Goal: Transaction & Acquisition: Purchase product/service

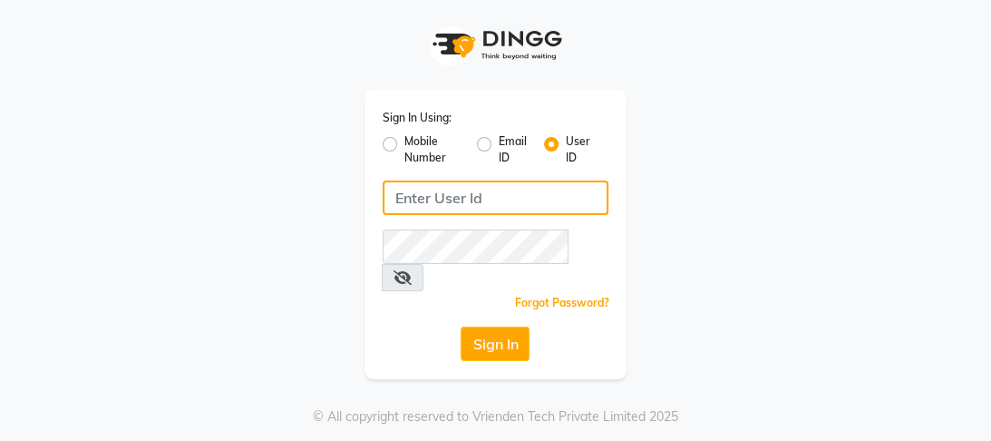
type input "9868279123"
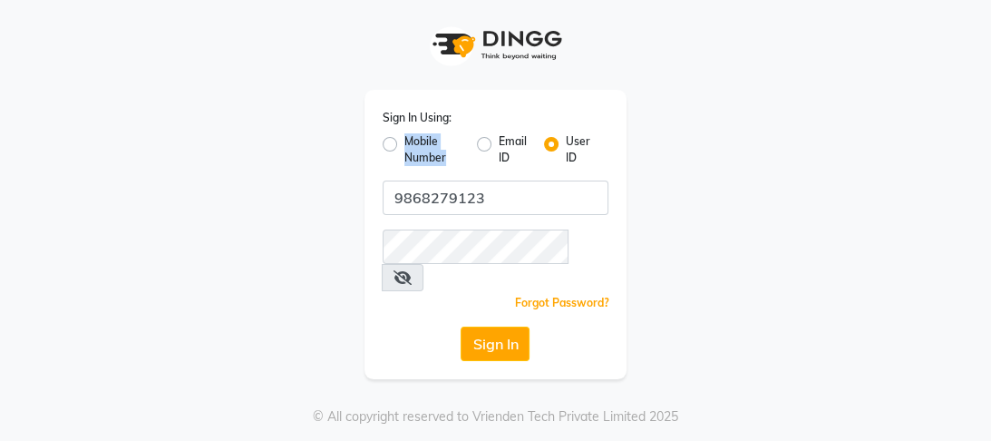
click at [387, 137] on div "Mobile Number" at bounding box center [423, 149] width 80 height 33
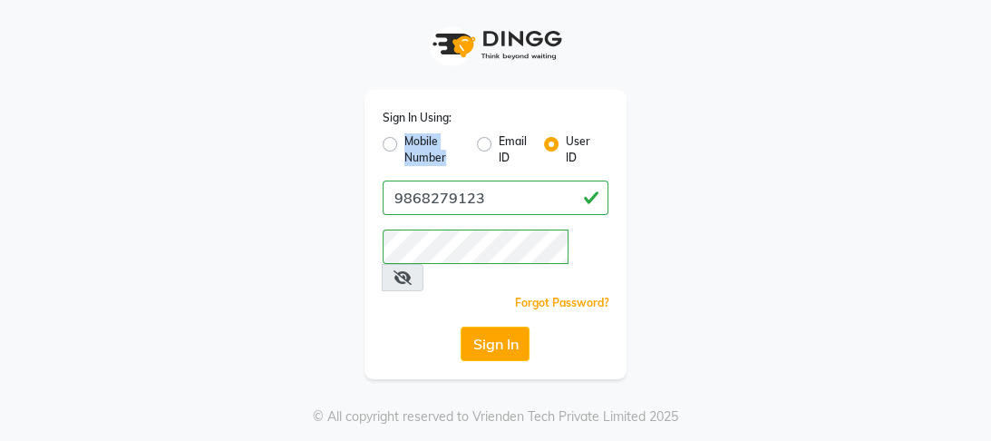
click at [404, 145] on label "Mobile Number" at bounding box center [433, 149] width 58 height 33
click at [404, 145] on input "Mobile Number" at bounding box center [410, 139] width 12 height 12
radio input "true"
radio input "false"
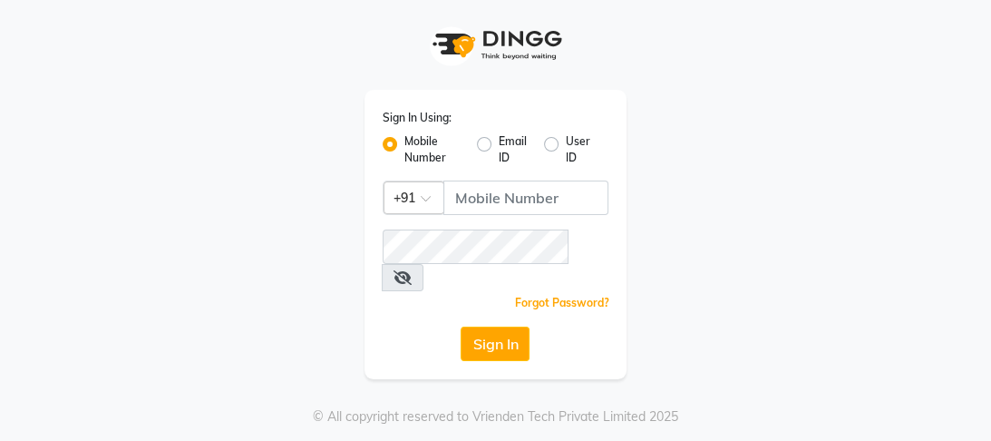
click at [485, 189] on div "Sign In Using: Mobile Number Email ID User ID Country Code × +91 Remember me Fo…" at bounding box center [495, 234] width 263 height 289
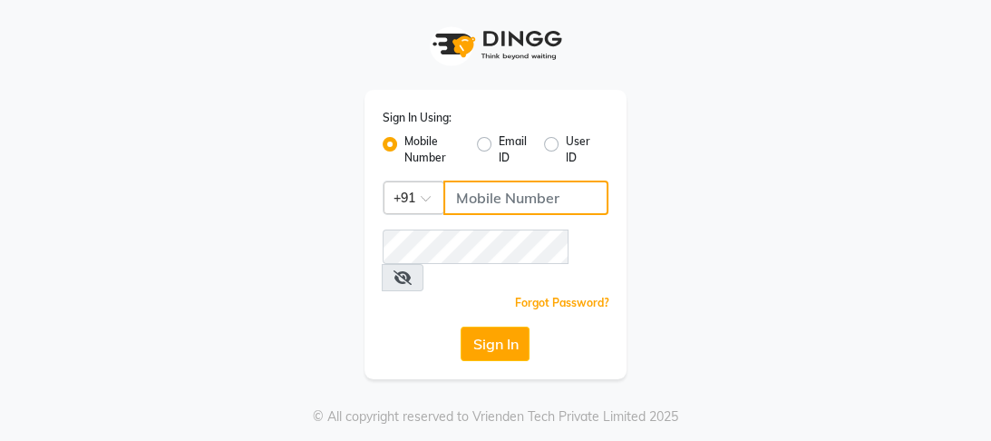
click at [485, 199] on input "Username" at bounding box center [526, 197] width 166 height 34
type input "8532836314"
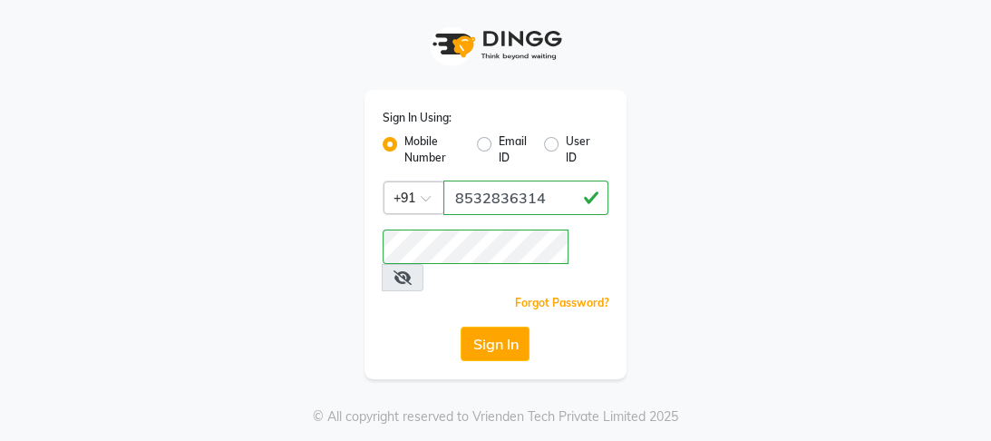
click at [497, 326] on button "Sign In" at bounding box center [495, 343] width 69 height 34
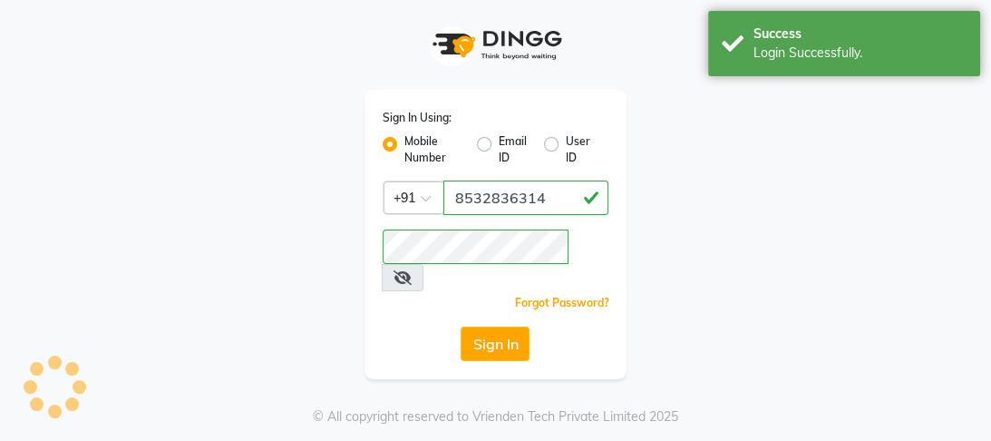
select select "service"
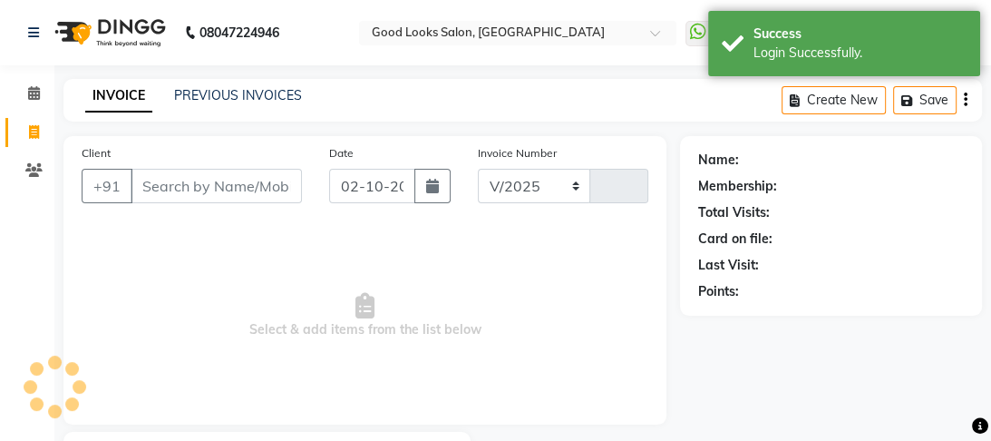
select select "4230"
type input "4521"
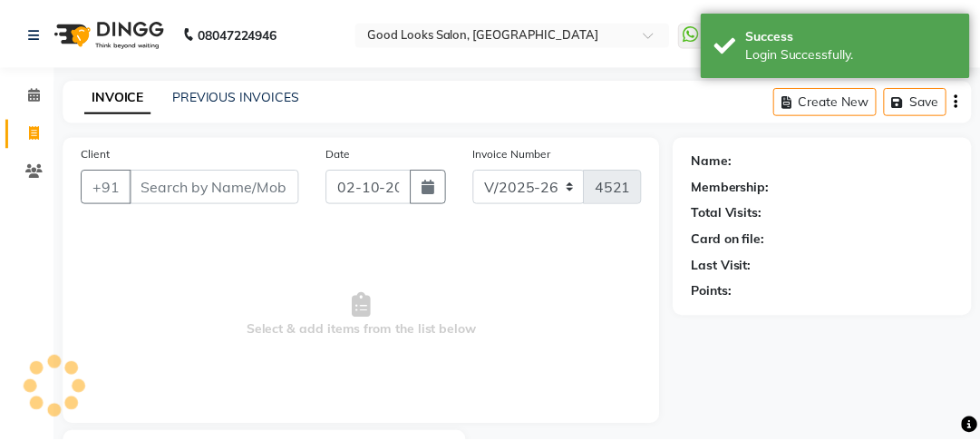
scroll to position [105, 0]
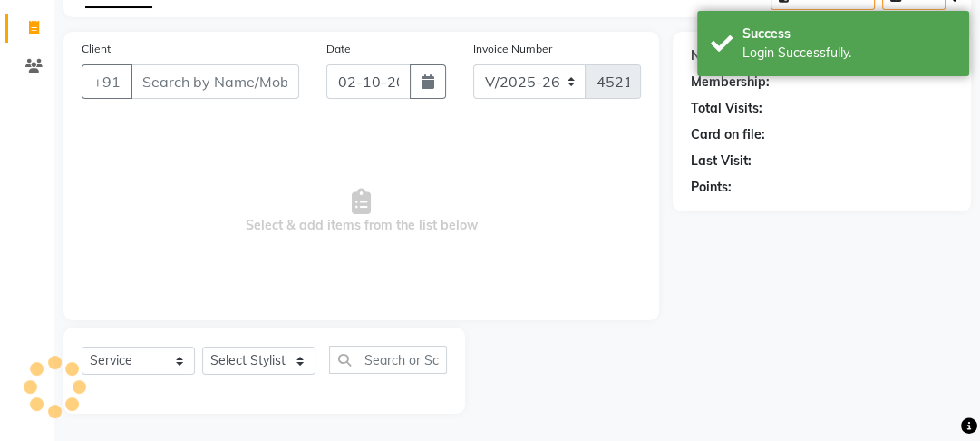
click at [177, 93] on input "Client" at bounding box center [215, 81] width 169 height 34
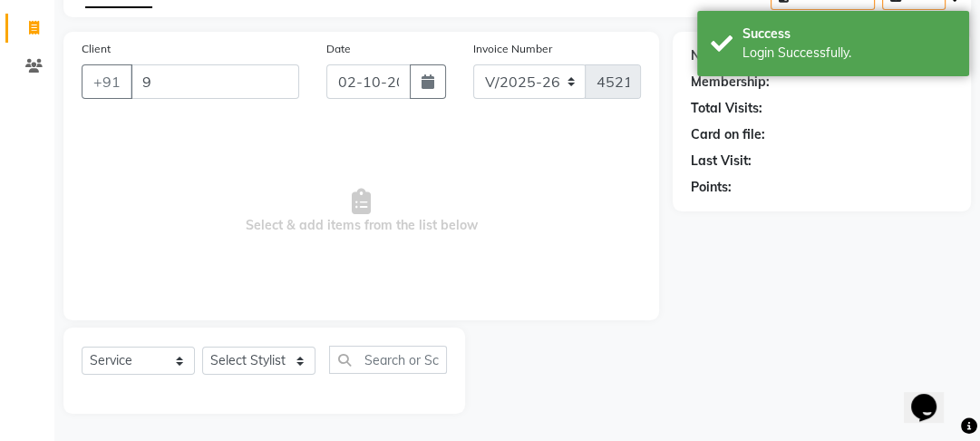
scroll to position [0, 0]
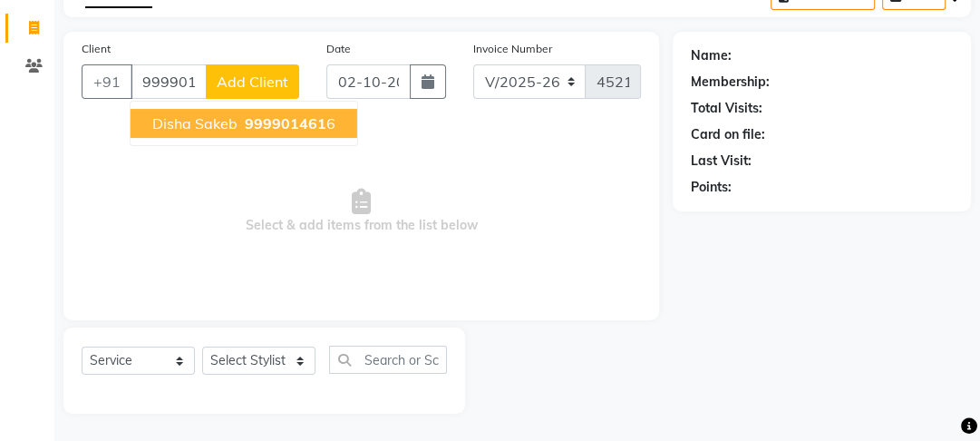
click at [268, 117] on span "999901461" at bounding box center [286, 123] width 82 height 18
type input "9999014616"
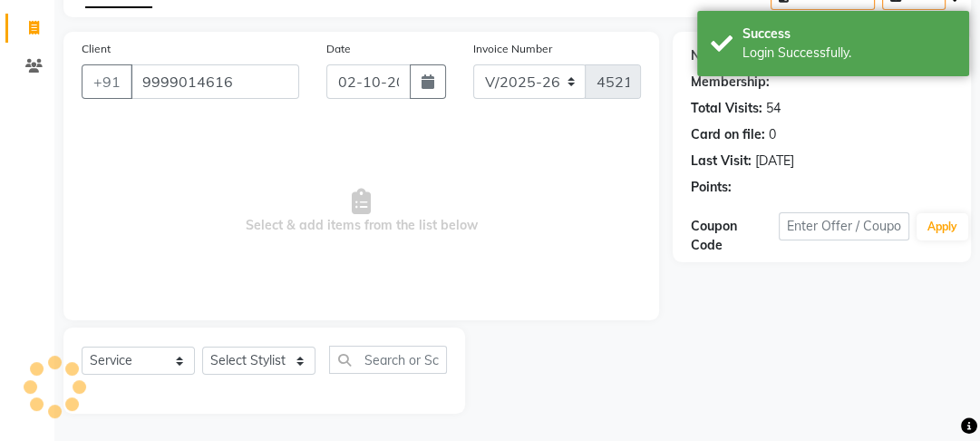
select select "1: Object"
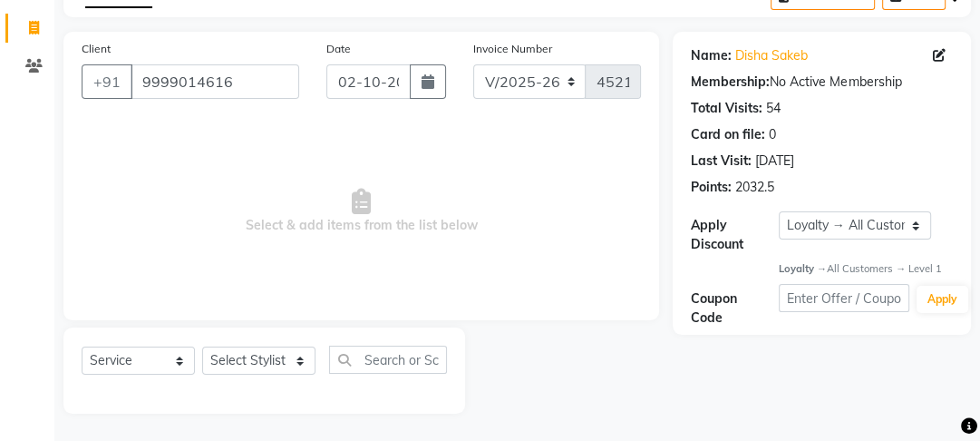
click at [759, 66] on div "Name: Disha Sakeb Membership: No Active Membership Total Visits: 54 Card on fil…" at bounding box center [822, 118] width 262 height 158
click at [761, 55] on link "Disha Sakeb" at bounding box center [771, 55] width 73 height 19
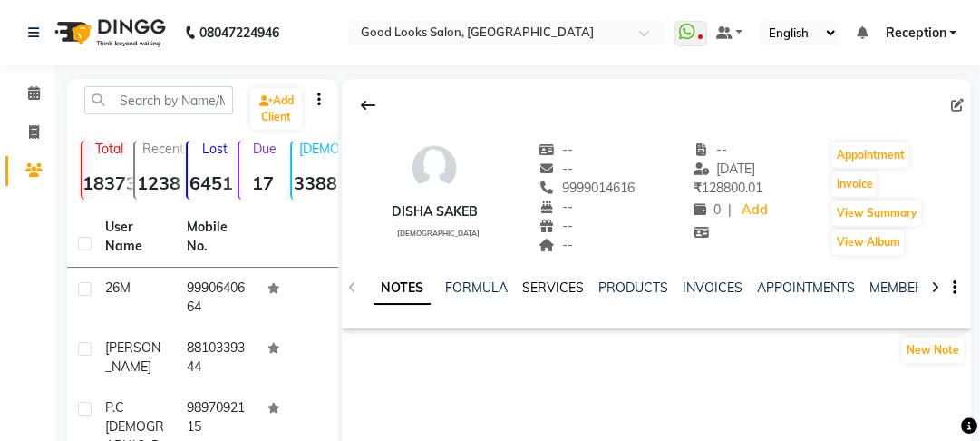
click at [548, 285] on link "SERVICES" at bounding box center [553, 287] width 62 height 16
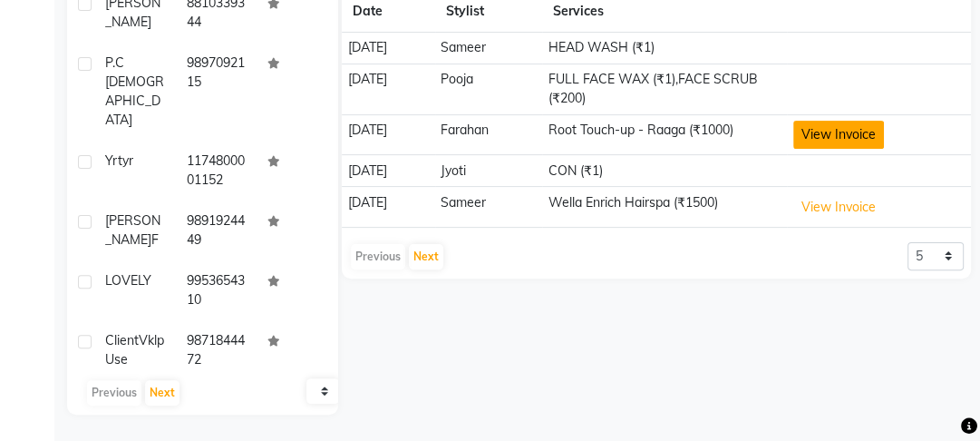
click at [843, 121] on button "View Invoice" at bounding box center [838, 135] width 91 height 28
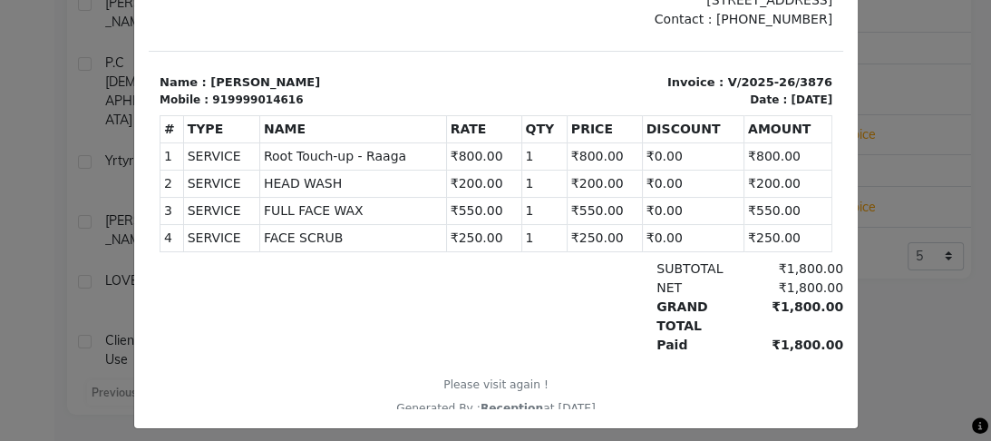
scroll to position [211, 0]
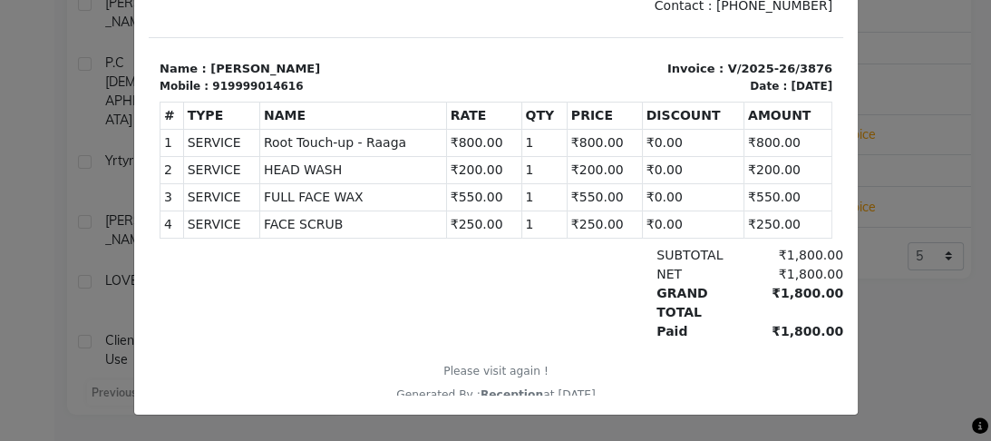
click at [889, 239] on ngb-modal-window "INVOICE View Invoice Close" at bounding box center [495, 220] width 991 height 441
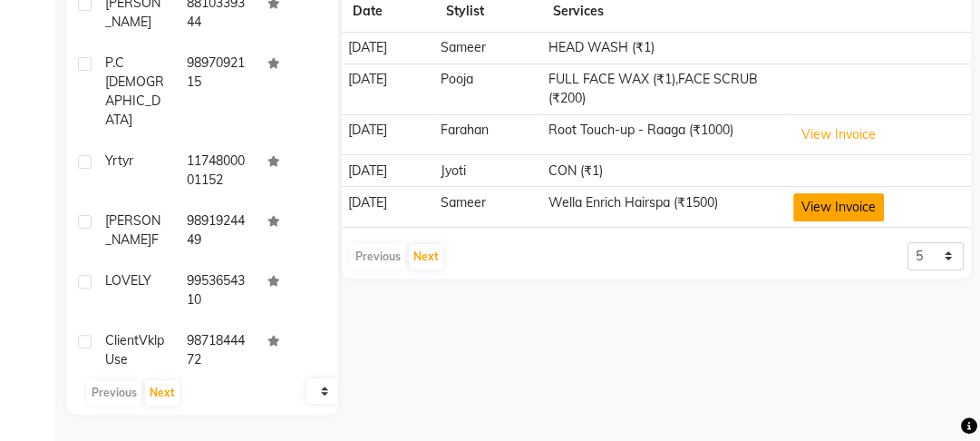
click at [884, 213] on button "View Invoice" at bounding box center [838, 207] width 91 height 28
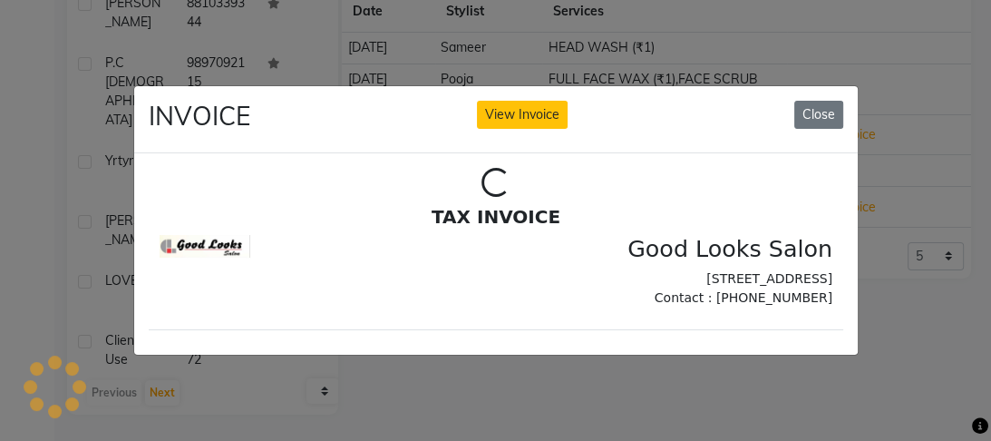
scroll to position [0, 0]
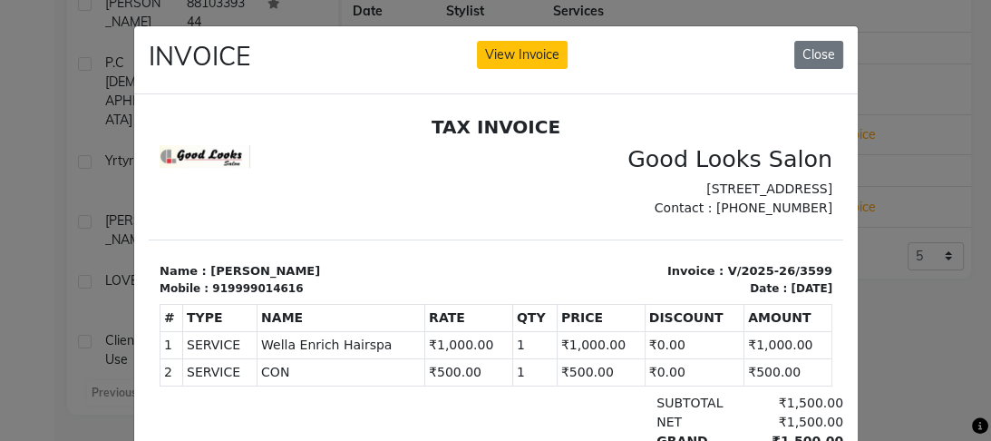
click at [877, 316] on ngb-modal-window "INVOICE View Invoice Close" at bounding box center [495, 220] width 991 height 441
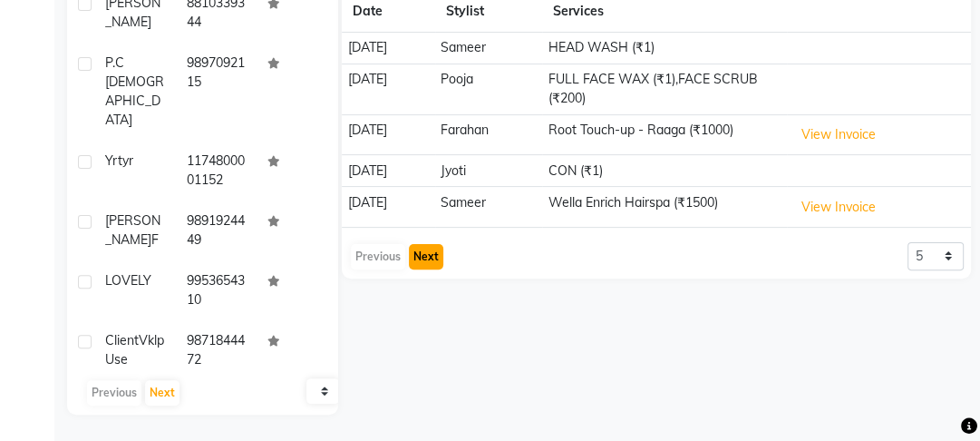
click at [438, 254] on button "Next" at bounding box center [426, 256] width 34 height 25
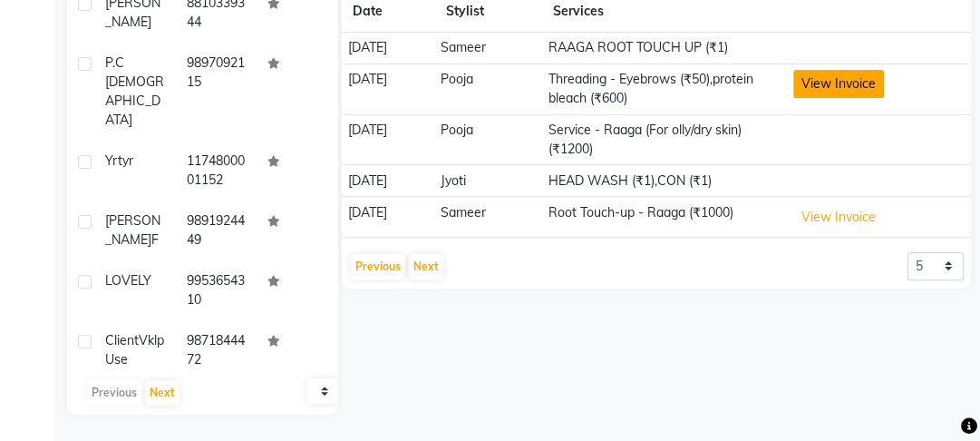
click at [845, 80] on button "View Invoice" at bounding box center [838, 84] width 91 height 28
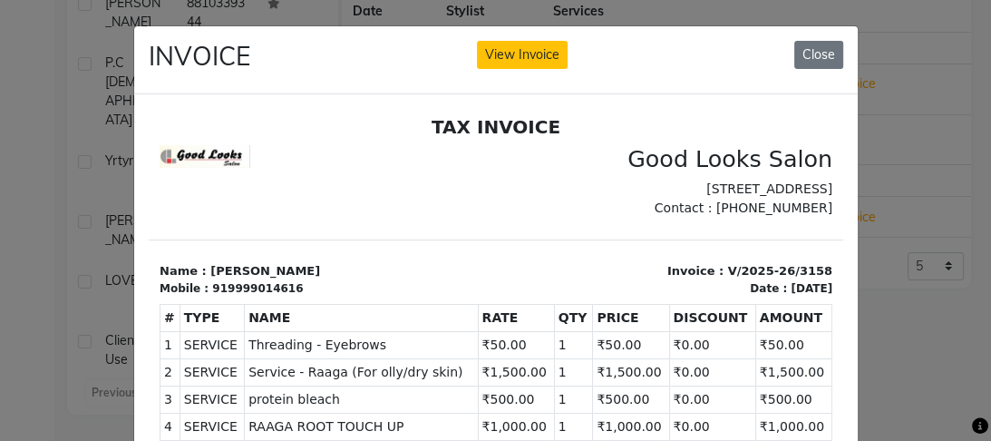
scroll to position [211, 0]
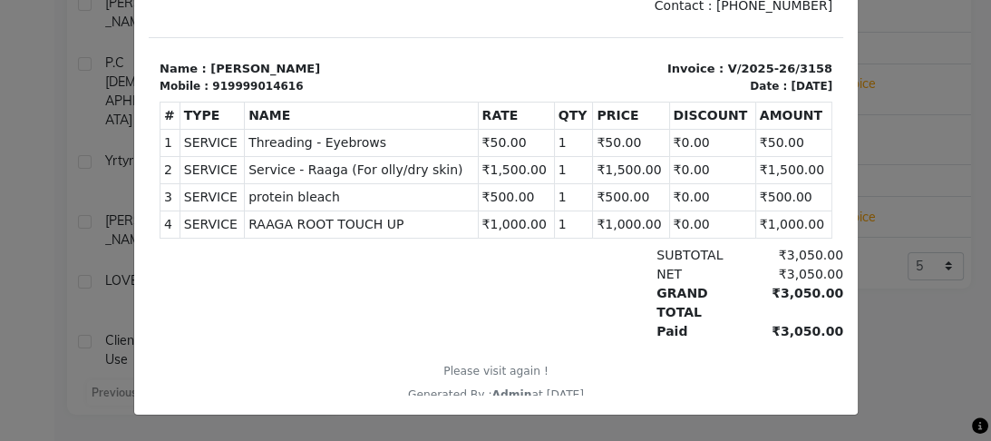
click at [889, 136] on ngb-modal-window "INVOICE View Invoice Close" at bounding box center [495, 220] width 991 height 441
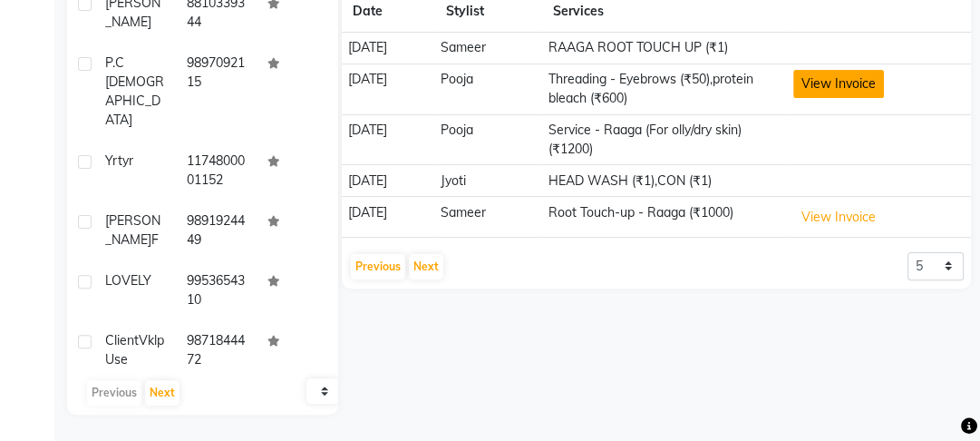
click at [869, 89] on button "View Invoice" at bounding box center [838, 84] width 91 height 28
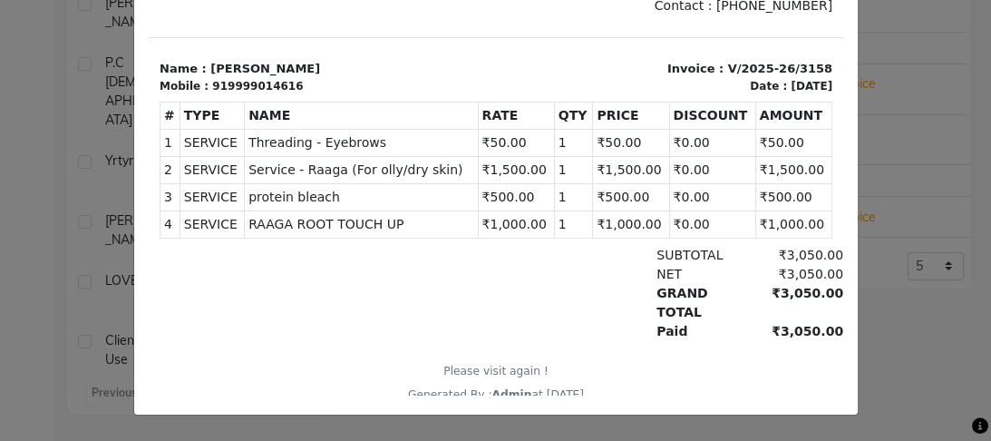
click at [8, 131] on ngb-modal-window "INVOICE View Invoice Close" at bounding box center [495, 220] width 991 height 441
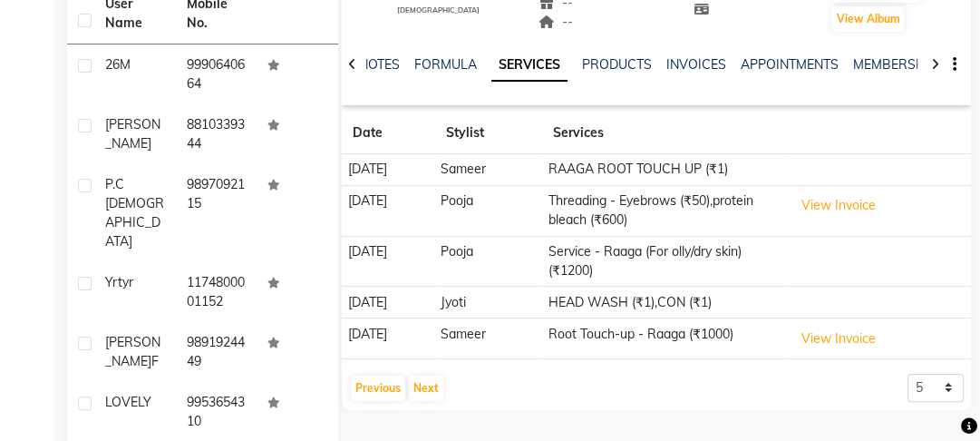
scroll to position [0, 0]
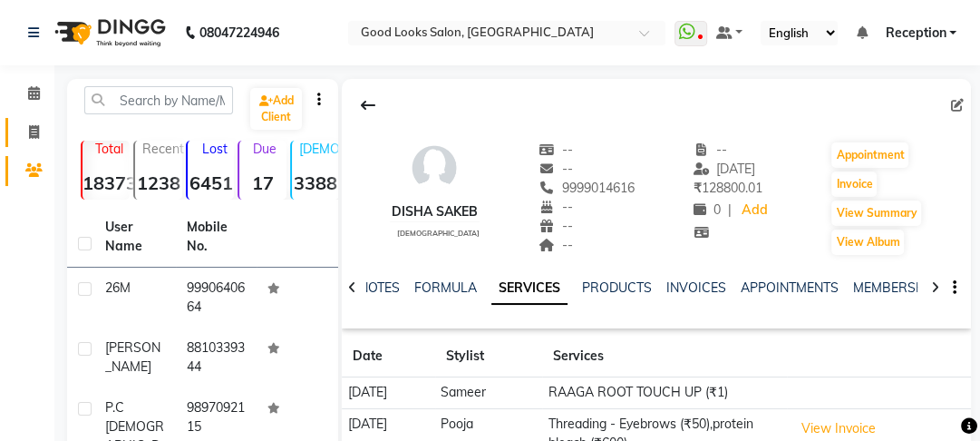
click at [31, 130] on icon at bounding box center [34, 132] width 10 height 14
select select "4230"
select select "service"
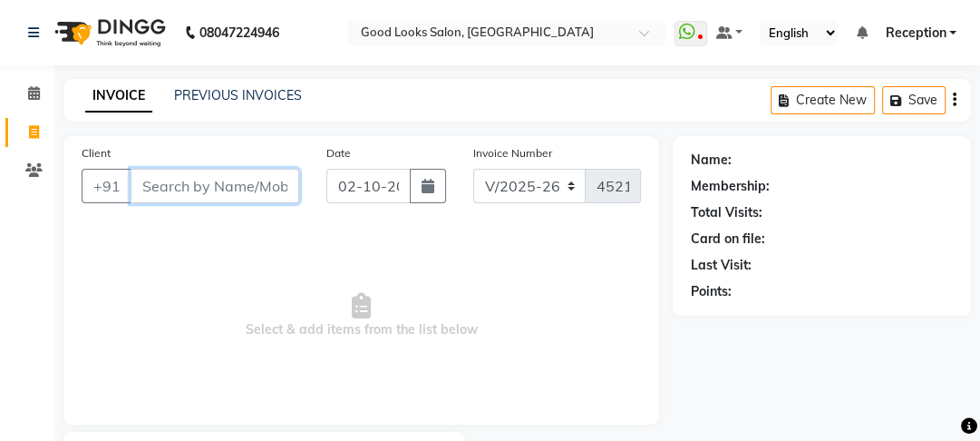
click at [199, 182] on input "Client" at bounding box center [215, 186] width 169 height 34
click at [221, 185] on input "Client" at bounding box center [215, 186] width 169 height 34
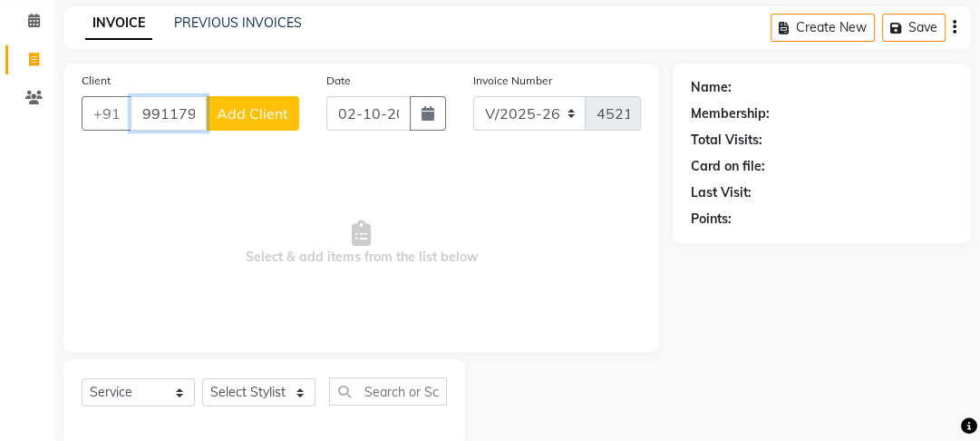
scroll to position [105, 0]
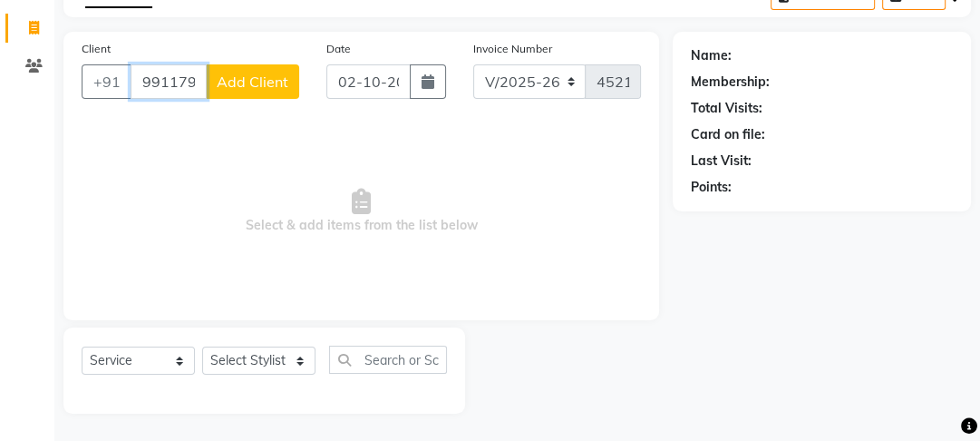
click at [155, 86] on input "991179" at bounding box center [169, 81] width 76 height 34
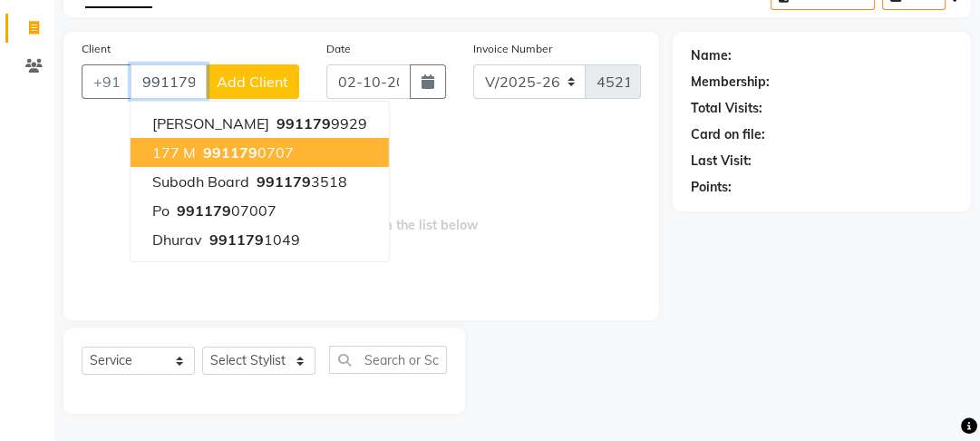
click at [331, 148] on button "177 M 991179 0707" at bounding box center [260, 152] width 258 height 29
type input "9911790707"
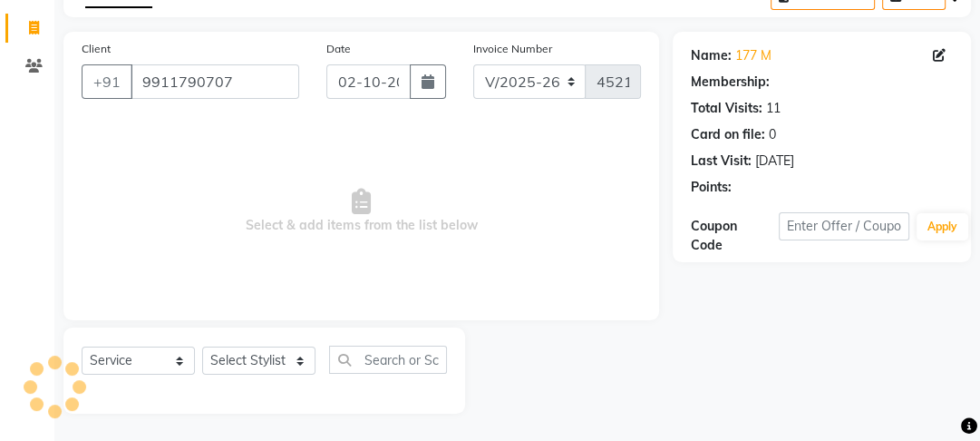
select select "1: Object"
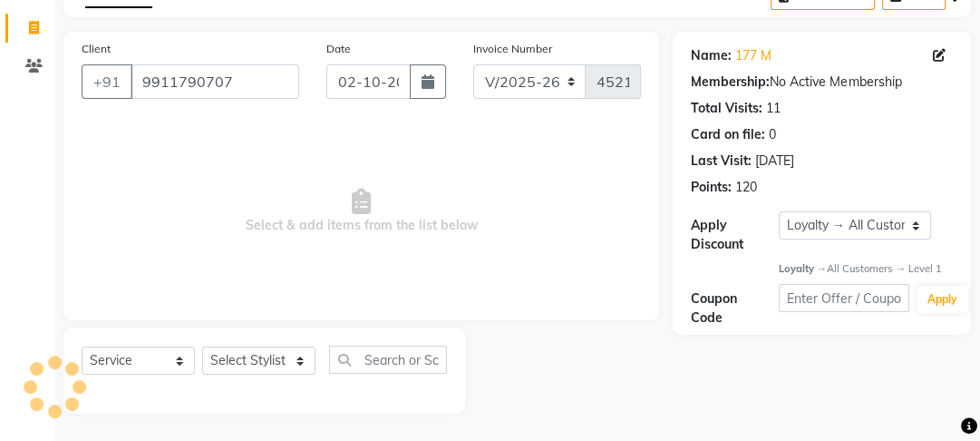
click at [279, 377] on div "Select Service Product Membership Package Voucher Prepaid Gift Card Select Styl…" at bounding box center [264, 366] width 365 height 43
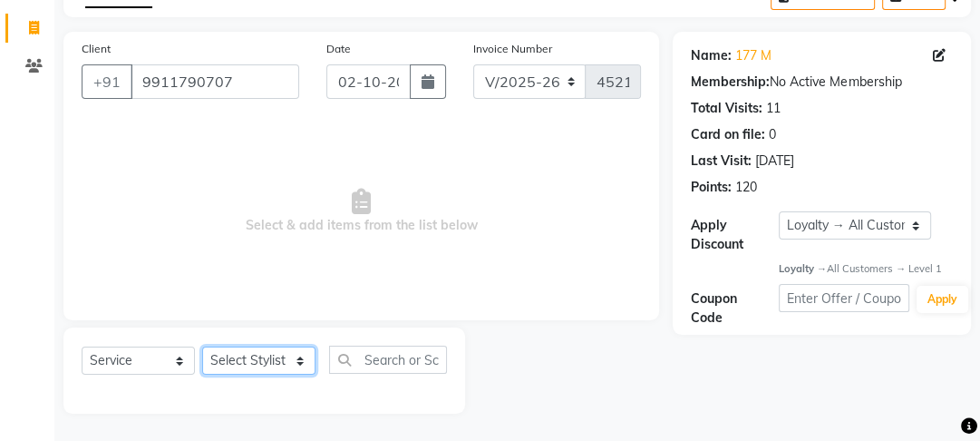
click at [277, 351] on select "Select Stylist [PERSON_NAME] Manager [PERSON_NAME] Pooja [PERSON_NAME] Raman 2 …" at bounding box center [258, 360] width 113 height 28
select select "79136"
click at [202, 346] on select "Select Stylist [PERSON_NAME] Manager [PERSON_NAME] Pooja [PERSON_NAME] Raman 2 …" at bounding box center [258, 360] width 113 height 28
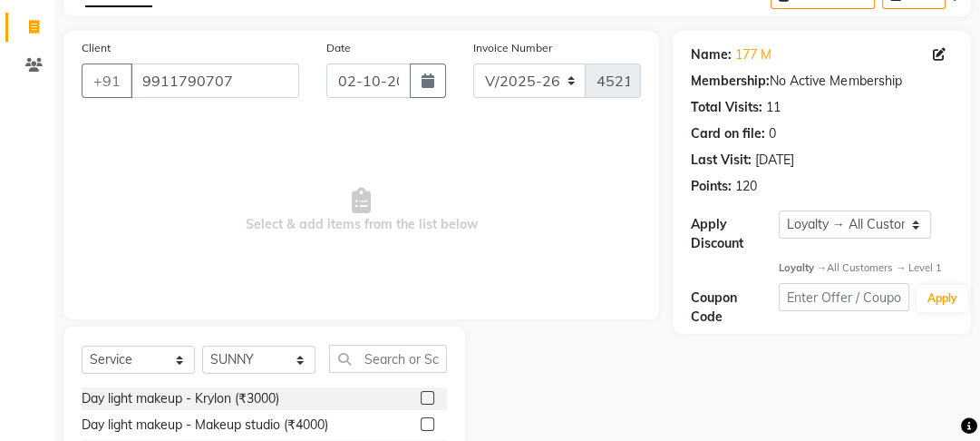
click at [364, 379] on div "Select Service Product Membership Package Voucher Prepaid Gift Card Select Styl…" at bounding box center [264, 366] width 365 height 43
click at [364, 364] on input "text" at bounding box center [388, 359] width 118 height 28
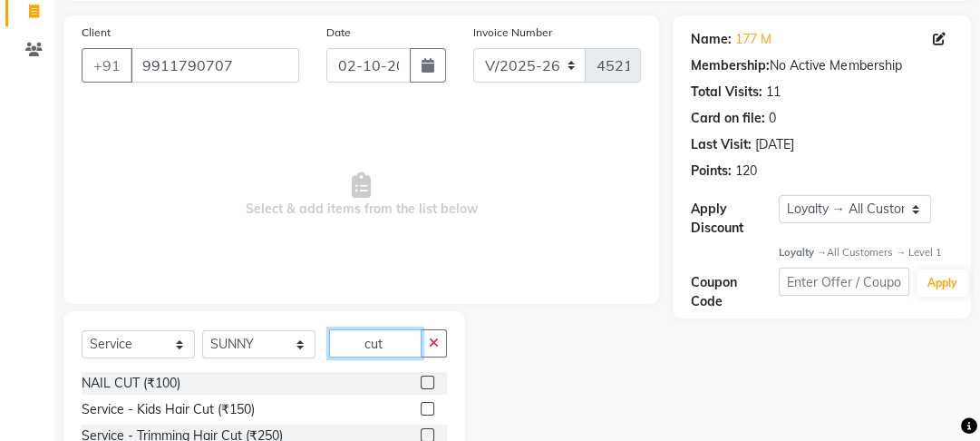
scroll to position [286, 0]
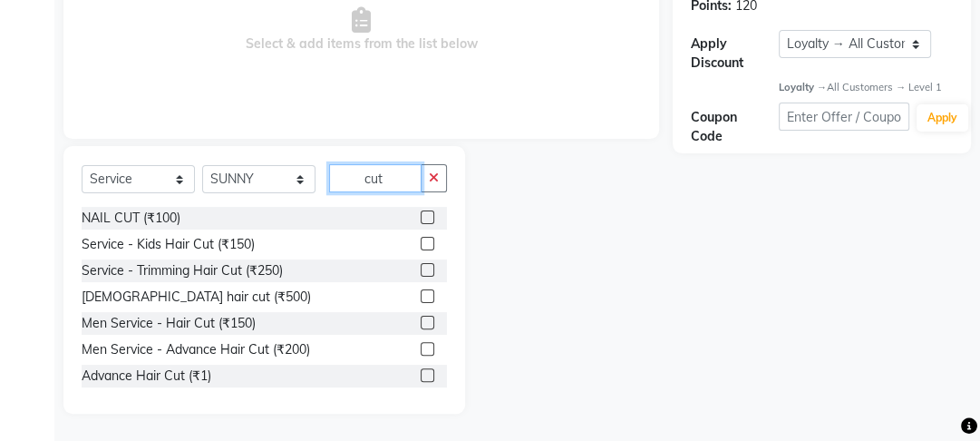
type input "cut"
click at [421, 352] on label at bounding box center [428, 349] width 14 height 14
click at [421, 352] on input "checkbox" at bounding box center [427, 350] width 12 height 12
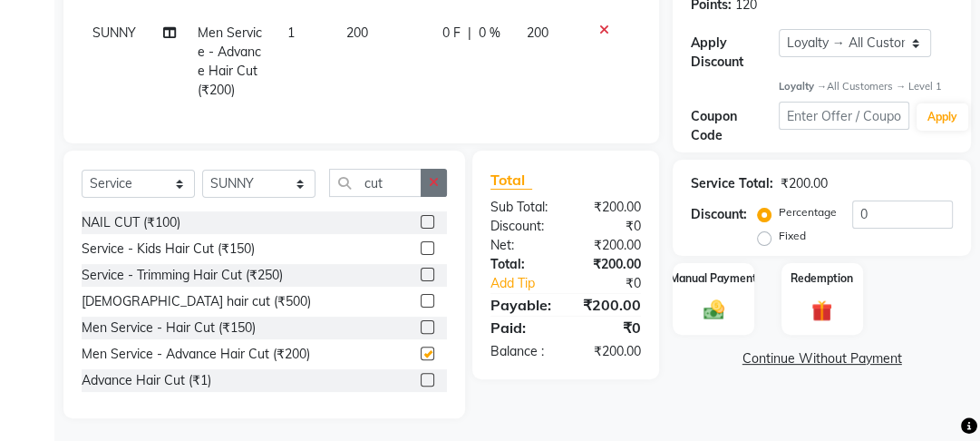
checkbox input "false"
click at [431, 189] on icon "button" at bounding box center [434, 182] width 10 height 13
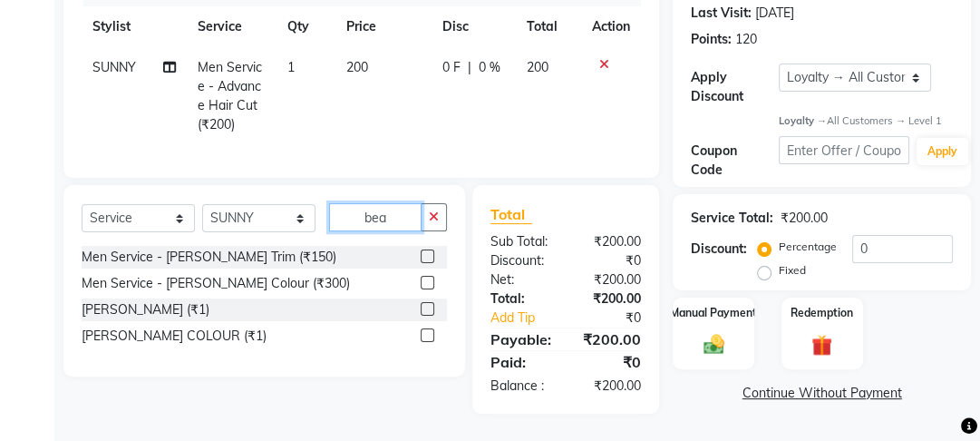
scroll to position [264, 0]
type input "beard"
click at [426, 255] on label at bounding box center [428, 256] width 14 height 14
click at [426, 255] on input "checkbox" at bounding box center [427, 257] width 12 height 12
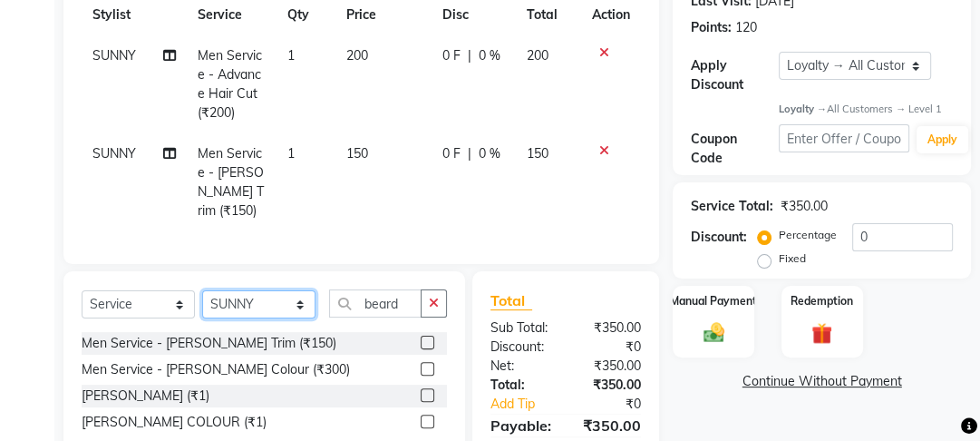
checkbox input "false"
click at [290, 309] on select "Select Stylist [PERSON_NAME] Manager [PERSON_NAME] Pooja [PERSON_NAME] Raman 2 …" at bounding box center [258, 304] width 113 height 28
click at [290, 304] on select "Select Stylist [PERSON_NAME] Manager [PERSON_NAME] Pooja [PERSON_NAME] Raman 2 …" at bounding box center [258, 304] width 113 height 28
click at [285, 291] on select "Select Stylist [PERSON_NAME] Manager [PERSON_NAME] Pooja [PERSON_NAME] Raman 2 …" at bounding box center [258, 304] width 113 height 28
select select "70835"
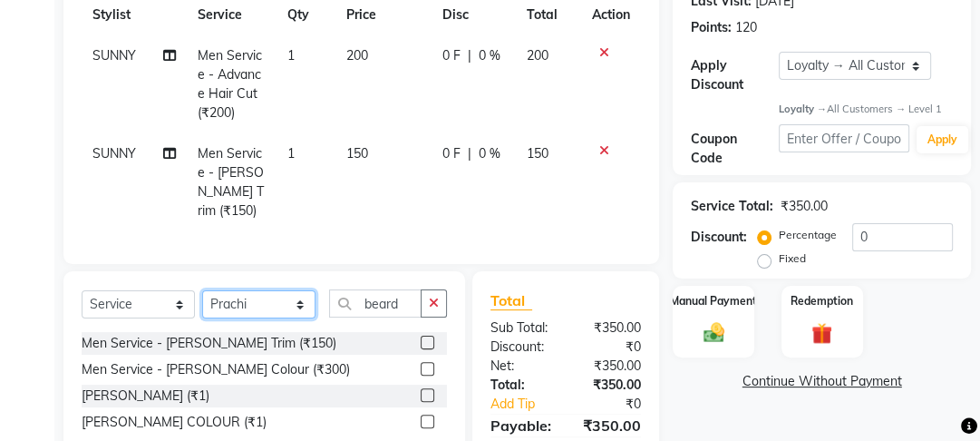
click at [202, 290] on select "Select Stylist [PERSON_NAME] Manager [PERSON_NAME] Pooja [PERSON_NAME] Raman 2 …" at bounding box center [258, 304] width 113 height 28
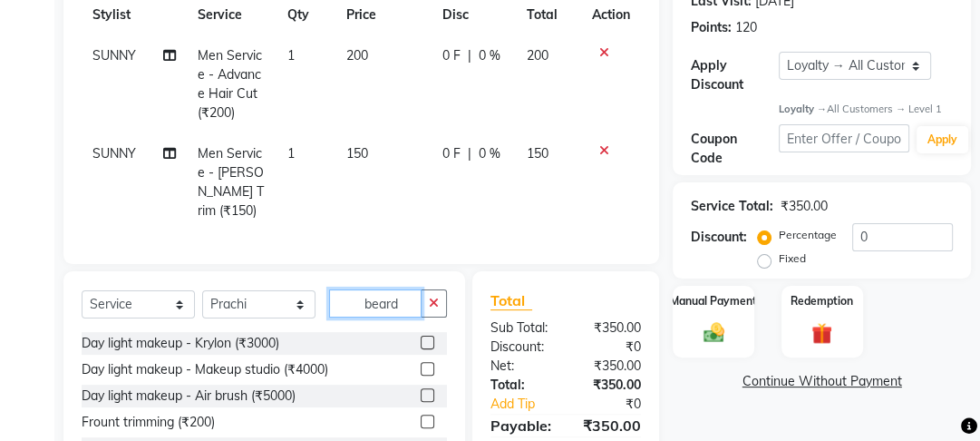
drag, startPoint x: 419, startPoint y: 302, endPoint x: 322, endPoint y: 301, distance: 97.0
click at [322, 301] on div "Select Service Product Membership Package Voucher Prepaid Gift Card Select Styl…" at bounding box center [264, 310] width 365 height 43
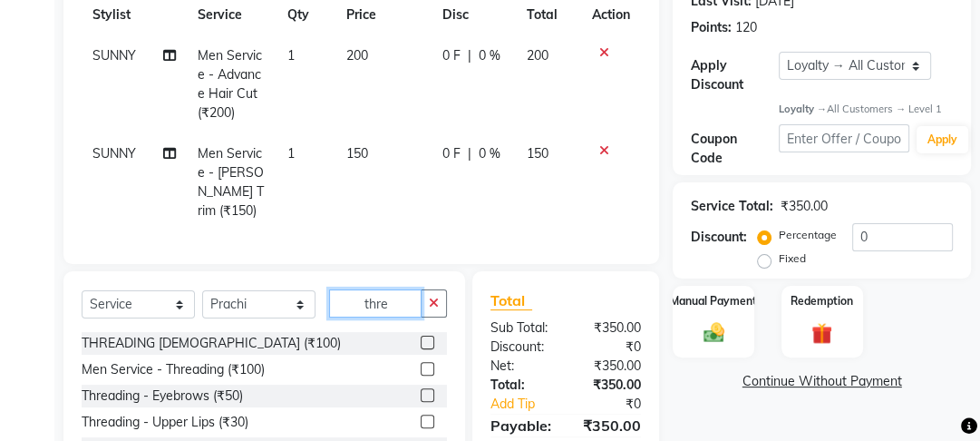
type input "thre"
click at [421, 335] on label at bounding box center [428, 342] width 14 height 14
click at [421, 337] on input "checkbox" at bounding box center [427, 343] width 12 height 12
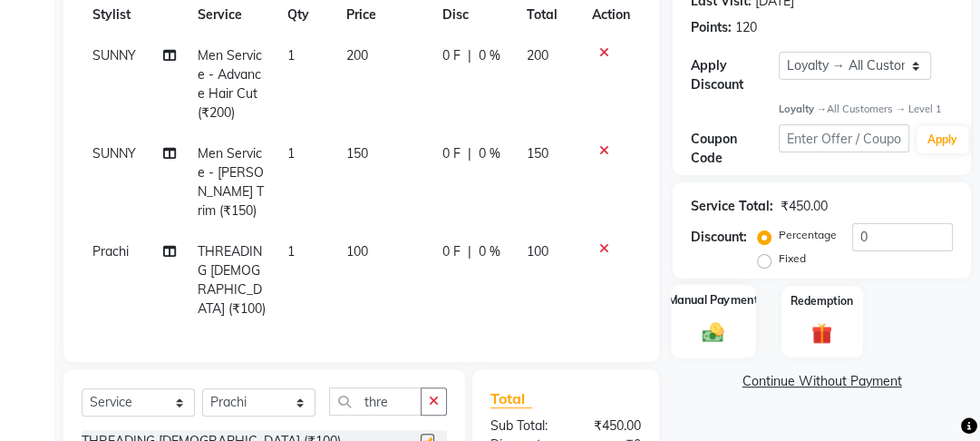
checkbox input "false"
click at [701, 334] on img at bounding box center [713, 332] width 35 height 24
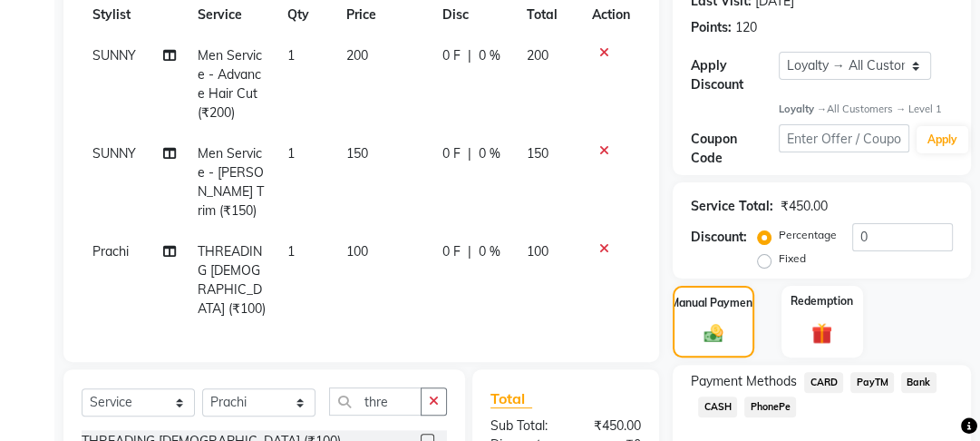
click at [888, 387] on span "PayTM" at bounding box center [872, 382] width 44 height 21
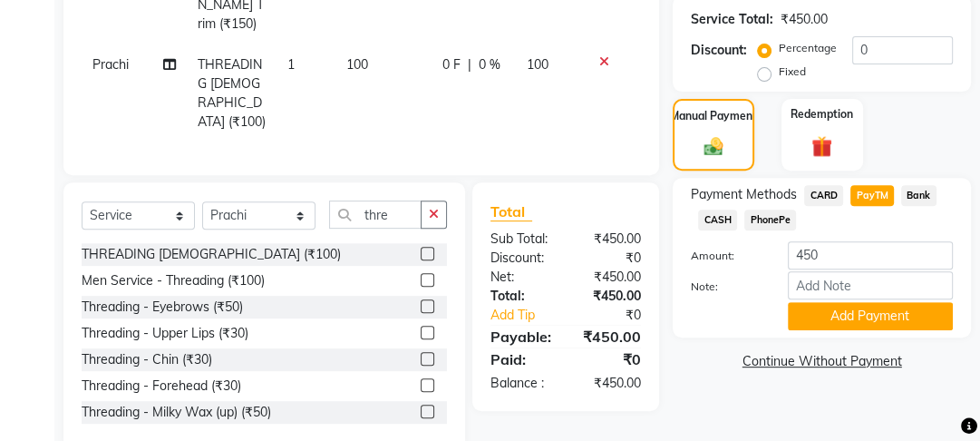
scroll to position [461, 0]
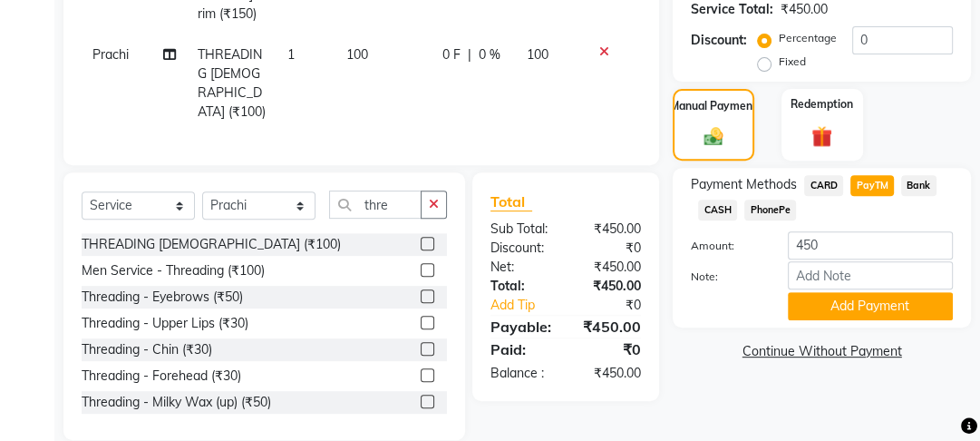
click at [885, 387] on div "Name: 177 M Membership: No Active Membership Total Visits: 11 Card on file: 0 L…" at bounding box center [829, 57] width 312 height 764
click at [874, 306] on button "Add Payment" at bounding box center [870, 306] width 165 height 28
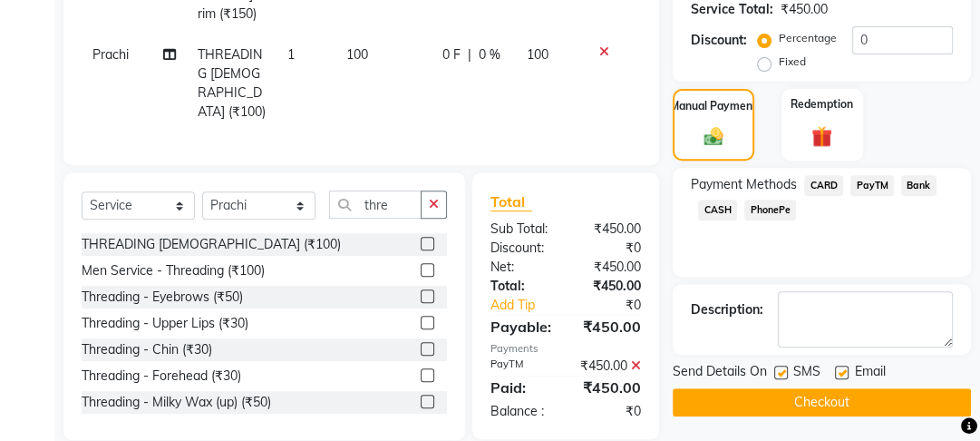
click at [848, 370] on label at bounding box center [842, 372] width 14 height 14
click at [847, 370] on input "checkbox" at bounding box center [841, 373] width 12 height 12
checkbox input "false"
click at [774, 375] on label at bounding box center [781, 372] width 14 height 14
click at [774, 375] on input "checkbox" at bounding box center [780, 373] width 12 height 12
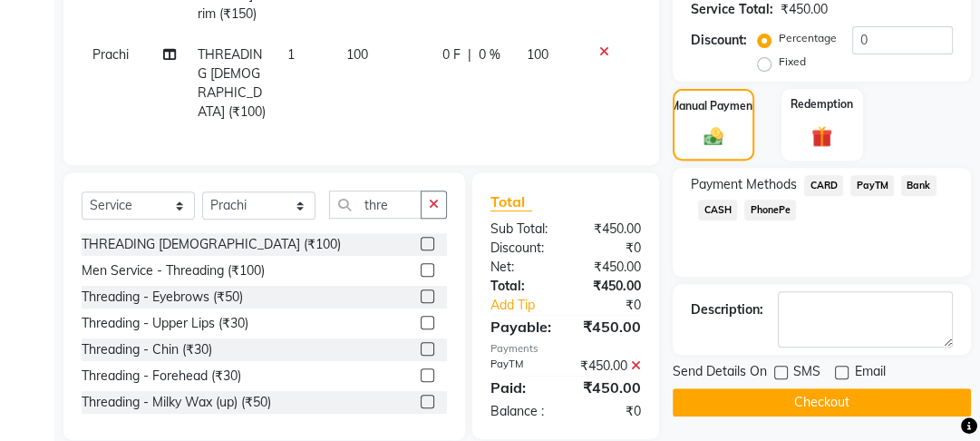
click at [787, 371] on label at bounding box center [781, 372] width 14 height 14
click at [786, 371] on input "checkbox" at bounding box center [780, 373] width 12 height 12
click at [783, 363] on div "SMS" at bounding box center [804, 373] width 61 height 23
click at [780, 377] on label at bounding box center [781, 372] width 14 height 14
click at [780, 377] on input "checkbox" at bounding box center [780, 373] width 12 height 12
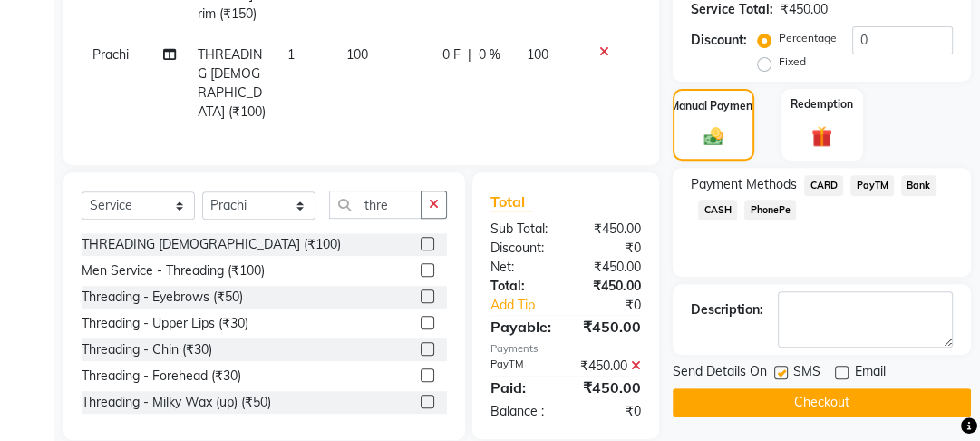
checkbox input "false"
click at [781, 396] on button "Checkout" at bounding box center [822, 402] width 298 height 28
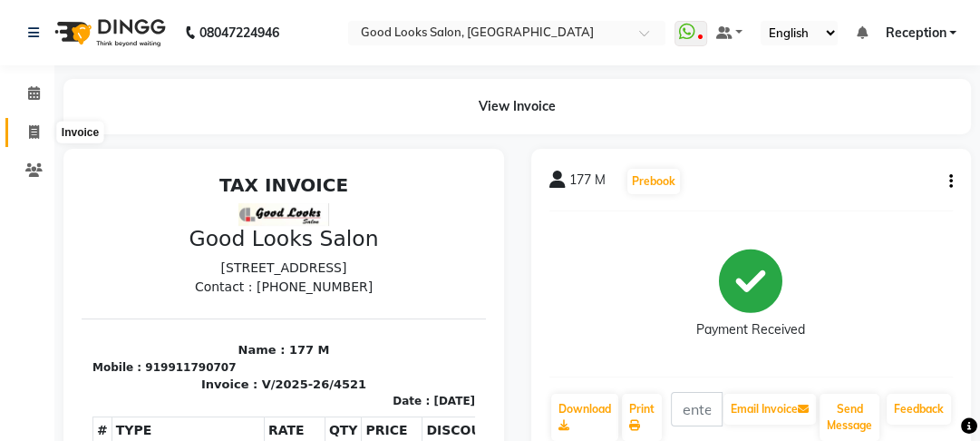
click at [25, 131] on span at bounding box center [34, 132] width 32 height 21
select select "service"
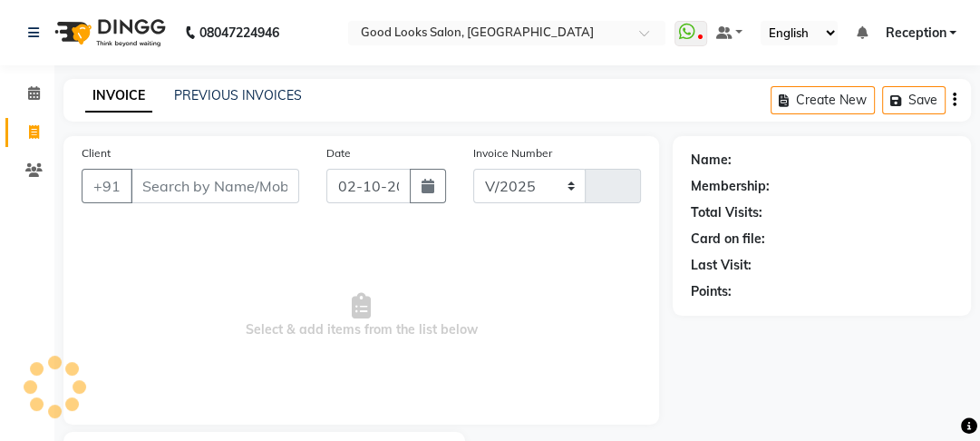
scroll to position [105, 0]
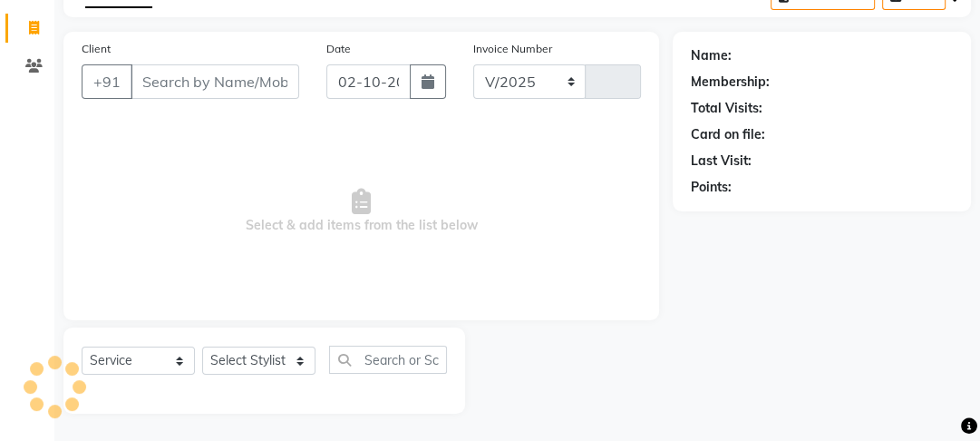
select select "4230"
type input "4522"
click at [232, 80] on input "Client" at bounding box center [215, 81] width 169 height 34
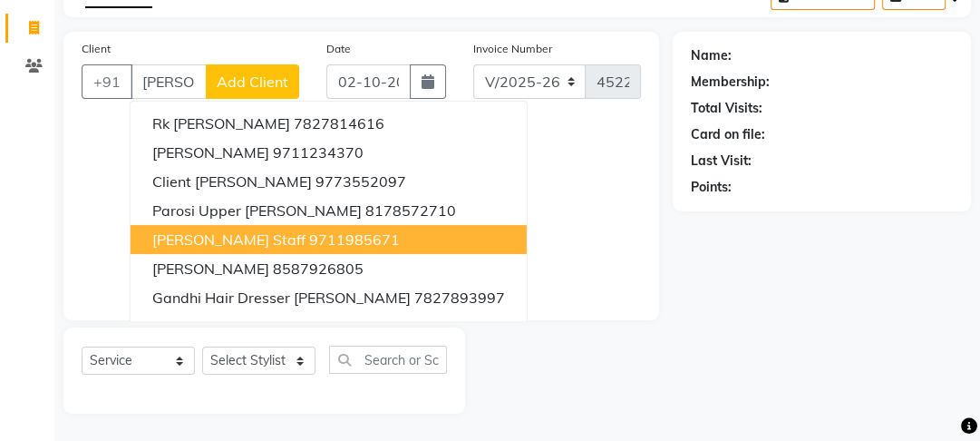
click at [309, 242] on ngb-highlight "9711985671" at bounding box center [354, 239] width 91 height 18
type input "9711985671"
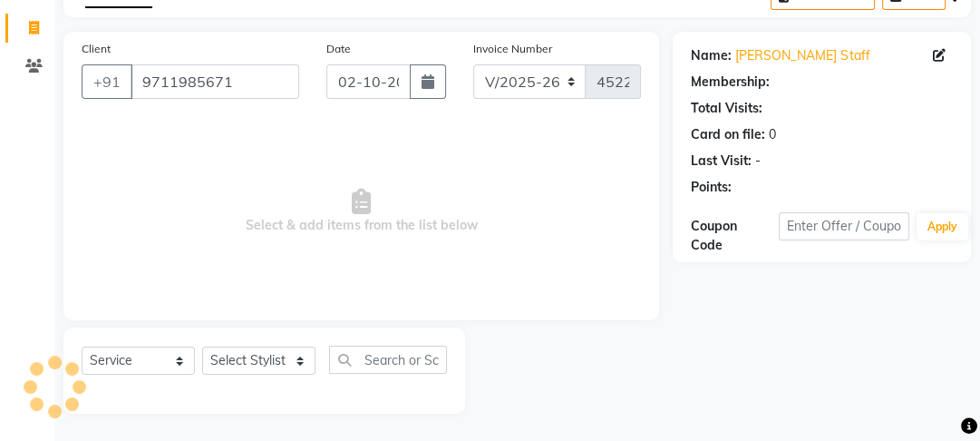
select select "1: Object"
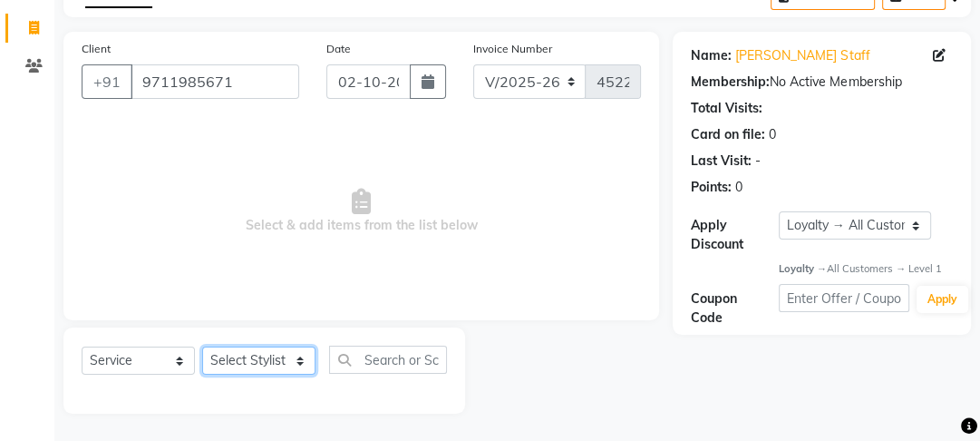
click at [247, 357] on select "Select Stylist [PERSON_NAME] Manager [PERSON_NAME] Pooja [PERSON_NAME] Raman 2 …" at bounding box center [258, 360] width 113 height 28
select select "79136"
click at [202, 346] on select "Select Stylist [PERSON_NAME] Manager [PERSON_NAME] Pooja [PERSON_NAME] Raman 2 …" at bounding box center [258, 360] width 113 height 28
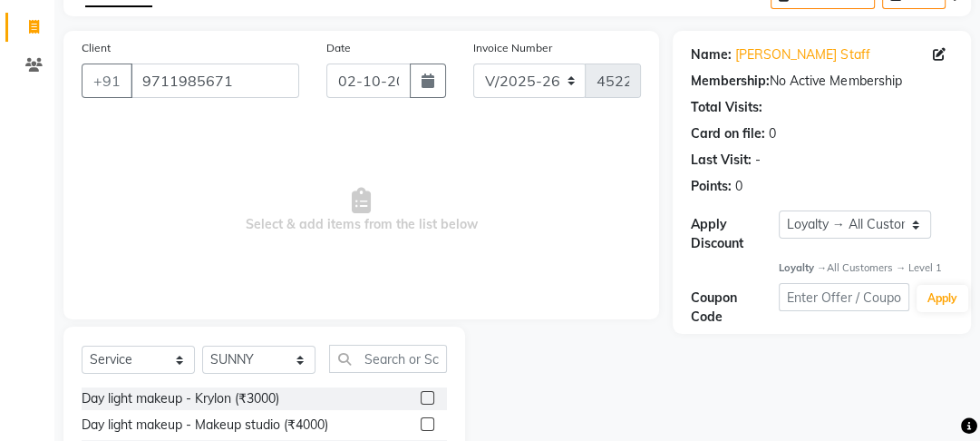
click at [374, 377] on div "Select Service Product Membership Package Voucher Prepaid Gift Card Select Styl…" at bounding box center [264, 366] width 365 height 43
click at [374, 370] on input "text" at bounding box center [388, 359] width 118 height 28
type input "v"
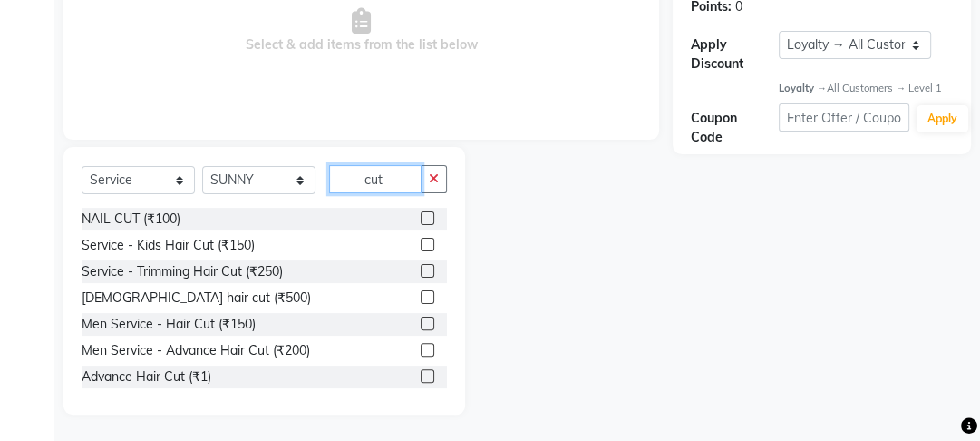
scroll to position [286, 0]
type input "cut"
click at [421, 321] on label at bounding box center [428, 322] width 14 height 14
click at [421, 321] on input "checkbox" at bounding box center [427, 323] width 12 height 12
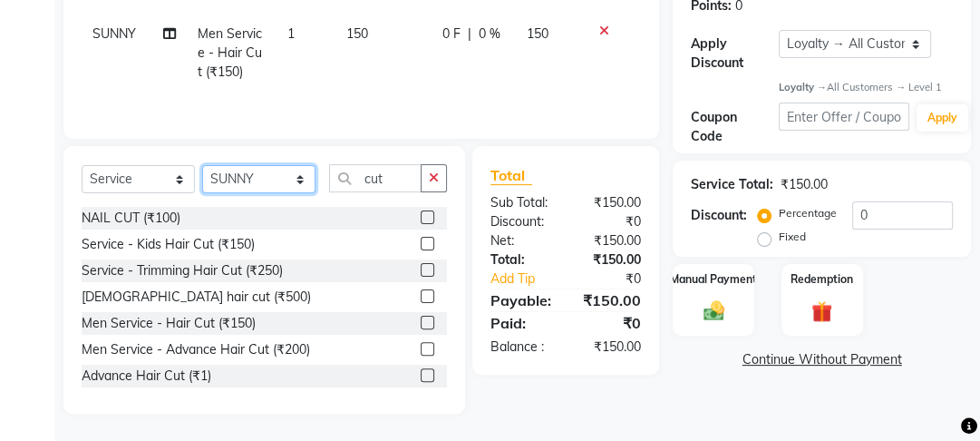
checkbox input "false"
click at [240, 181] on select "Select Stylist [PERSON_NAME] Manager [PERSON_NAME] Pooja [PERSON_NAME] Raman 2 …" at bounding box center [258, 179] width 113 height 28
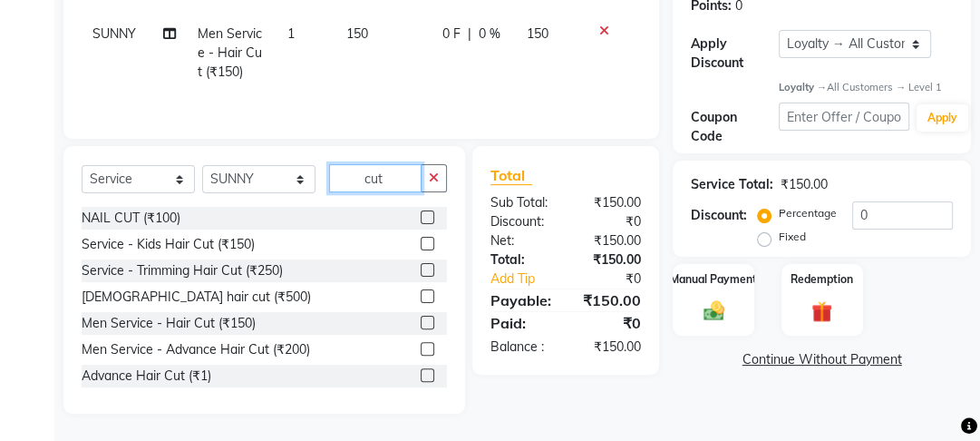
drag, startPoint x: 387, startPoint y: 181, endPoint x: 340, endPoint y: 183, distance: 47.2
click at [340, 183] on input "cut" at bounding box center [375, 178] width 92 height 28
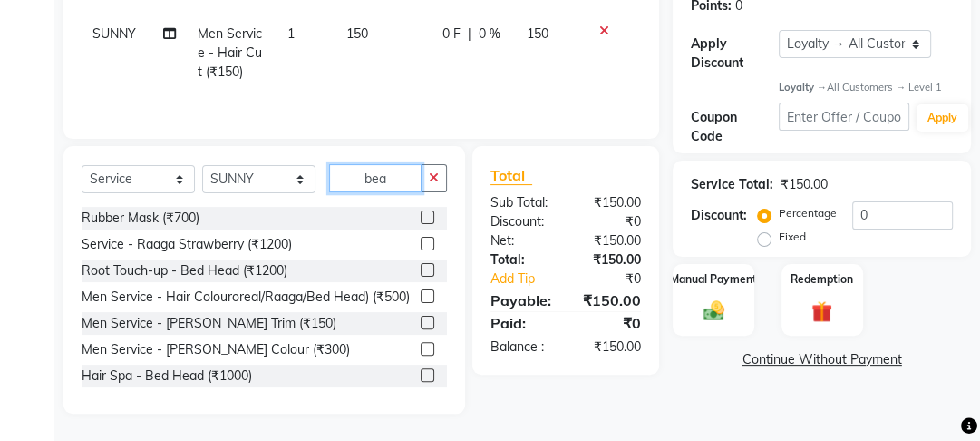
scroll to position [247, 0]
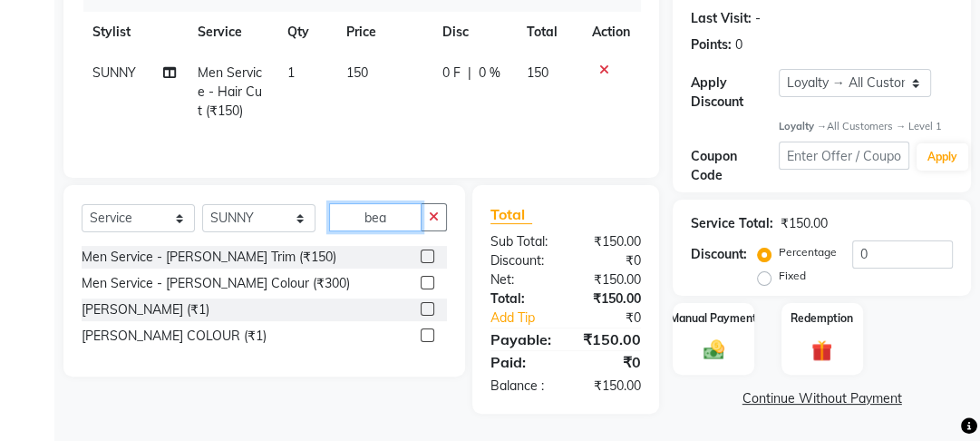
type input "bea"
click at [432, 246] on div at bounding box center [434, 257] width 26 height 23
click at [432, 252] on label at bounding box center [428, 256] width 14 height 14
click at [432, 252] on input "checkbox" at bounding box center [427, 257] width 12 height 12
checkbox input "true"
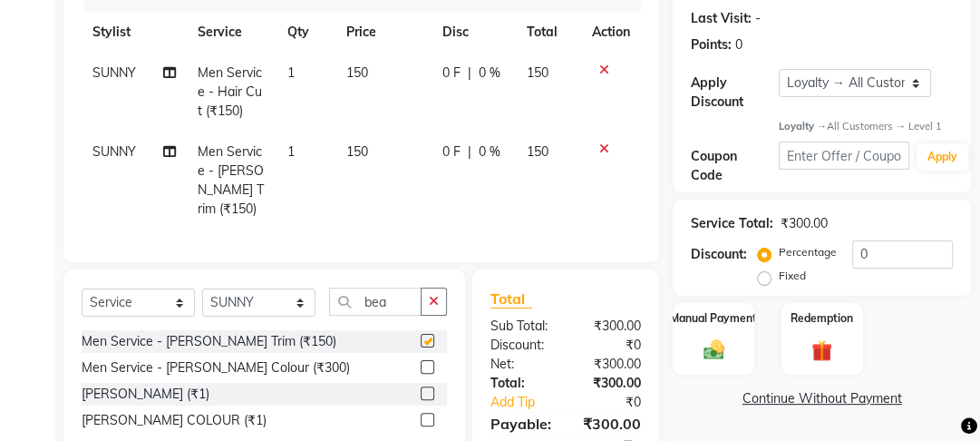
click at [421, 180] on td "150" at bounding box center [383, 180] width 96 height 98
select select "79136"
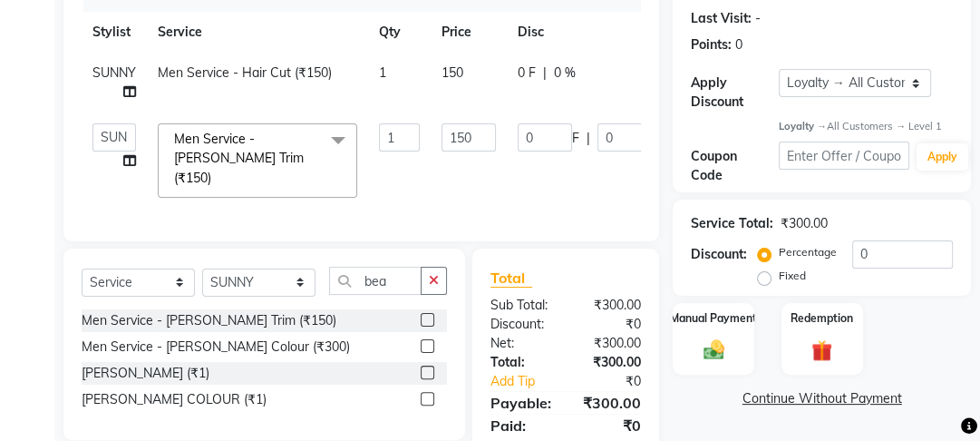
checkbox input "false"
drag, startPoint x: 461, startPoint y: 141, endPoint x: 397, endPoint y: 142, distance: 63.5
click at [398, 142] on tr "[PERSON_NAME] Manager [PERSON_NAME] [PERSON_NAME] Raman 2 Reception Sameer SUNN…" at bounding box center [434, 160] width 704 height 96
type input "50"
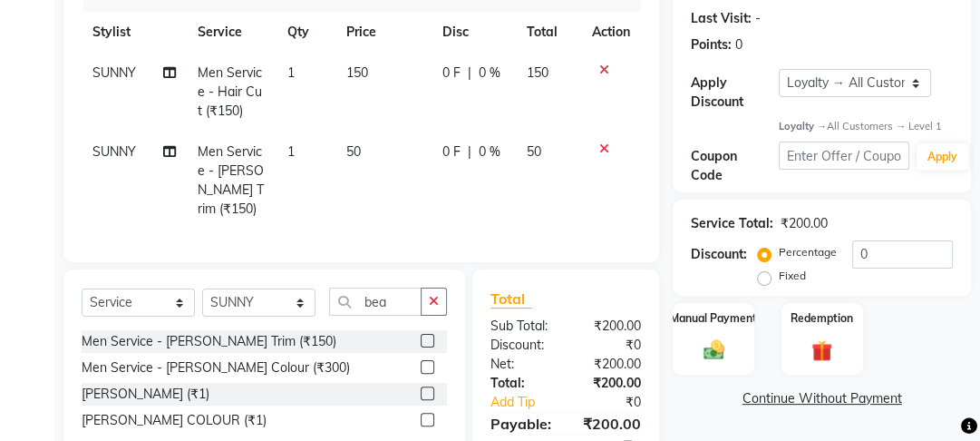
click at [402, 159] on tr "SUNNY Men Service - [PERSON_NAME] Trim (₹150) 1 50 0 F | 0 % 50" at bounding box center [361, 180] width 559 height 98
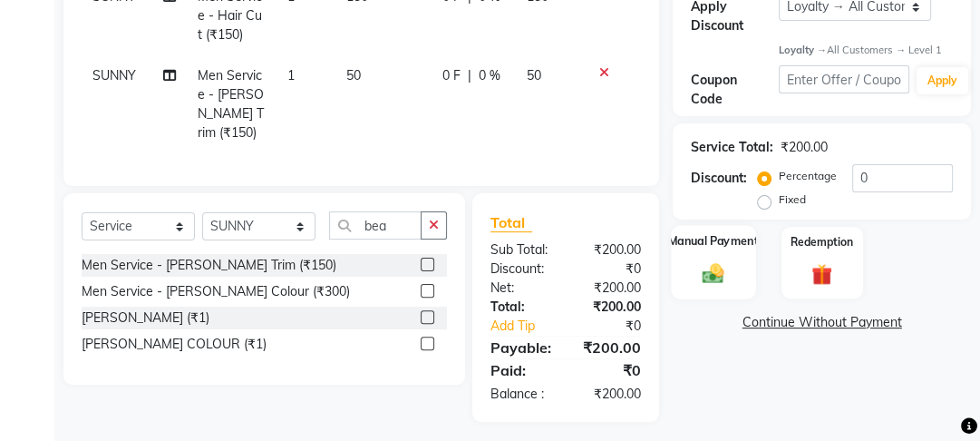
click at [717, 261] on img at bounding box center [713, 273] width 35 height 24
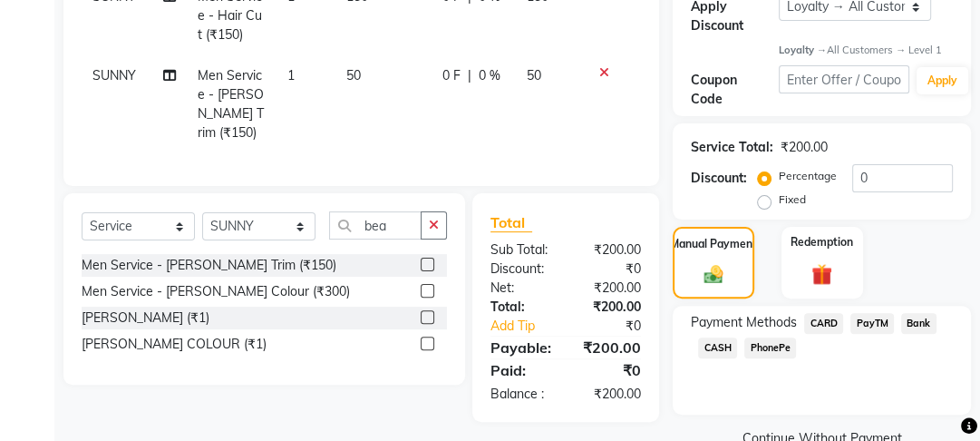
click at [870, 323] on span "PayTM" at bounding box center [872, 323] width 44 height 21
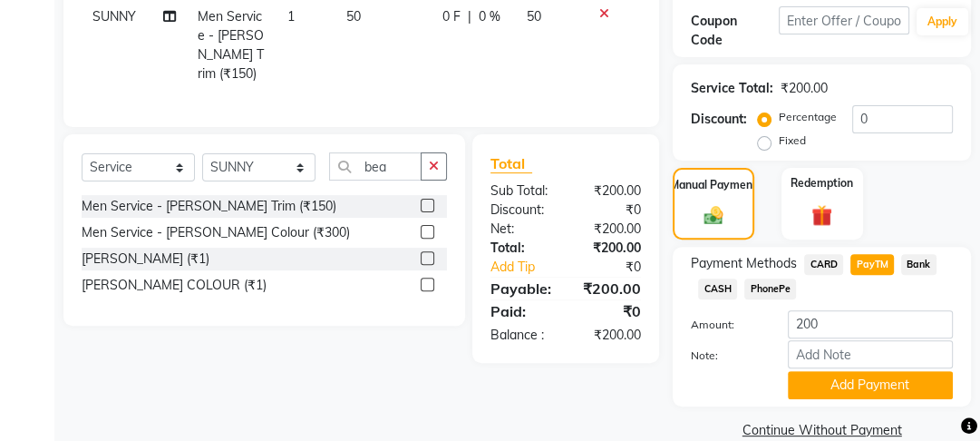
scroll to position [413, 0]
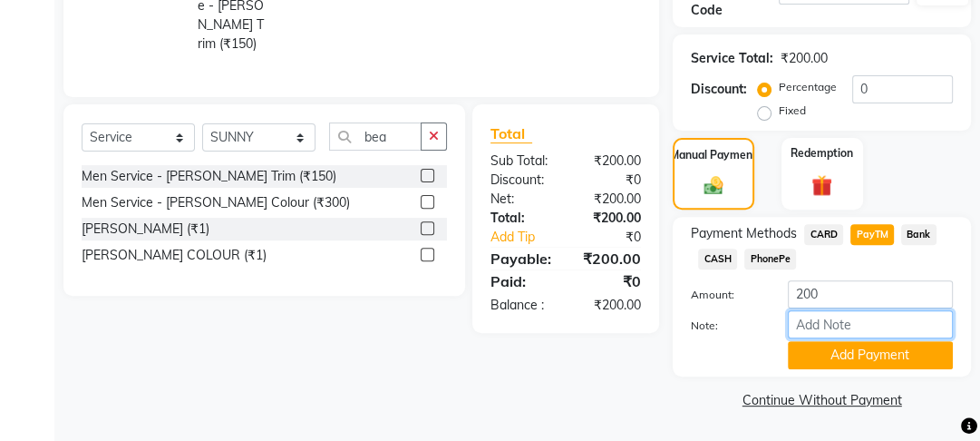
drag, startPoint x: 870, startPoint y: 325, endPoint x: 863, endPoint y: 338, distance: 14.6
click at [863, 338] on div "Note:" at bounding box center [821, 325] width 289 height 31
type input "HAIRCUT,[PERSON_NAME],HEADWASH D TAN"
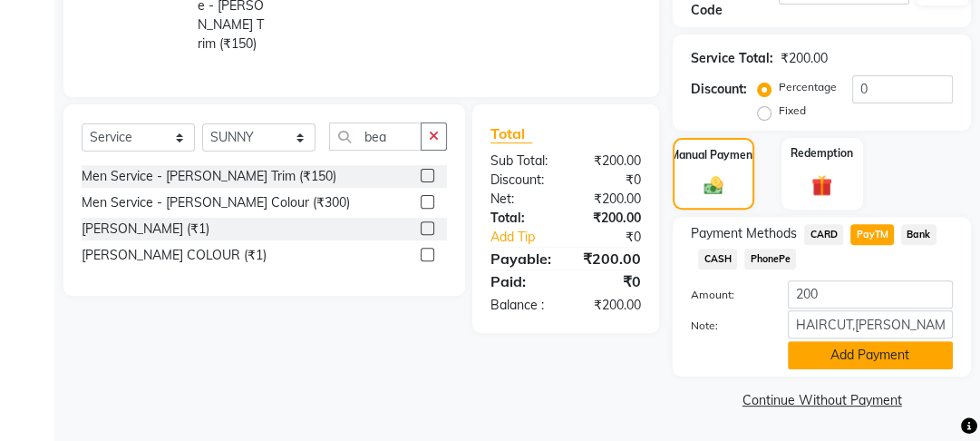
click at [798, 358] on button "Add Payment" at bounding box center [870, 355] width 165 height 28
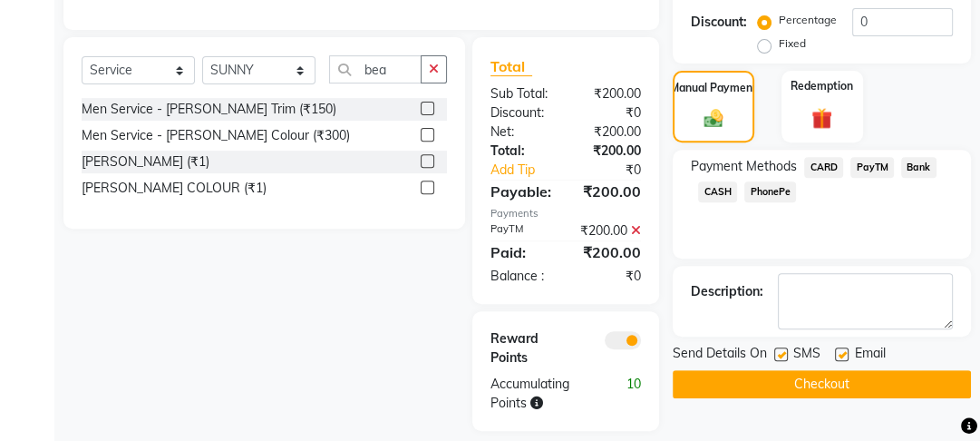
scroll to position [508, 0]
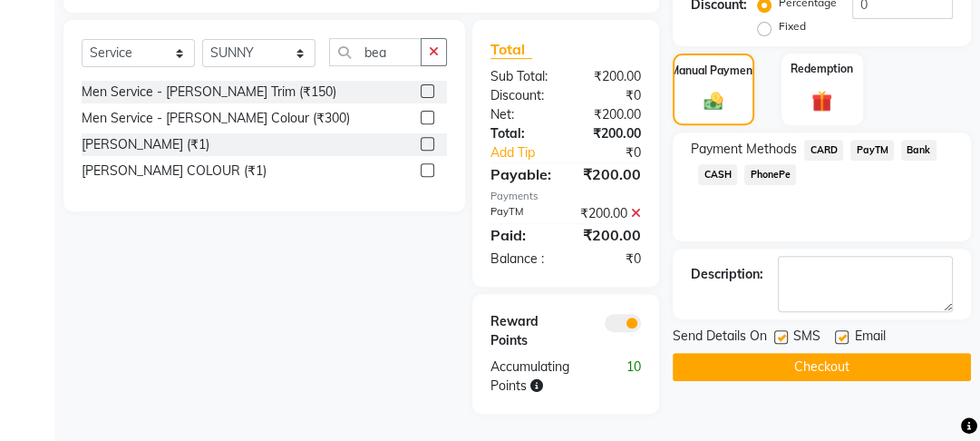
click at [840, 330] on label at bounding box center [842, 337] width 14 height 14
click at [840, 332] on input "checkbox" at bounding box center [841, 338] width 12 height 12
checkbox input "false"
click at [783, 330] on label at bounding box center [781, 337] width 14 height 14
click at [783, 332] on input "checkbox" at bounding box center [780, 338] width 12 height 12
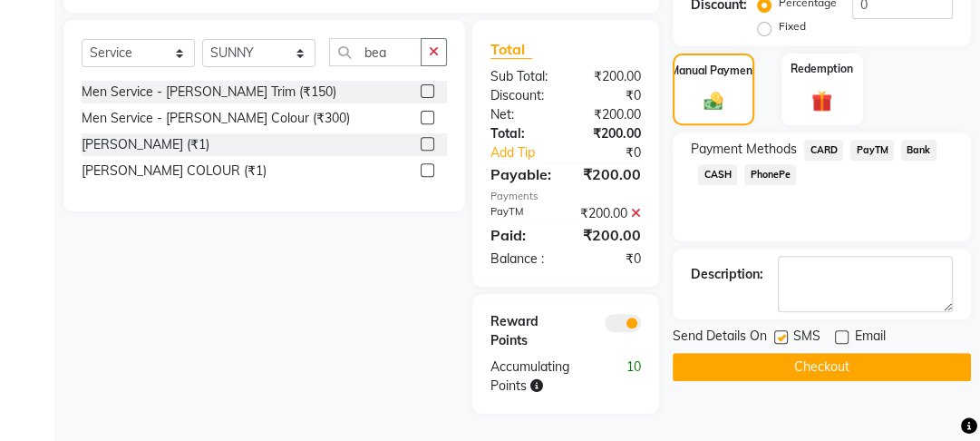
checkbox input "false"
click at [783, 353] on button "Checkout" at bounding box center [822, 367] width 298 height 28
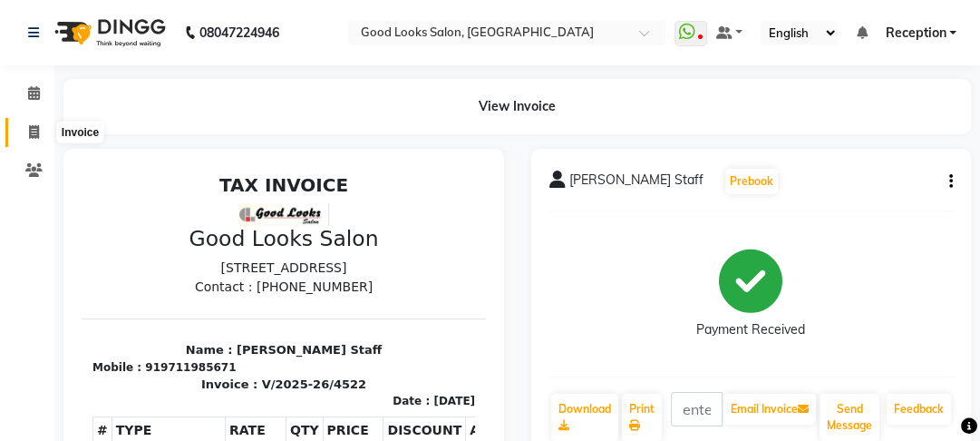
click at [44, 138] on span at bounding box center [34, 132] width 32 height 21
select select "4230"
select select "service"
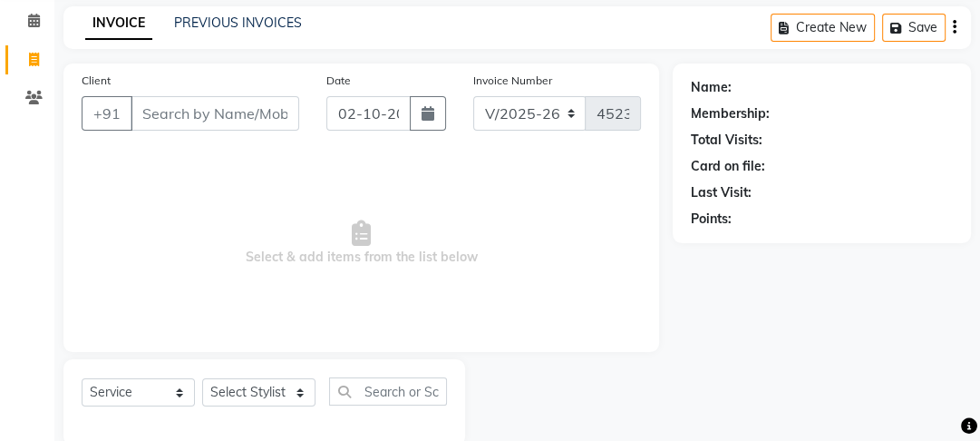
scroll to position [105, 0]
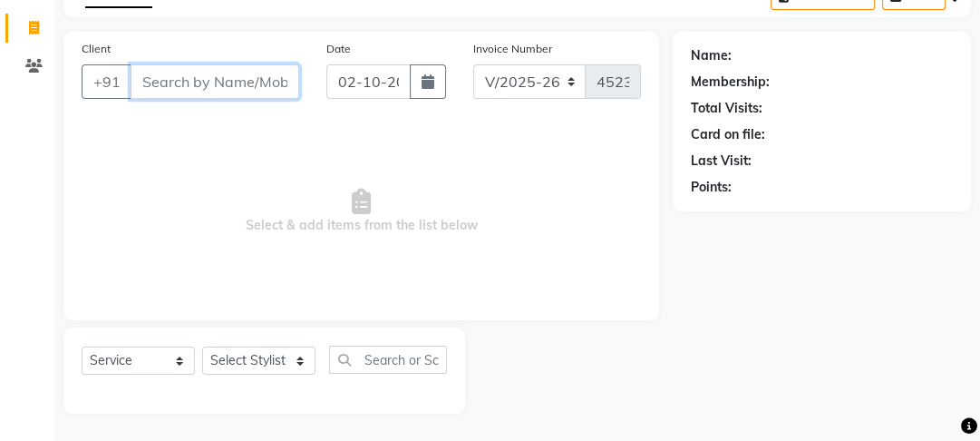
click at [177, 86] on input "Client" at bounding box center [215, 81] width 169 height 34
click at [191, 87] on input "Client" at bounding box center [215, 81] width 169 height 34
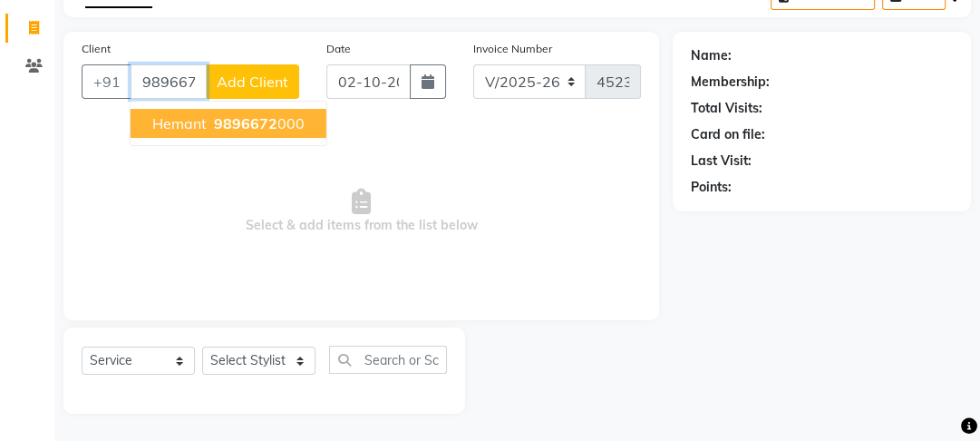
click at [257, 130] on span "9896672" at bounding box center [245, 123] width 63 height 18
type input "9896672000"
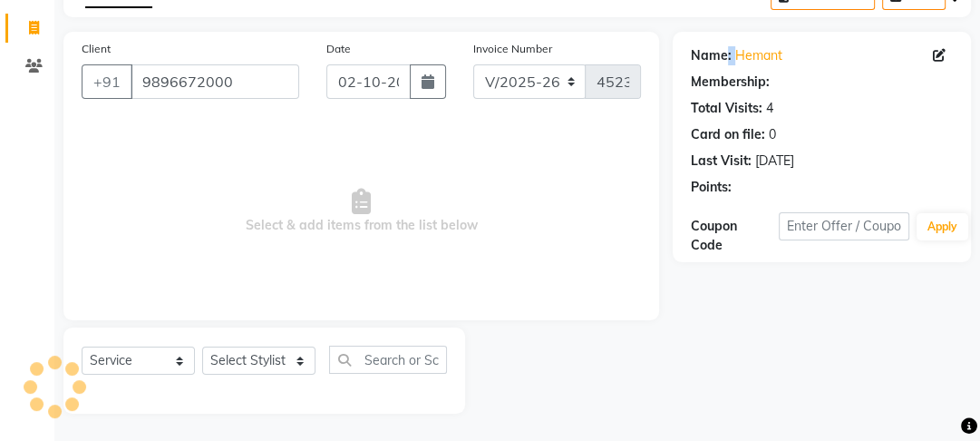
drag, startPoint x: 728, startPoint y: 56, endPoint x: 743, endPoint y: 68, distance: 19.4
click at [742, 67] on div "Name: Hemant Membership: Total Visits: 4 Card on file: 0 Last Visit: [DATE] Poi…" at bounding box center [822, 118] width 262 height 158
click at [743, 68] on div "Name: Hemant Membership: Total Visits: 4 Card on file: 0 Last Visit: [DATE] Poi…" at bounding box center [822, 118] width 262 height 158
click at [747, 54] on link "Hemant" at bounding box center [758, 55] width 47 height 19
select select "1: Object"
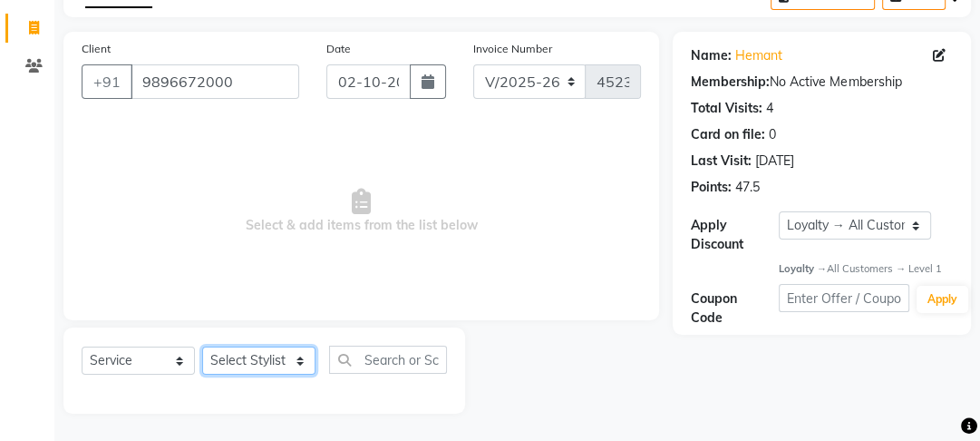
click at [256, 356] on select "Select Stylist [PERSON_NAME] Manager [PERSON_NAME] Pooja [PERSON_NAME] Raman 2 …" at bounding box center [258, 360] width 113 height 28
select select "79136"
click at [202, 346] on select "Select Stylist [PERSON_NAME] Manager [PERSON_NAME] Pooja [PERSON_NAME] Raman 2 …" at bounding box center [258, 360] width 113 height 28
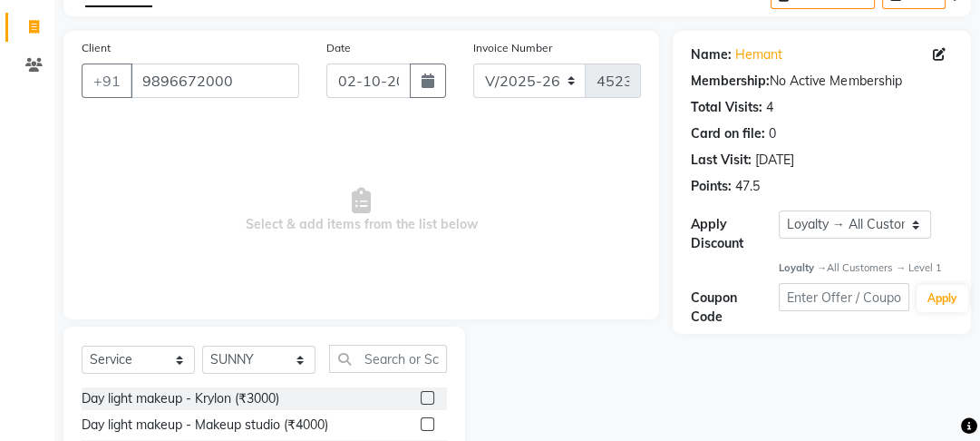
drag, startPoint x: 324, startPoint y: 344, endPoint x: 341, endPoint y: 359, distance: 23.1
click at [361, 362] on input "text" at bounding box center [388, 359] width 118 height 28
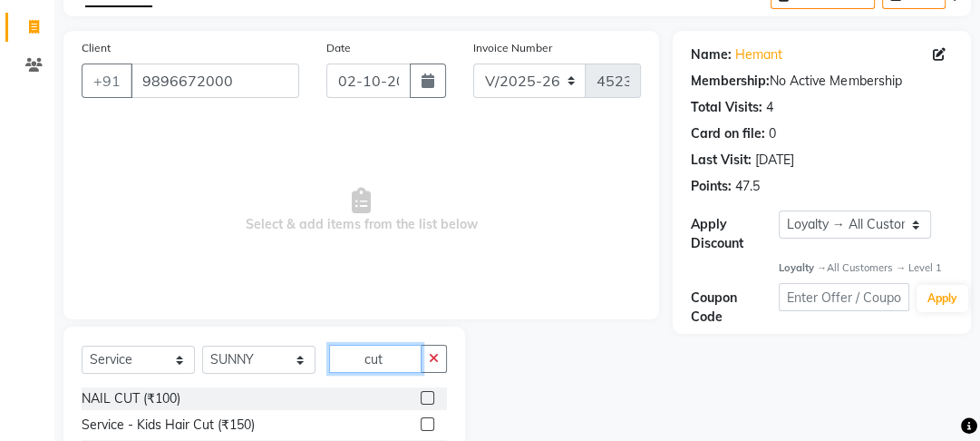
scroll to position [286, 0]
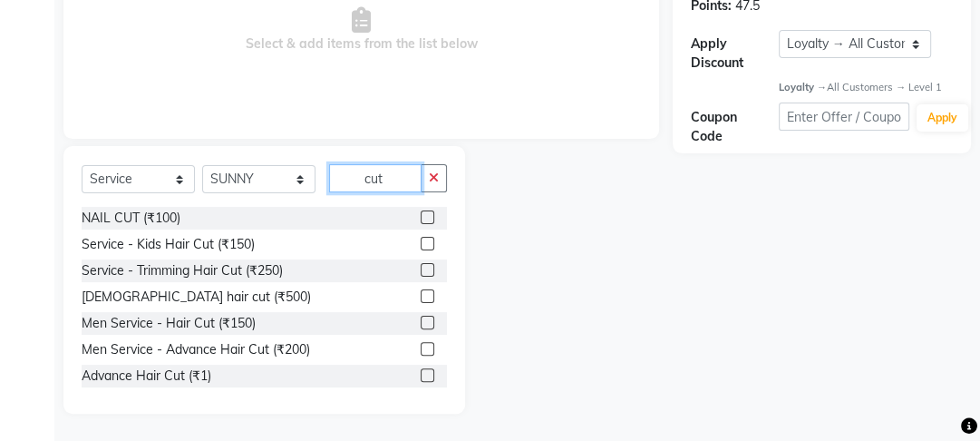
type input "cut"
click at [421, 350] on label at bounding box center [428, 349] width 14 height 14
click at [421, 350] on input "checkbox" at bounding box center [427, 350] width 12 height 12
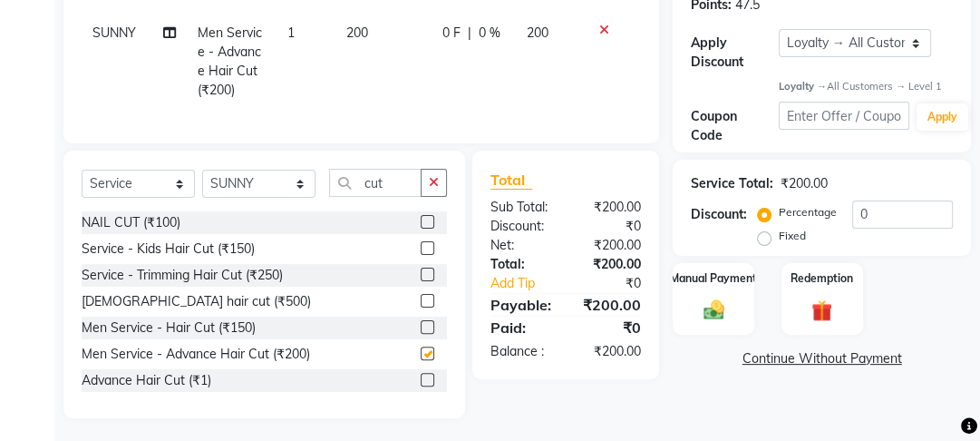
checkbox input "false"
click at [605, 26] on icon at bounding box center [604, 30] width 10 height 13
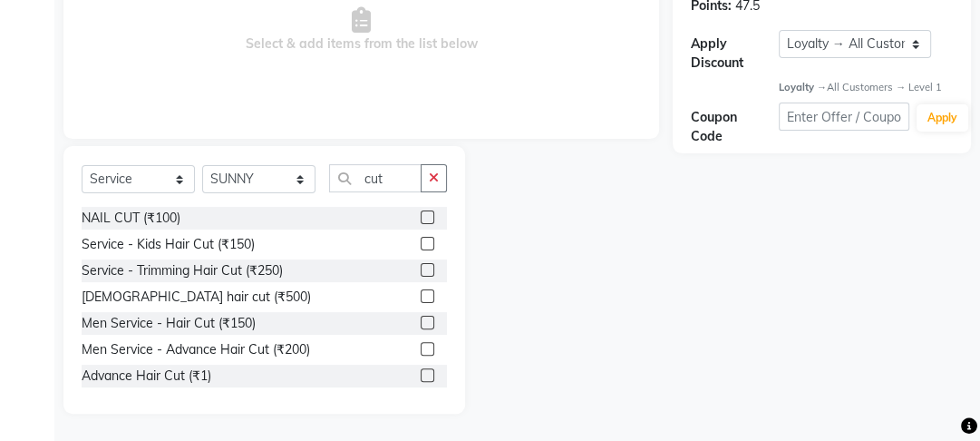
click at [422, 324] on label at bounding box center [428, 322] width 14 height 14
click at [422, 324] on input "checkbox" at bounding box center [427, 323] width 12 height 12
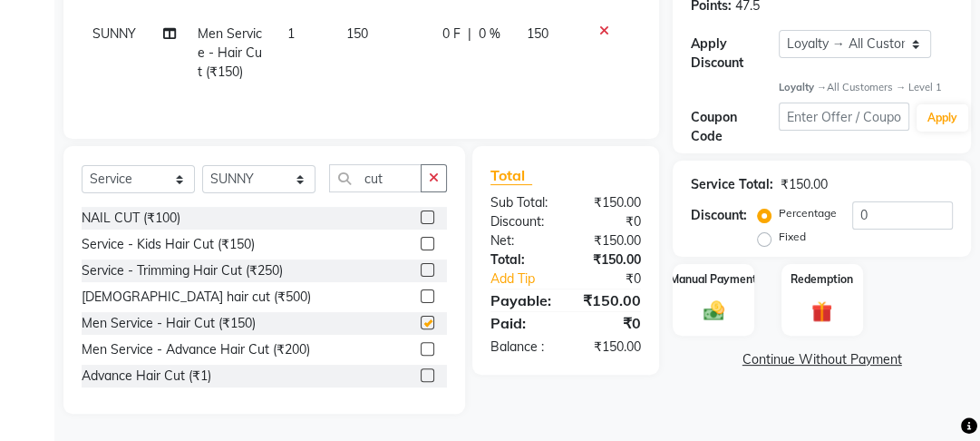
checkbox input "false"
click at [431, 193] on div "Select Service Product Membership Package Voucher Prepaid Gift Card Select Styl…" at bounding box center [264, 185] width 365 height 43
click at [431, 187] on button "button" at bounding box center [434, 178] width 26 height 28
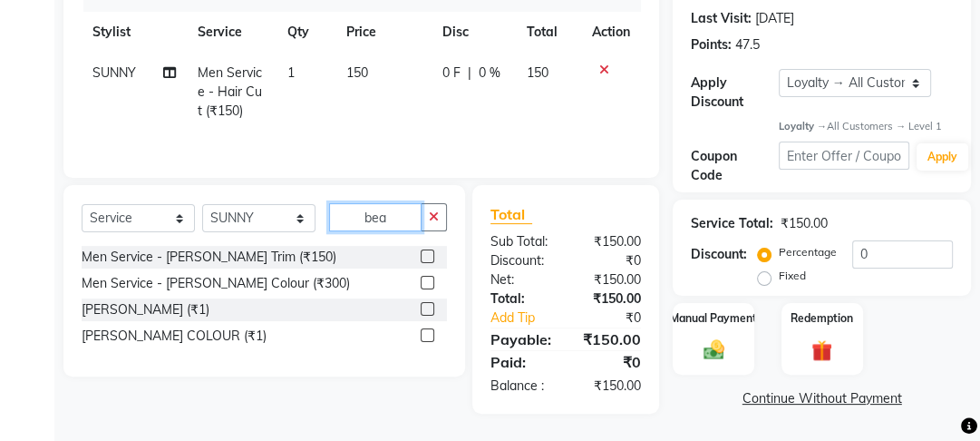
scroll to position [247, 0]
type input "bea"
click at [428, 254] on label at bounding box center [428, 256] width 14 height 14
click at [428, 254] on input "checkbox" at bounding box center [427, 257] width 12 height 12
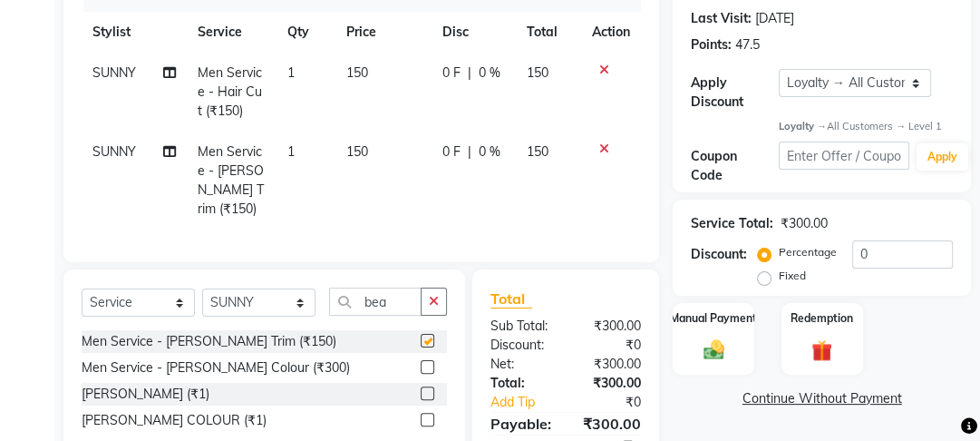
checkbox input "false"
click at [707, 353] on img at bounding box center [713, 349] width 35 height 24
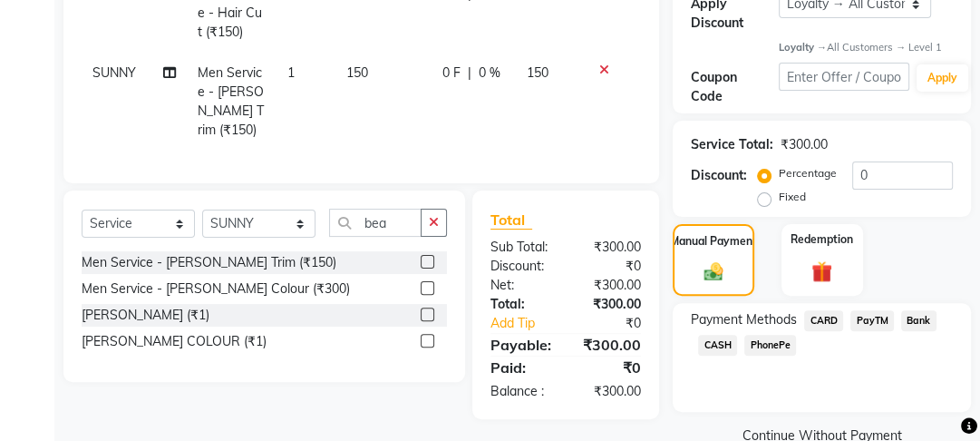
scroll to position [360, 0]
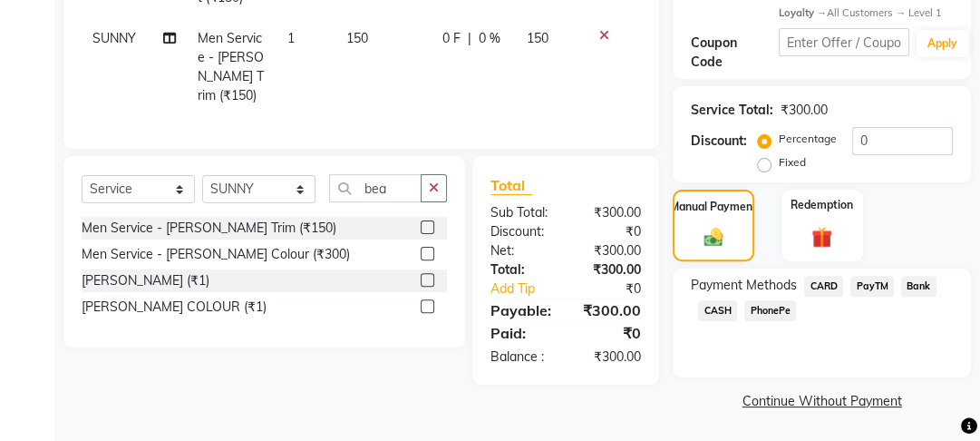
click at [879, 289] on span "PayTM" at bounding box center [872, 286] width 44 height 21
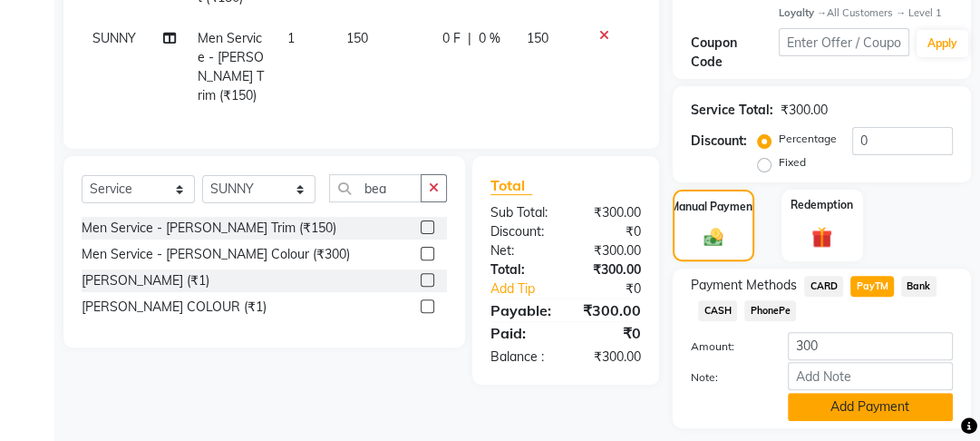
click at [863, 407] on button "Add Payment" at bounding box center [870, 407] width 165 height 28
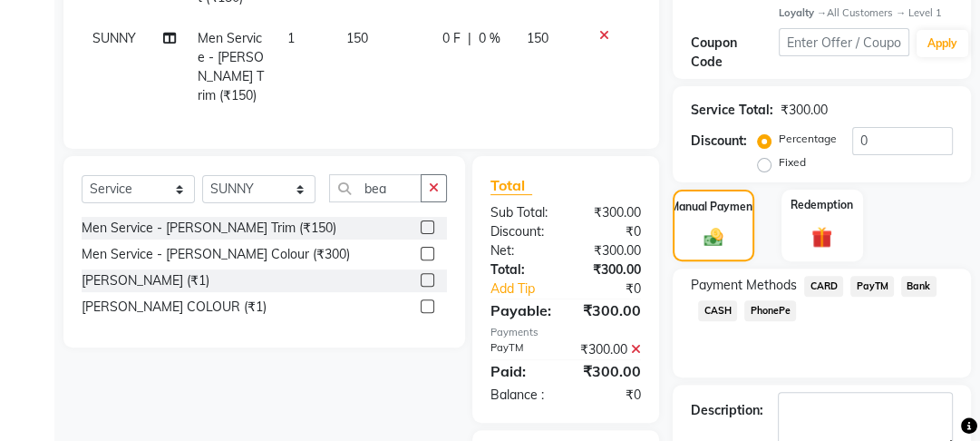
scroll to position [508, 0]
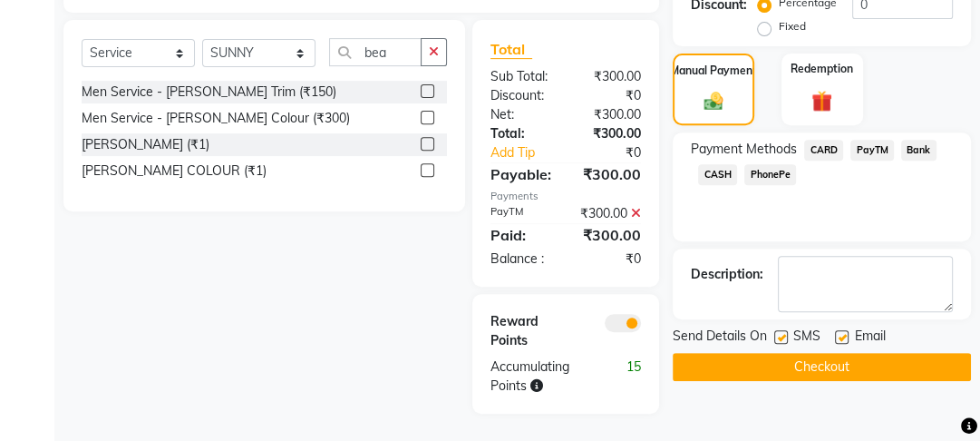
click at [847, 330] on label at bounding box center [842, 337] width 14 height 14
click at [847, 332] on input "checkbox" at bounding box center [841, 338] width 12 height 12
checkbox input "false"
click at [777, 330] on label at bounding box center [781, 337] width 14 height 14
click at [777, 332] on input "checkbox" at bounding box center [780, 338] width 12 height 12
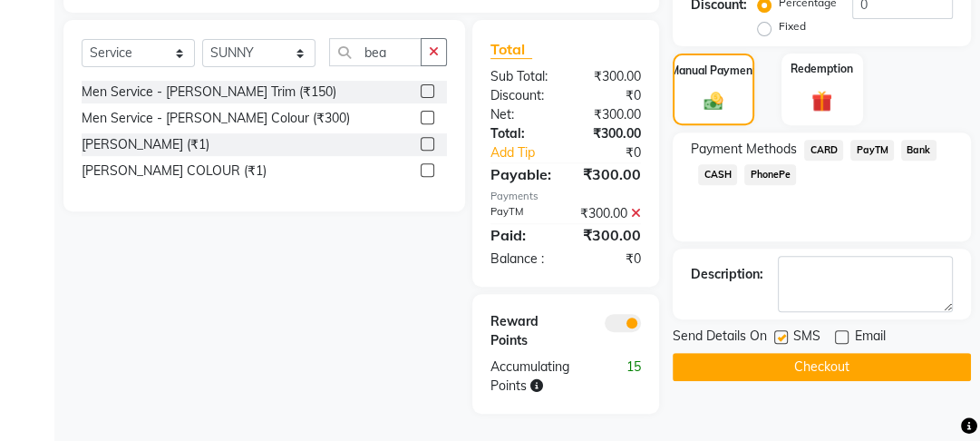
checkbox input "false"
click at [776, 353] on button "Checkout" at bounding box center [822, 367] width 298 height 28
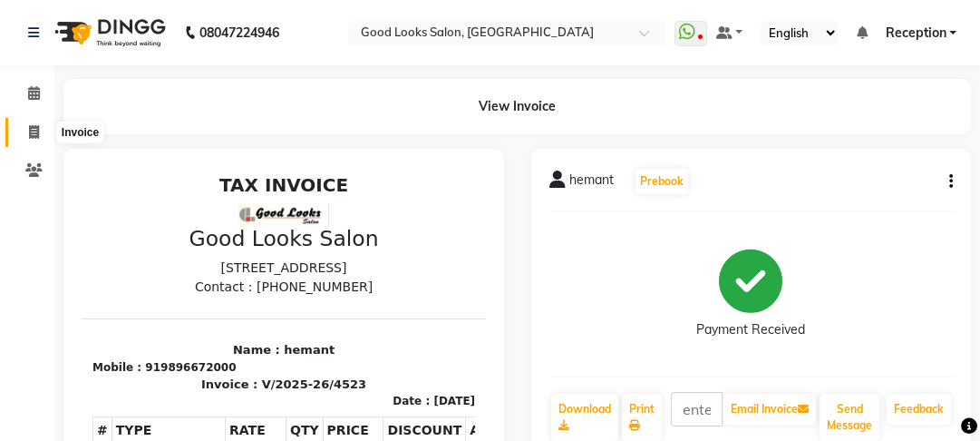
click at [32, 125] on icon at bounding box center [34, 132] width 10 height 14
select select "service"
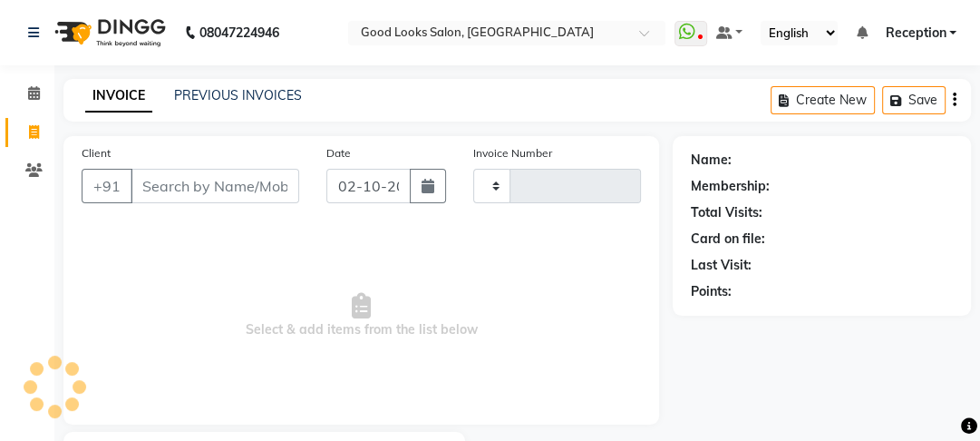
scroll to position [105, 0]
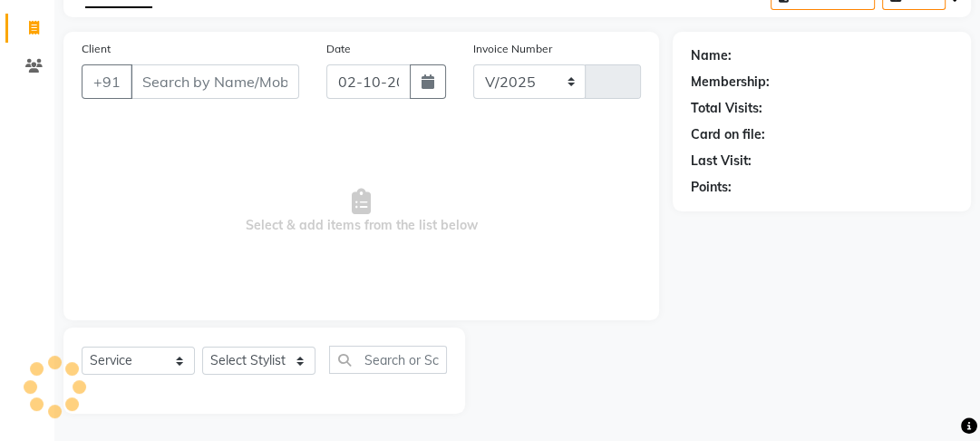
select select "4230"
type input "4524"
click at [209, 90] on input "Client" at bounding box center [215, 81] width 169 height 34
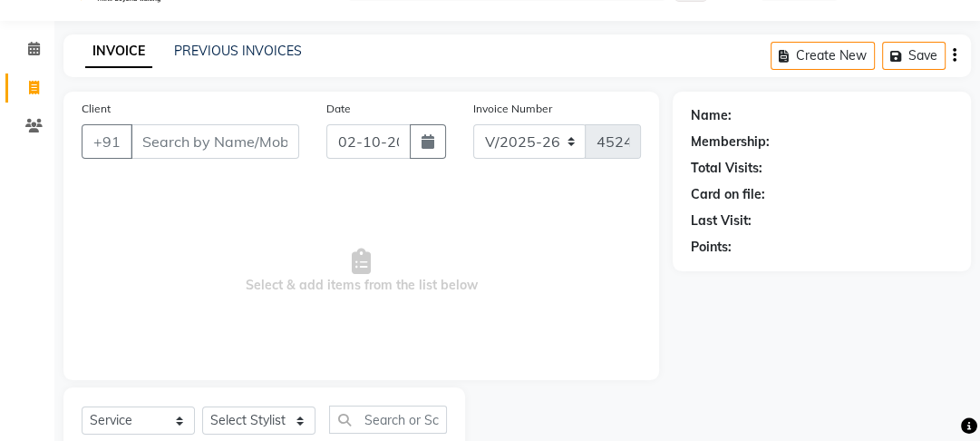
scroll to position [0, 0]
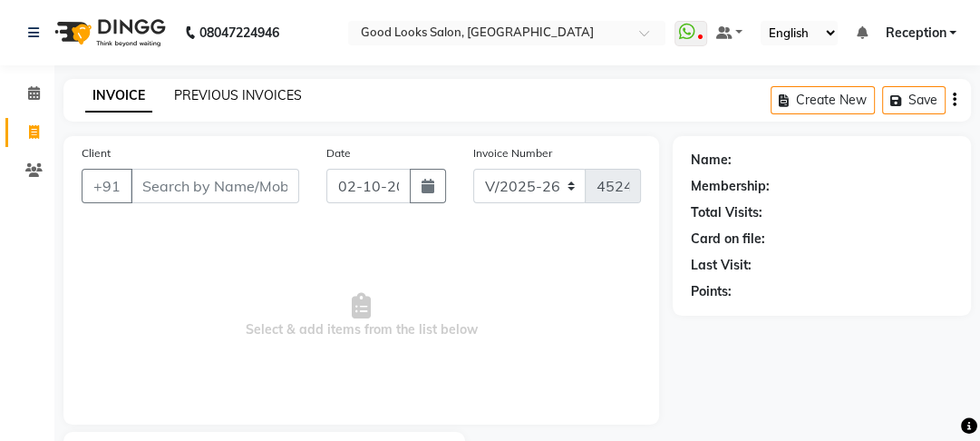
click at [214, 98] on link "PREVIOUS INVOICES" at bounding box center [238, 95] width 128 height 16
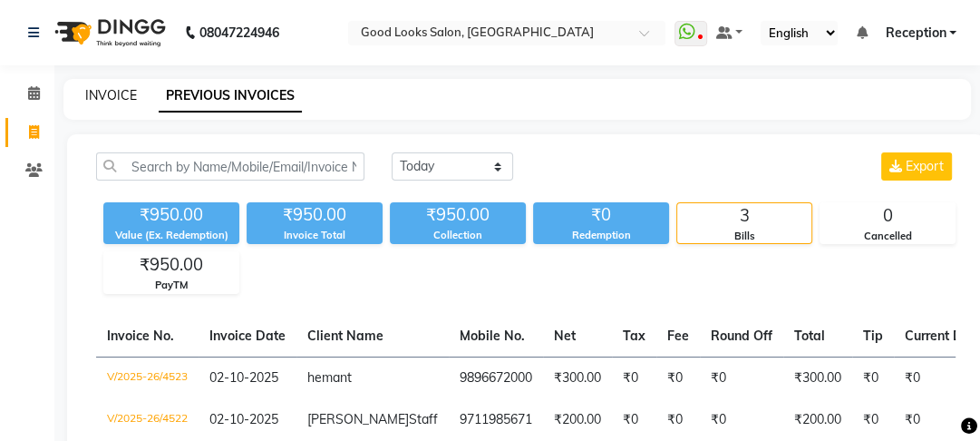
click at [115, 91] on link "INVOICE" at bounding box center [111, 95] width 52 height 16
select select "service"
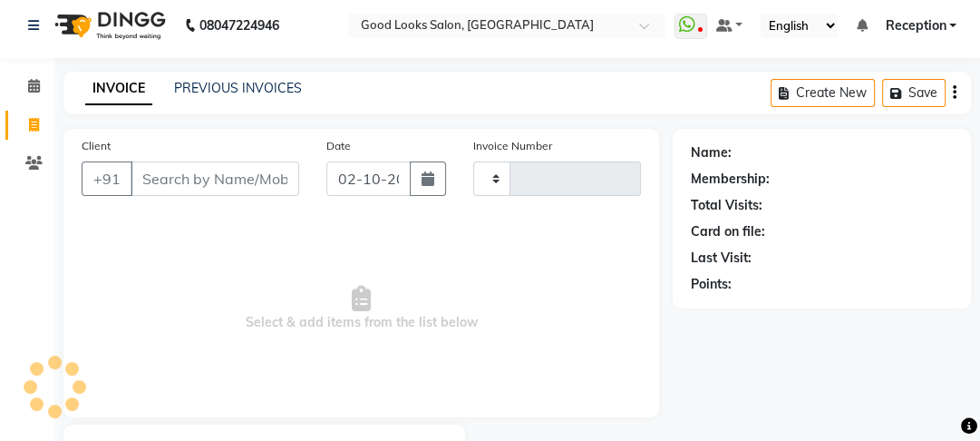
scroll to position [105, 0]
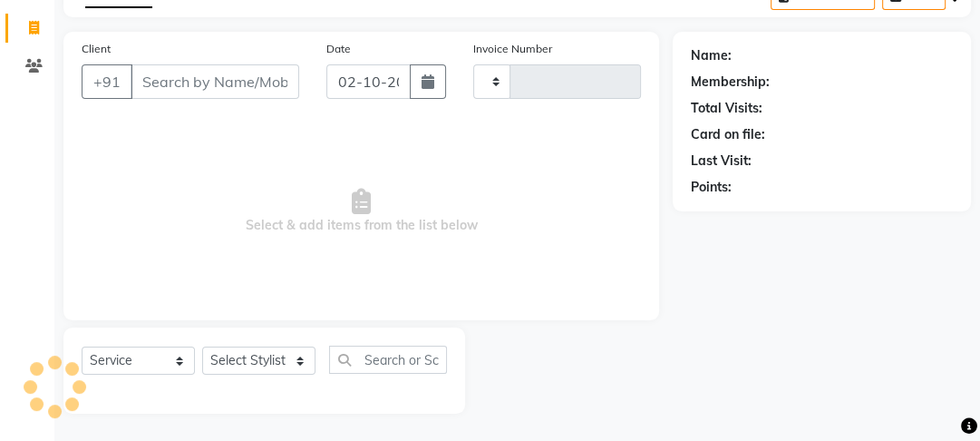
type input "4524"
select select "4230"
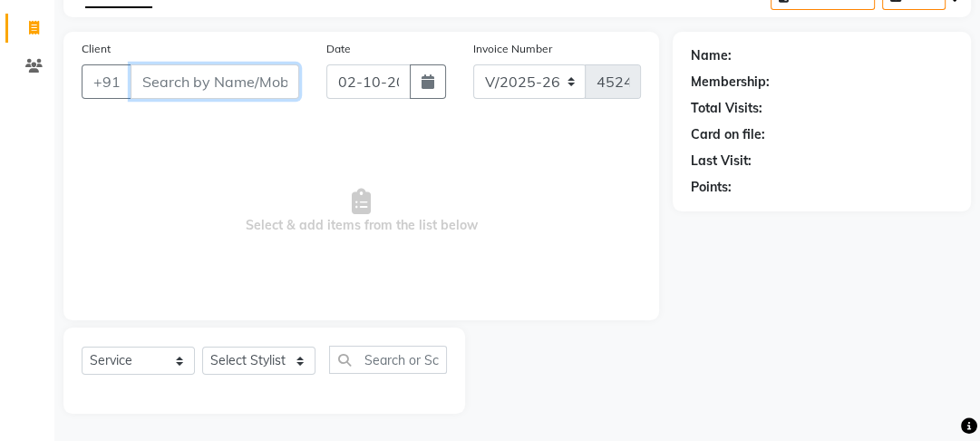
click at [241, 86] on input "Client" at bounding box center [215, 81] width 169 height 34
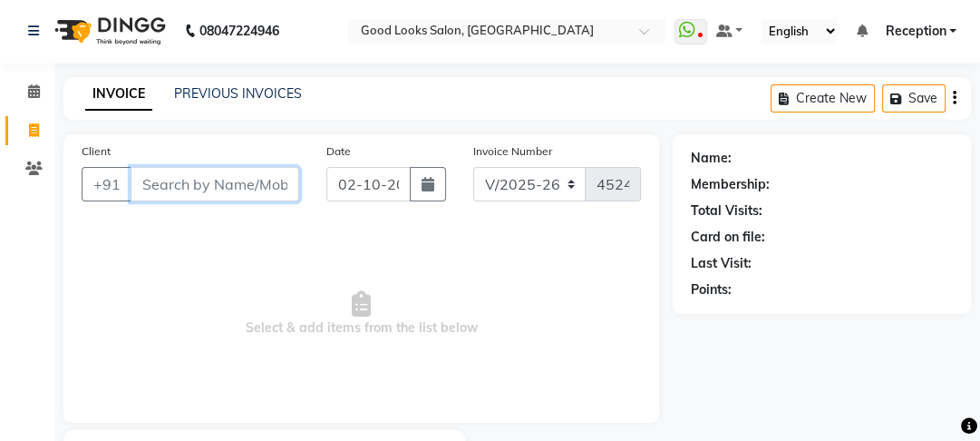
scroll to position [0, 0]
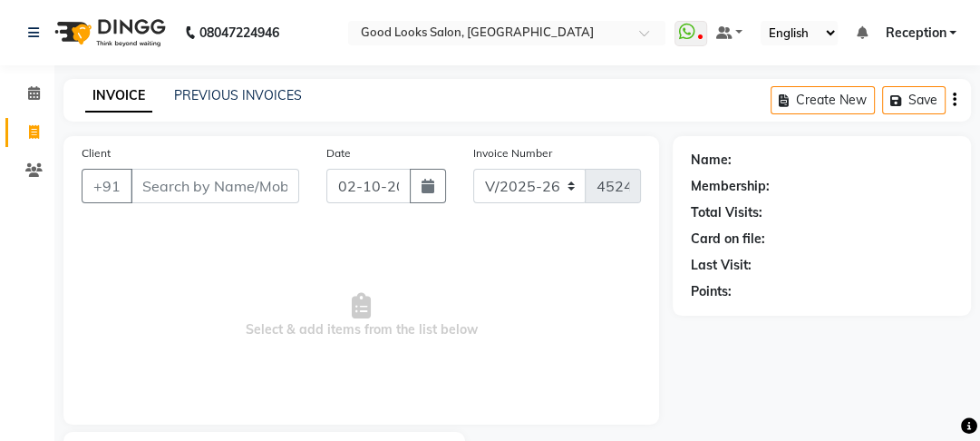
click at [216, 105] on div "INVOICE PREVIOUS INVOICES" at bounding box center [193, 96] width 260 height 21
click at [215, 102] on link "PREVIOUS INVOICES" at bounding box center [238, 95] width 128 height 16
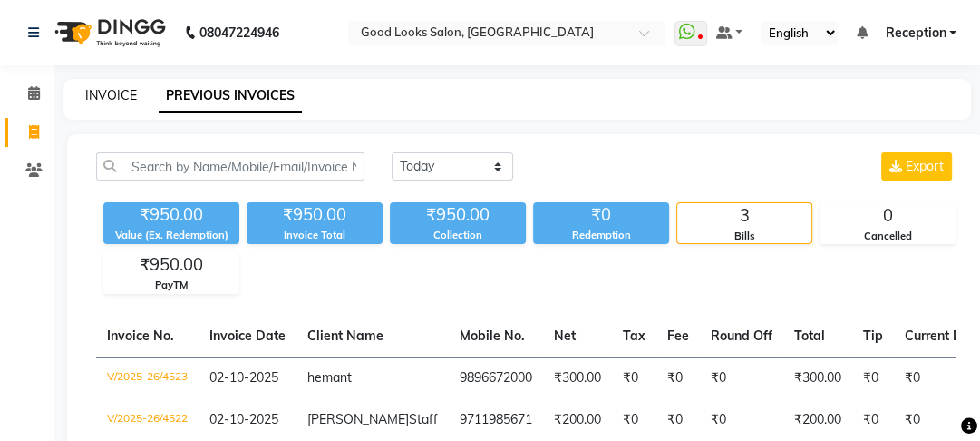
click at [121, 94] on link "INVOICE" at bounding box center [111, 95] width 52 height 16
select select "4230"
select select "service"
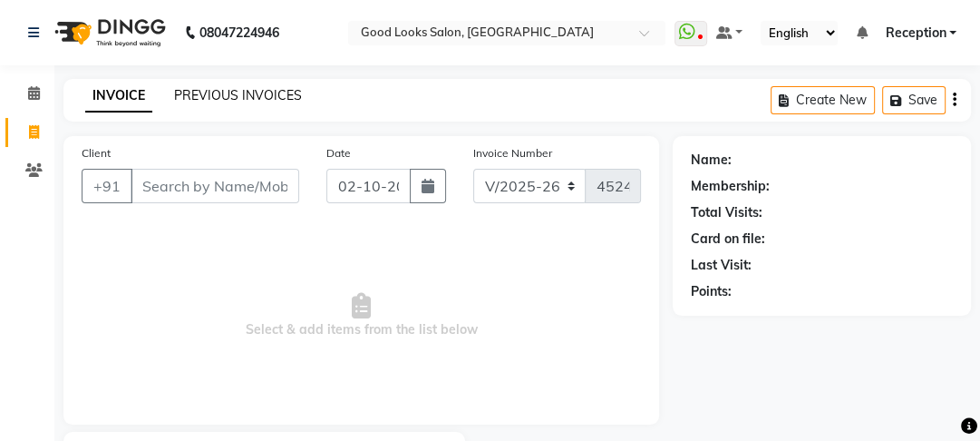
click at [218, 93] on link "PREVIOUS INVOICES" at bounding box center [238, 95] width 128 height 16
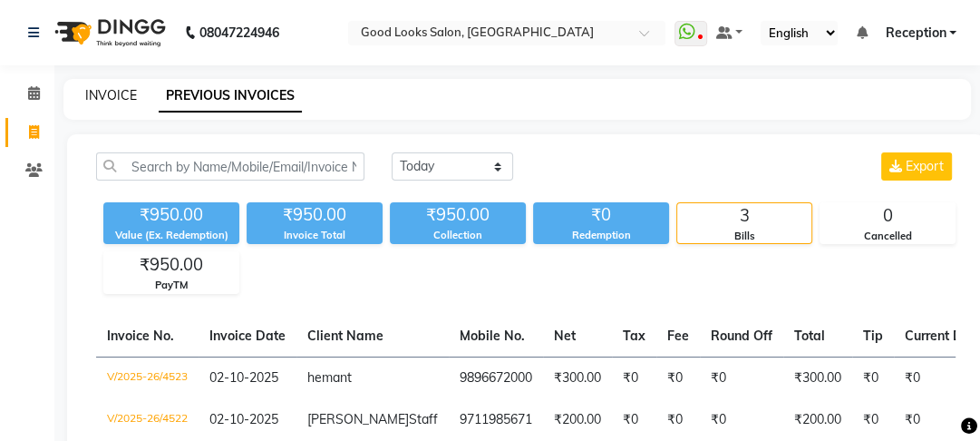
click at [126, 87] on link "INVOICE" at bounding box center [111, 95] width 52 height 16
select select "service"
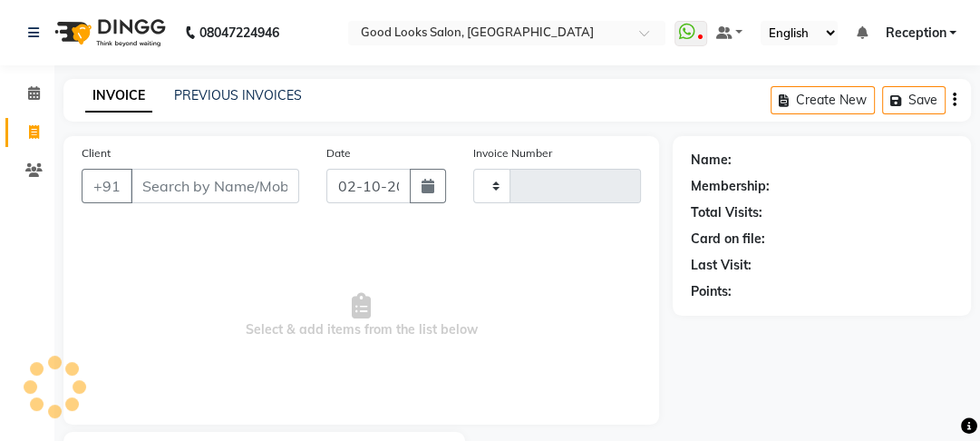
type input "4524"
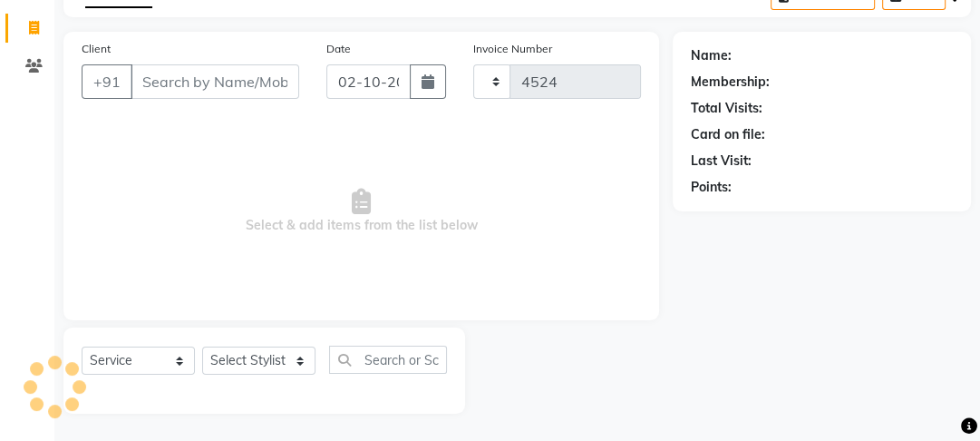
select select "4230"
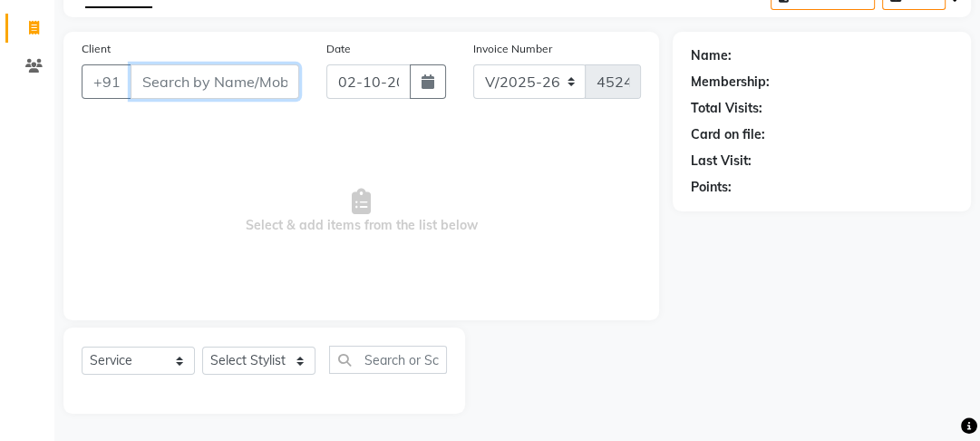
click at [231, 95] on input "Client" at bounding box center [215, 81] width 169 height 34
type input "s"
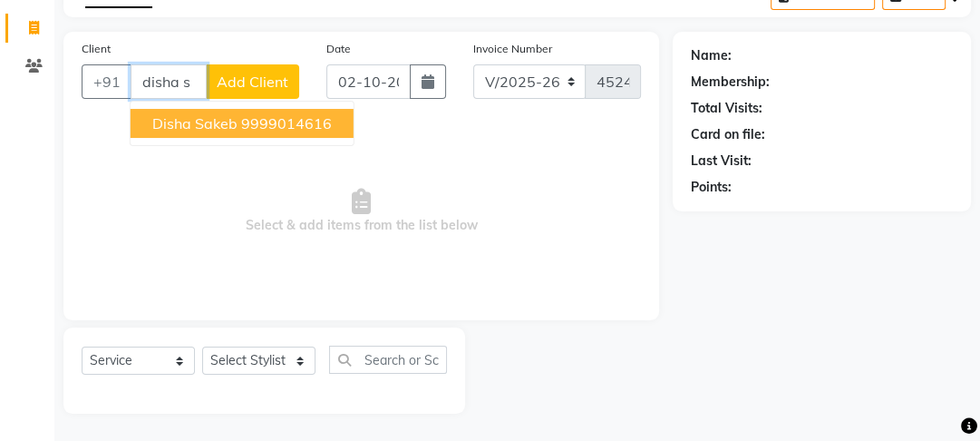
click at [218, 130] on span "Disha Sakeb" at bounding box center [194, 123] width 85 height 18
type input "9999014616"
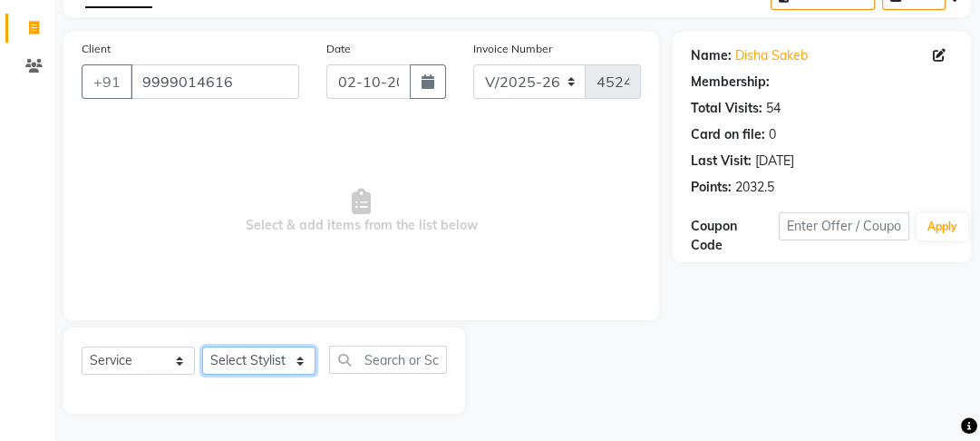
click at [243, 373] on select "Select Stylist [PERSON_NAME] Manager [PERSON_NAME] Pooja [PERSON_NAME] Raman 2 …" at bounding box center [258, 360] width 113 height 28
select select "70835"
click at [202, 346] on select "Select Stylist [PERSON_NAME] Manager [PERSON_NAME] Pooja [PERSON_NAME] Raman 2 …" at bounding box center [258, 360] width 113 height 28
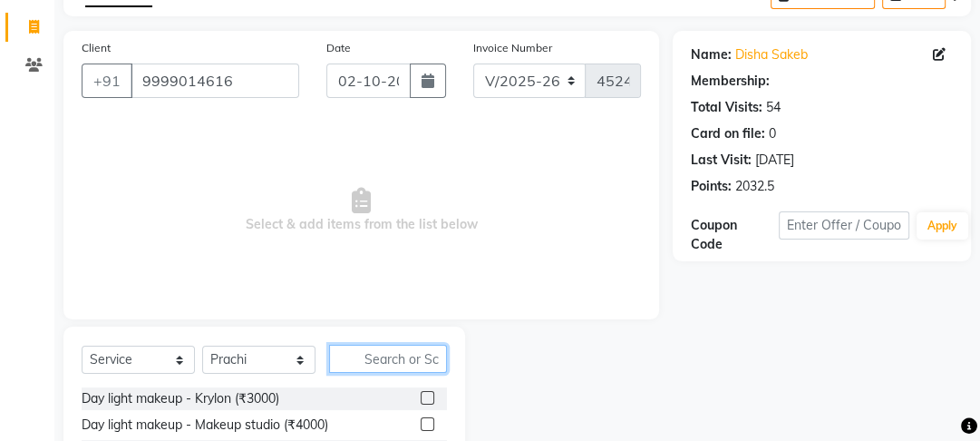
click at [402, 352] on input "text" at bounding box center [388, 359] width 118 height 28
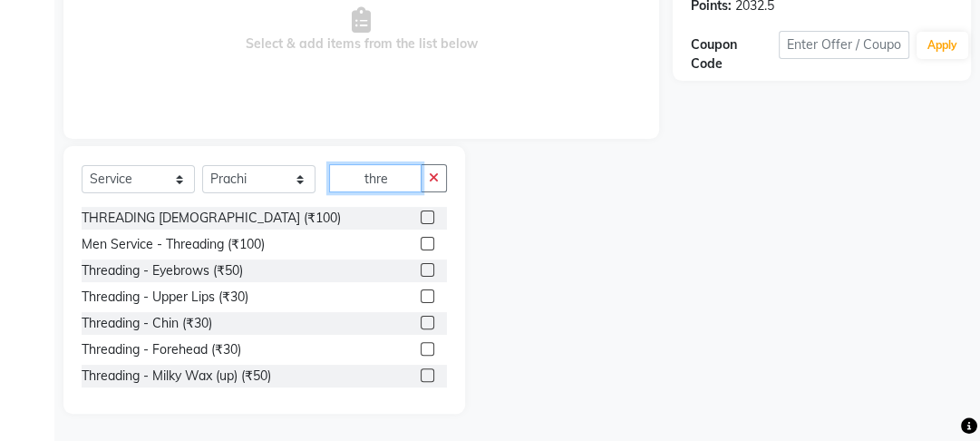
type input "thre"
click at [421, 271] on label at bounding box center [428, 270] width 14 height 14
click at [421, 271] on input "checkbox" at bounding box center [427, 271] width 12 height 12
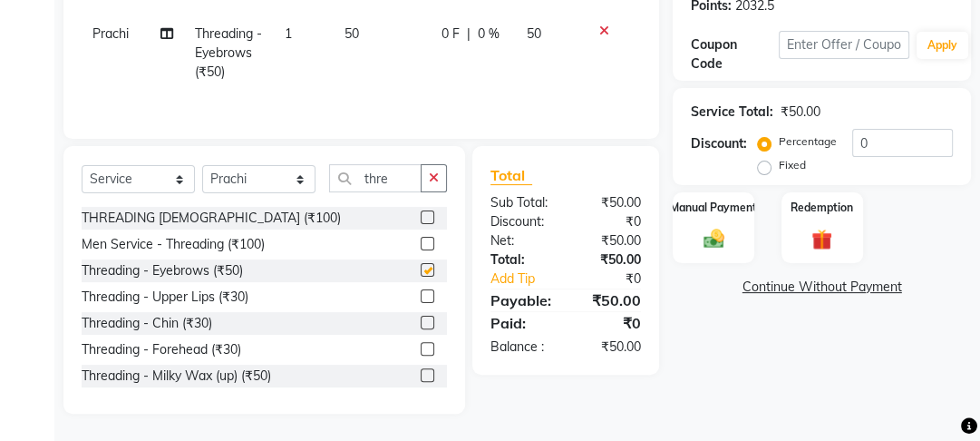
checkbox input "false"
click at [421, 348] on label at bounding box center [428, 349] width 14 height 14
click at [421, 348] on input "checkbox" at bounding box center [427, 350] width 12 height 12
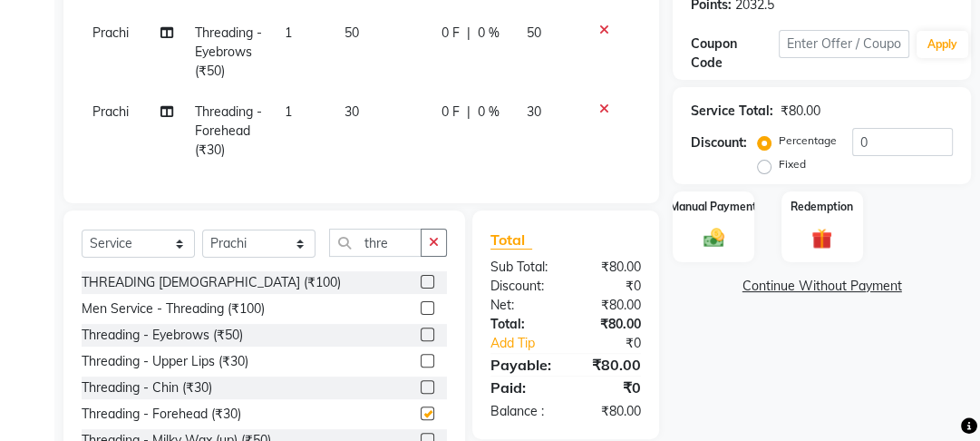
drag, startPoint x: 414, startPoint y: 171, endPoint x: 413, endPoint y: 134, distance: 37.2
click at [413, 166] on div "Services Stylist Service Qty Price Disc Total Action [PERSON_NAME] Threading - …" at bounding box center [361, 61] width 559 height 247
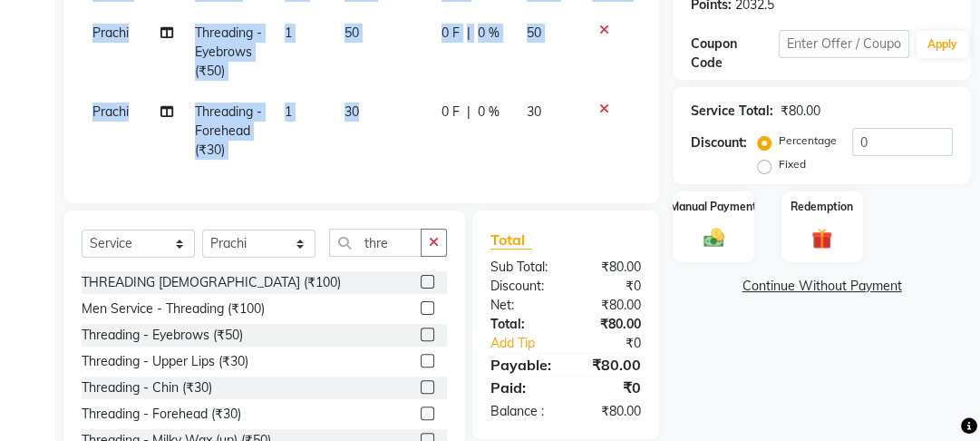
checkbox input "false"
click at [442, 112] on span "0 F" at bounding box center [451, 111] width 18 height 19
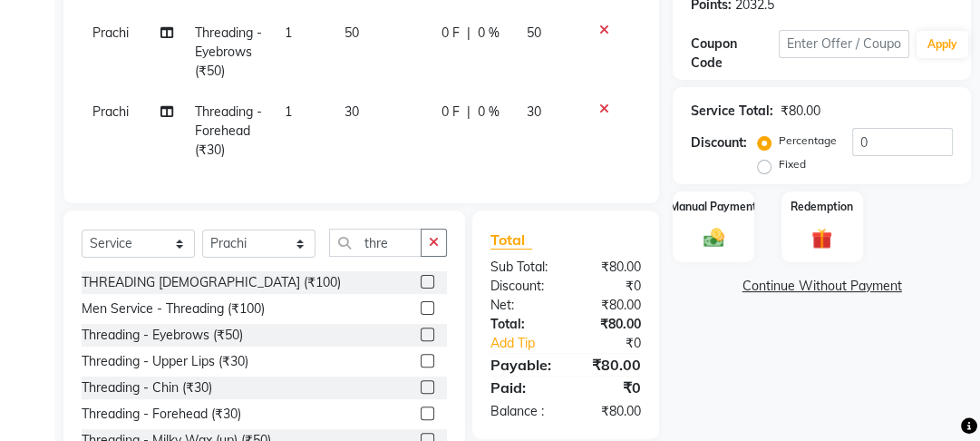
select select "70835"
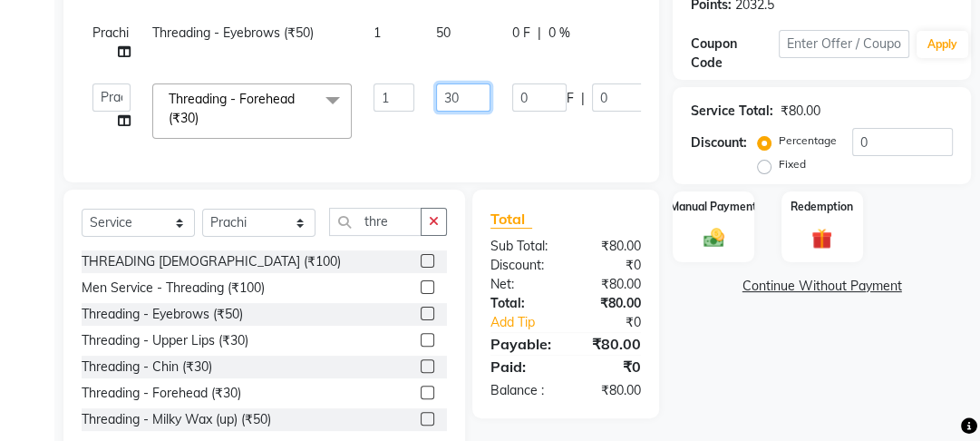
drag, startPoint x: 455, startPoint y: 102, endPoint x: 413, endPoint y: 96, distance: 43.1
click at [413, 96] on tr "[PERSON_NAME] Manager [PERSON_NAME] [PERSON_NAME] Raman 2 Reception Sameer SUNN…" at bounding box center [431, 111] width 699 height 77
type input "50"
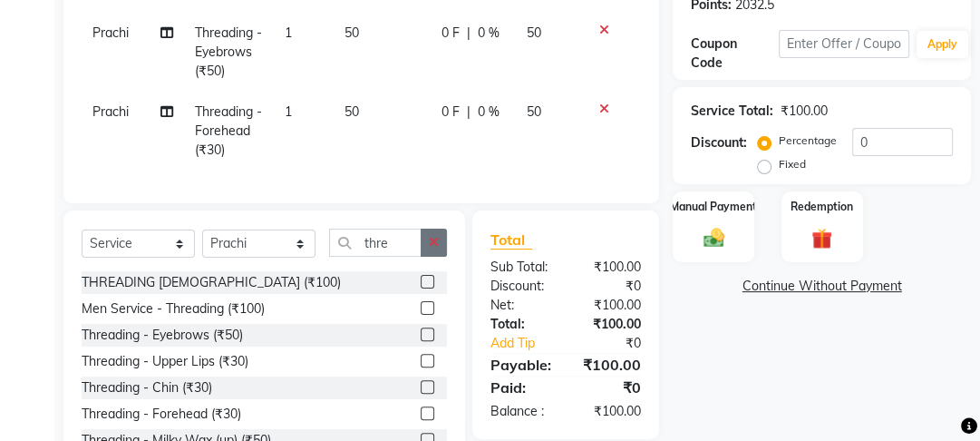
click at [431, 229] on div "Select Service Product Membership Package Voucher Prepaid Gift Card Select Styl…" at bounding box center [264, 343] width 402 height 267
drag, startPoint x: 410, startPoint y: 254, endPoint x: 306, endPoint y: 252, distance: 103.4
click at [306, 252] on div "Select Service Product Membership Package Voucher Prepaid Gift Card Select Styl…" at bounding box center [264, 249] width 365 height 43
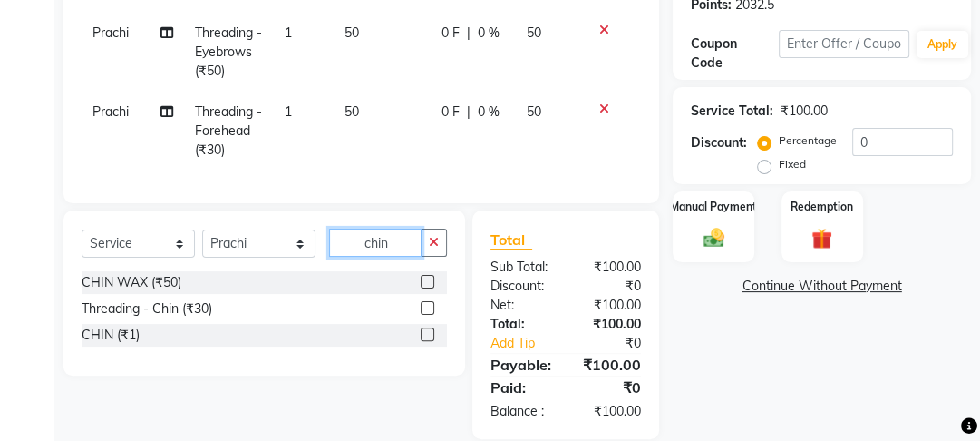
type input "chin"
click at [430, 341] on label at bounding box center [428, 334] width 14 height 14
click at [430, 341] on input "checkbox" at bounding box center [427, 335] width 12 height 12
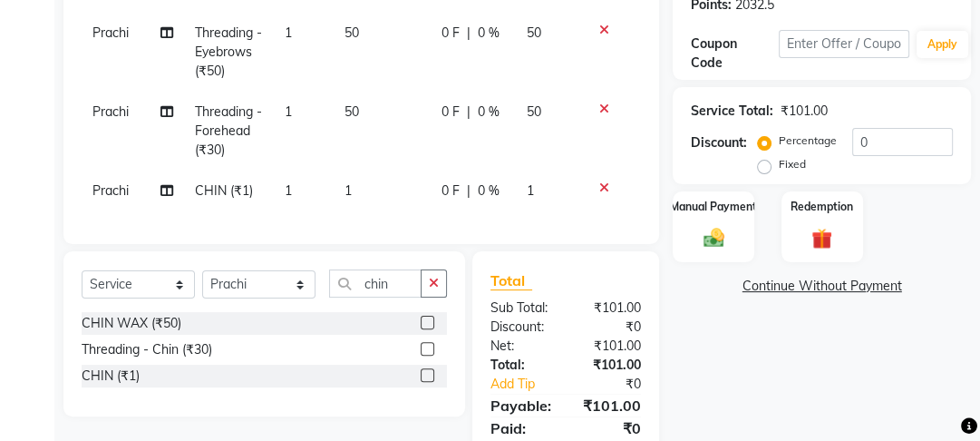
checkbox input "false"
click at [415, 191] on td "1" at bounding box center [382, 190] width 97 height 41
select select "70835"
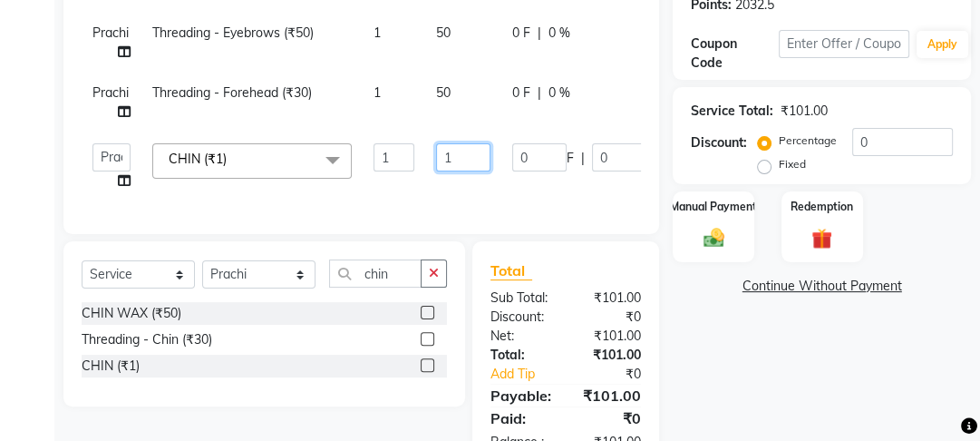
drag, startPoint x: 457, startPoint y: 170, endPoint x: 410, endPoint y: 152, distance: 50.5
click at [410, 152] on tr "[PERSON_NAME] Manager [PERSON_NAME] [PERSON_NAME] Raman 2 Reception Sameer SUNN…" at bounding box center [431, 166] width 699 height 69
type input "50"
click at [424, 287] on button "button" at bounding box center [434, 273] width 26 height 28
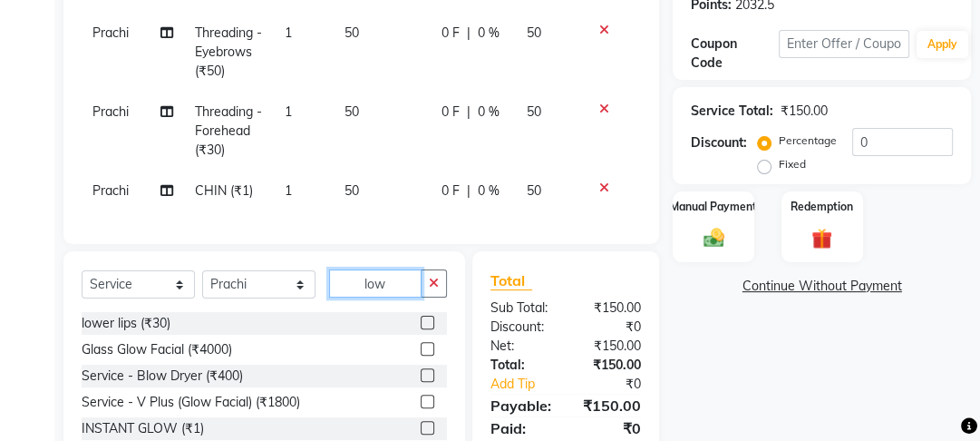
type input "low"
click at [428, 329] on label at bounding box center [428, 322] width 14 height 14
click at [428, 329] on input "checkbox" at bounding box center [427, 323] width 12 height 12
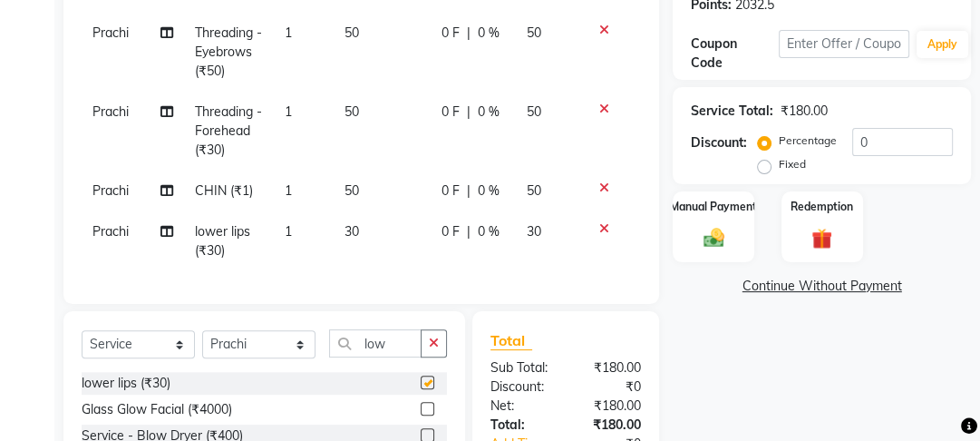
checkbox input "false"
drag, startPoint x: 401, startPoint y: 348, endPoint x: 335, endPoint y: 347, distance: 65.3
click at [335, 347] on input "low" at bounding box center [375, 343] width 92 height 28
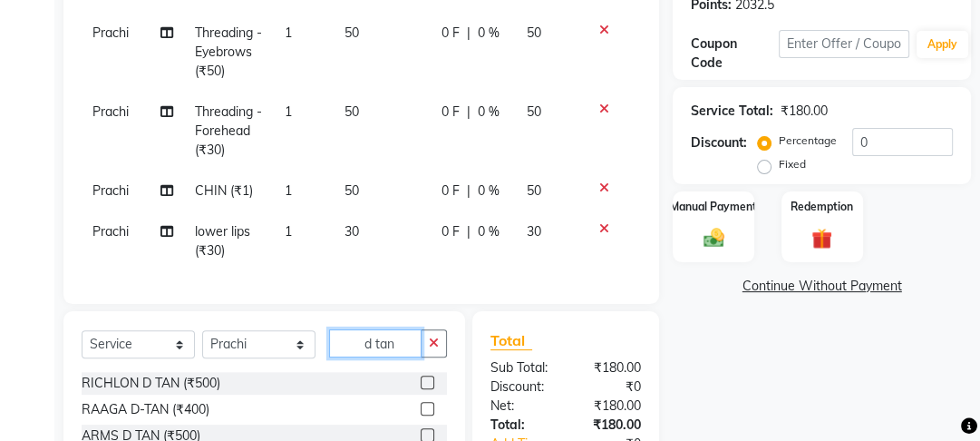
scroll to position [463, 0]
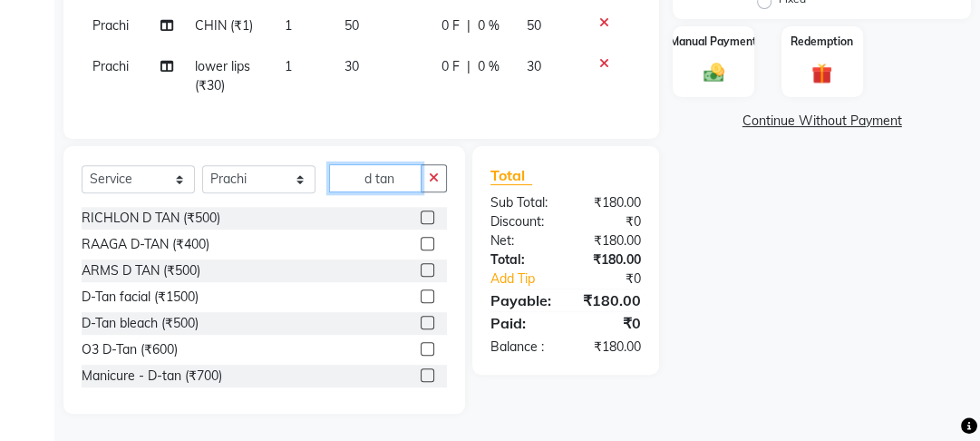
type input "d tan"
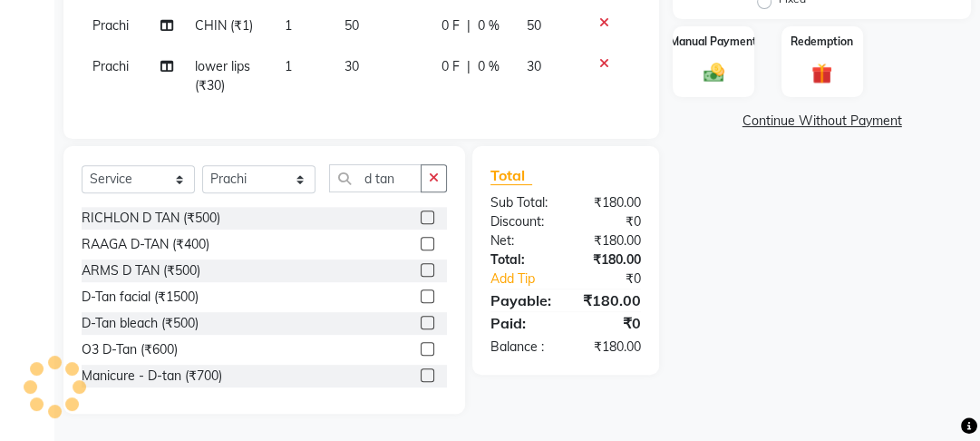
click at [421, 343] on label at bounding box center [428, 349] width 14 height 14
click at [421, 344] on input "checkbox" at bounding box center [427, 350] width 12 height 12
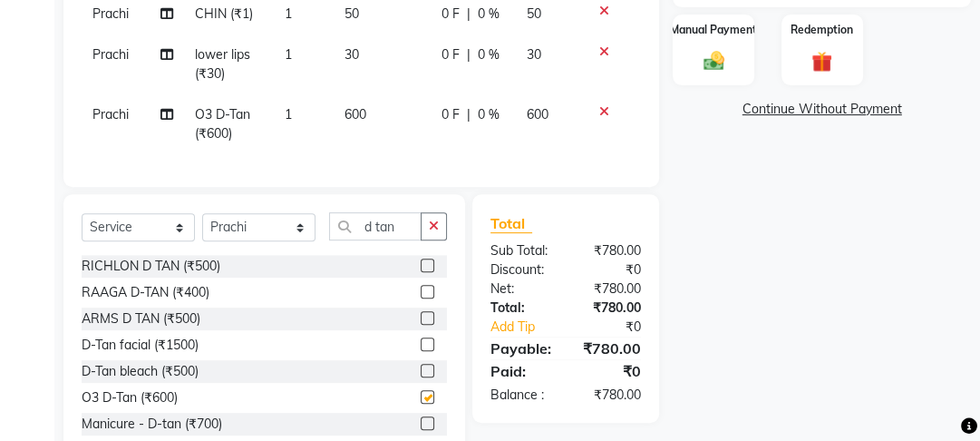
checkbox input "false"
click at [426, 127] on td "600" at bounding box center [382, 124] width 97 height 60
select select "70835"
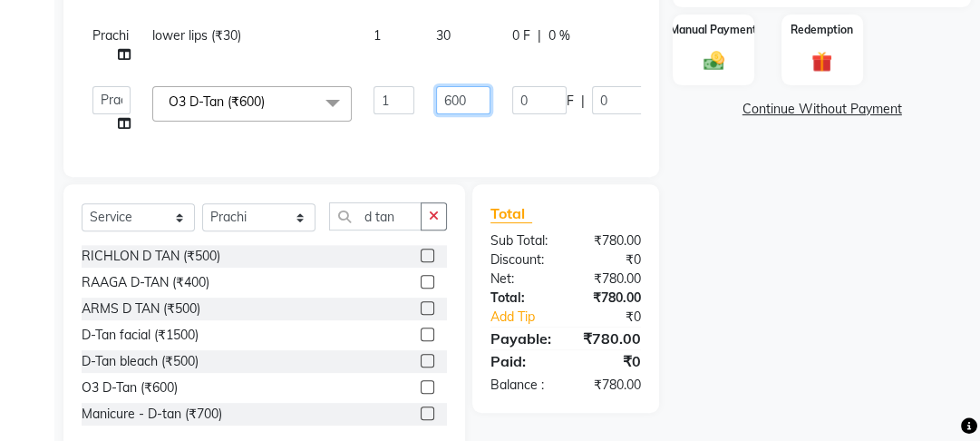
drag, startPoint x: 447, startPoint y: 109, endPoint x: 435, endPoint y: 120, distance: 16.0
click at [435, 120] on td "600" at bounding box center [463, 109] width 76 height 69
type input "500"
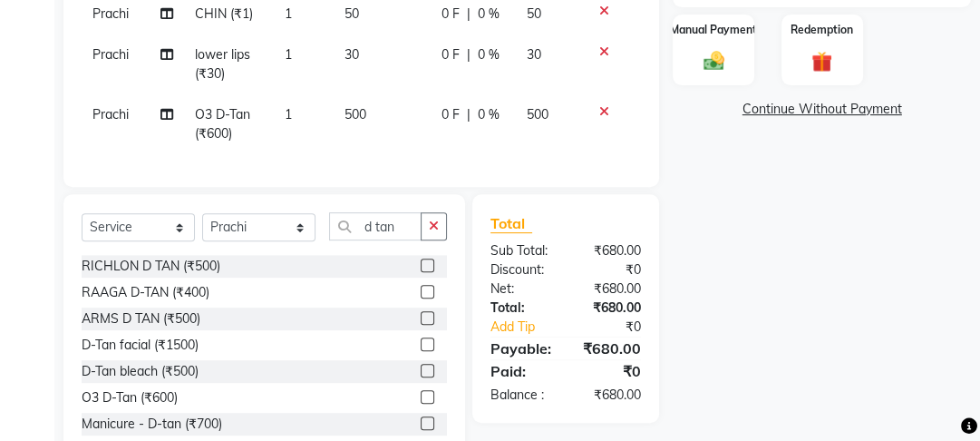
drag, startPoint x: 424, startPoint y: 156, endPoint x: 421, endPoint y: 210, distance: 54.5
click at [429, 232] on icon "button" at bounding box center [434, 225] width 10 height 13
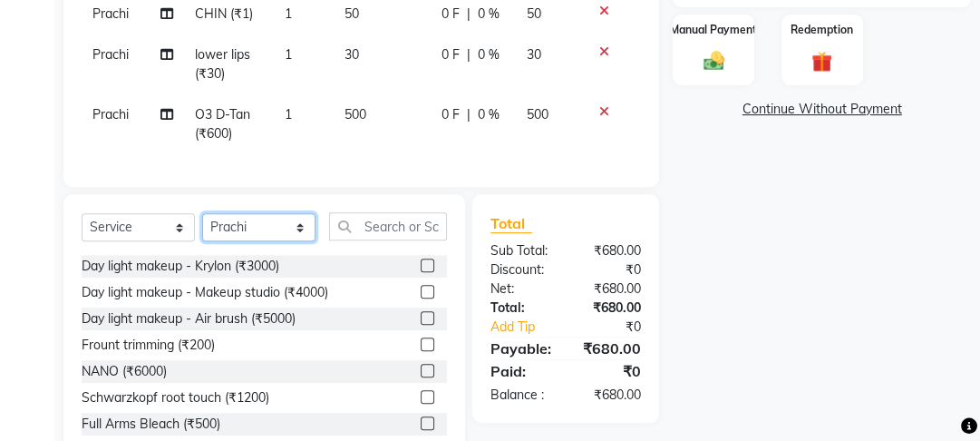
click at [253, 241] on select "Select Stylist [PERSON_NAME] Manager [PERSON_NAME] Pooja [PERSON_NAME] Raman 2 …" at bounding box center [258, 227] width 113 height 28
select select "22726"
click at [202, 225] on select "Select Stylist [PERSON_NAME] Manager [PERSON_NAME] Pooja [PERSON_NAME] Raman 2 …" at bounding box center [258, 227] width 113 height 28
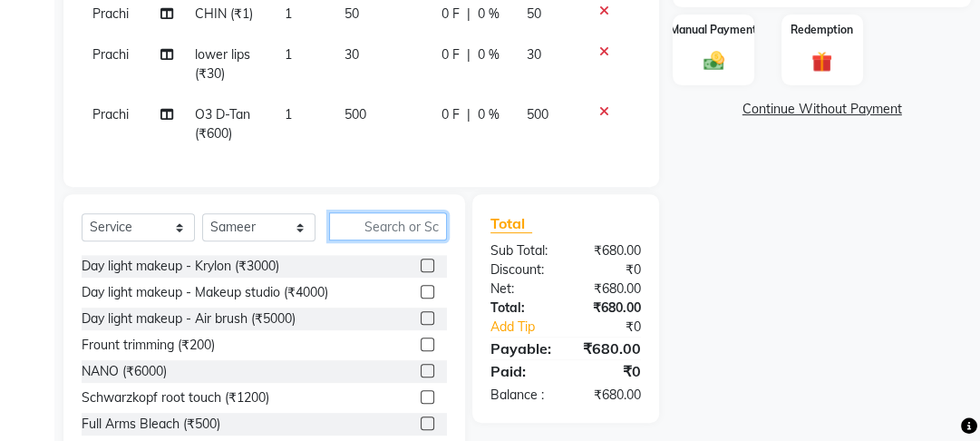
click at [368, 236] on input "text" at bounding box center [388, 226] width 118 height 28
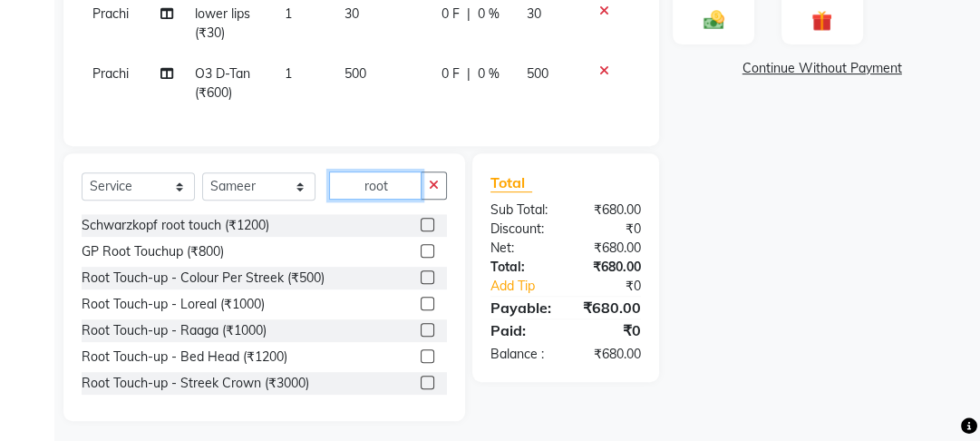
scroll to position [523, 0]
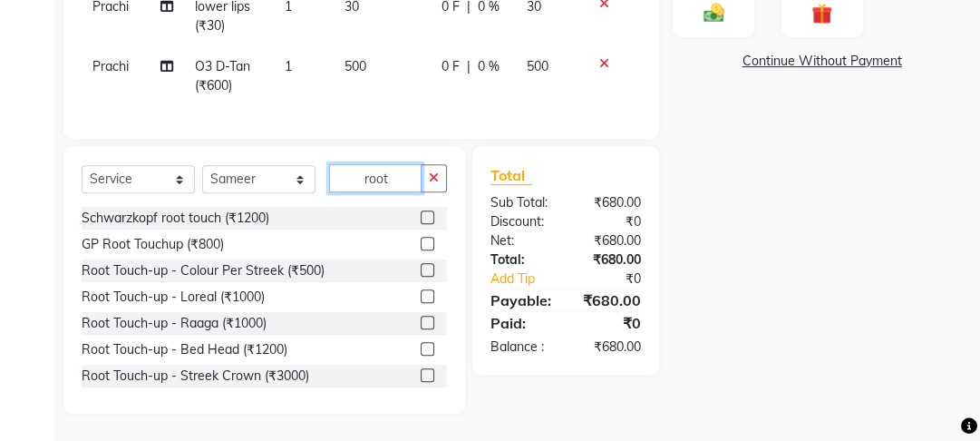
type input "root"
click at [421, 297] on label at bounding box center [428, 296] width 14 height 14
click at [421, 297] on input "checkbox" at bounding box center [427, 297] width 12 height 12
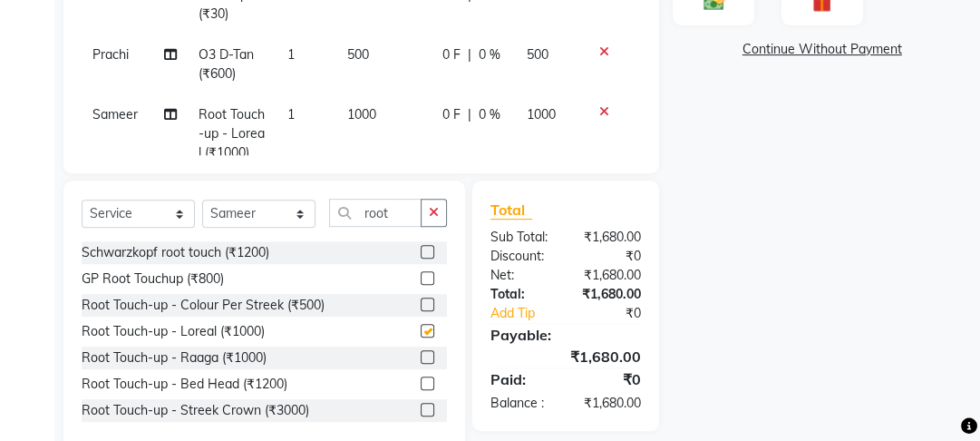
click at [392, 113] on td "1000" at bounding box center [383, 133] width 95 height 79
checkbox input "false"
select select "22726"
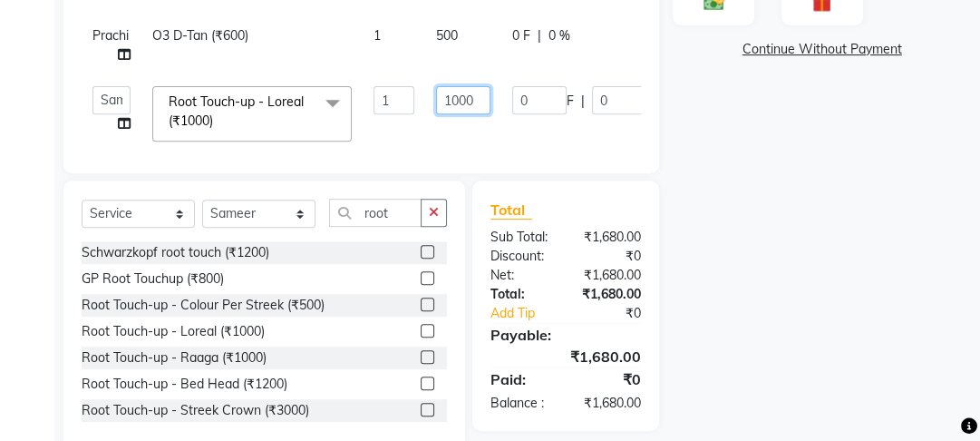
click at [406, 104] on tr "[PERSON_NAME] Manager [PERSON_NAME] [PERSON_NAME] Raman 2 Reception Sameer SUNN…" at bounding box center [431, 113] width 699 height 77
drag, startPoint x: 403, startPoint y: 102, endPoint x: 341, endPoint y: 102, distance: 62.6
click at [341, 102] on tr "[PERSON_NAME] Manager [PERSON_NAME] [PERSON_NAME] Raman 2 Reception Sameer SUNN…" at bounding box center [431, 113] width 699 height 77
type input "800"
click at [340, 181] on div "Select Service Product Membership Package Voucher Prepaid Gift Card Select Styl…" at bounding box center [264, 313] width 402 height 267
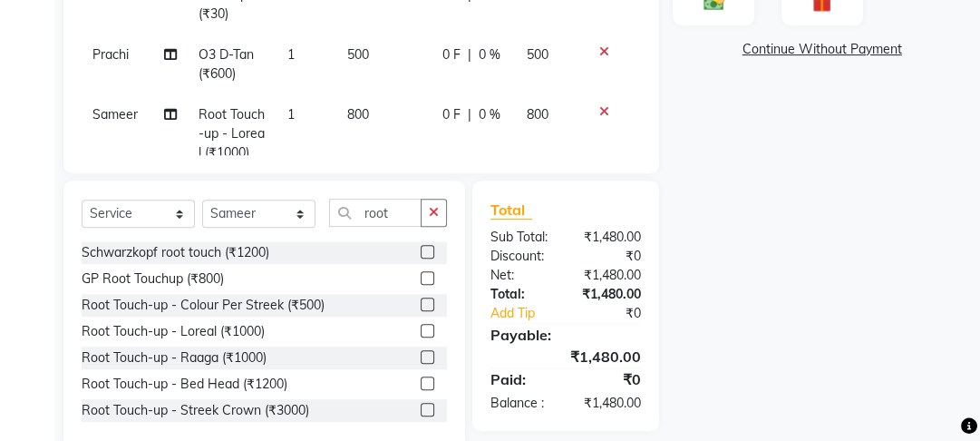
click at [434, 237] on div "Select Service Product Membership Package Voucher Prepaid Gift Card Select Styl…" at bounding box center [264, 220] width 365 height 43
click at [433, 224] on button "button" at bounding box center [434, 213] width 26 height 28
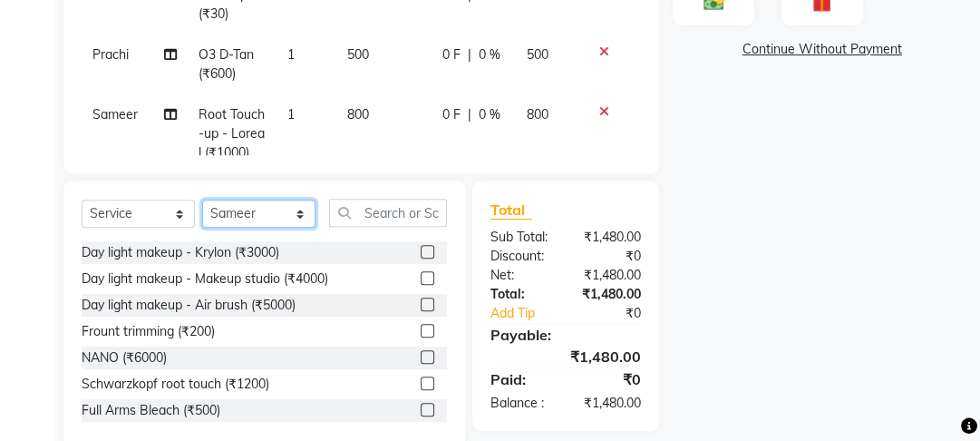
click at [313, 224] on select "Select Stylist [PERSON_NAME] Manager [PERSON_NAME] Pooja [PERSON_NAME] Raman 2 …" at bounding box center [258, 213] width 113 height 28
click at [341, 212] on input "text" at bounding box center [388, 213] width 118 height 28
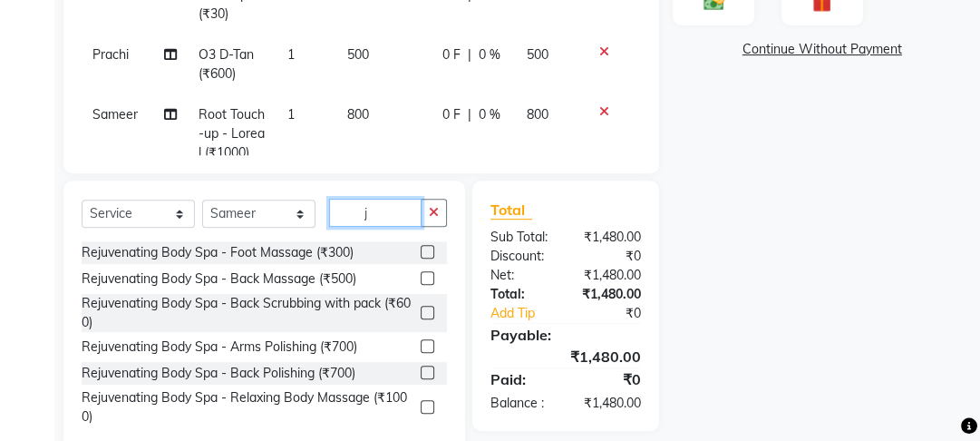
drag, startPoint x: 381, startPoint y: 210, endPoint x: 328, endPoint y: 210, distance: 52.6
click at [334, 210] on input "j" at bounding box center [375, 213] width 92 height 28
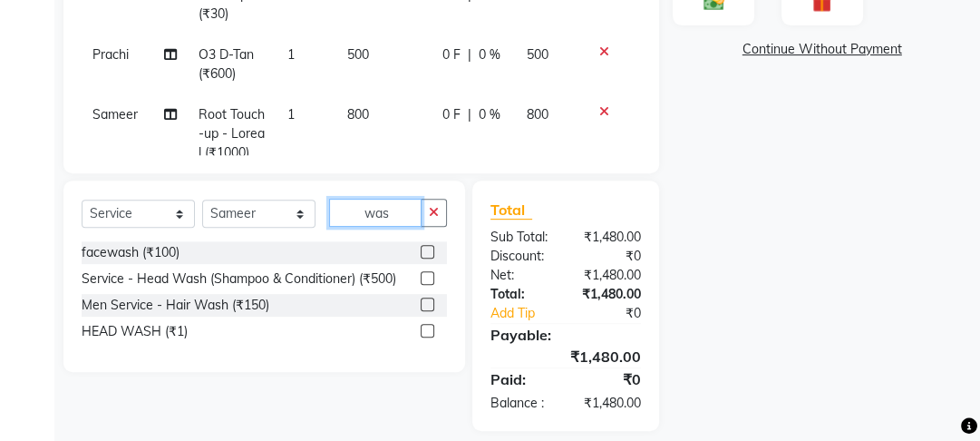
type input "was"
click at [424, 281] on label at bounding box center [428, 278] width 14 height 14
click at [424, 281] on input "checkbox" at bounding box center [427, 279] width 12 height 12
checkbox input "false"
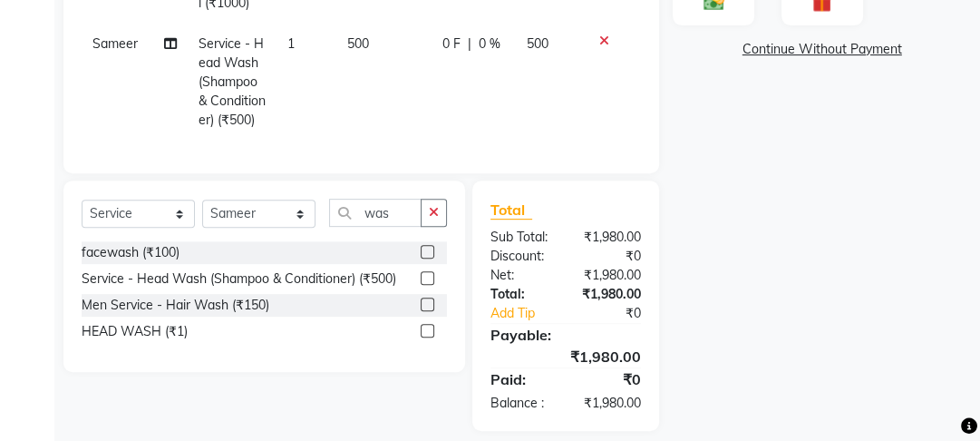
drag, startPoint x: 413, startPoint y: 79, endPoint x: 411, endPoint y: 52, distance: 27.3
click at [411, 52] on td "500" at bounding box center [383, 82] width 95 height 117
select select "22726"
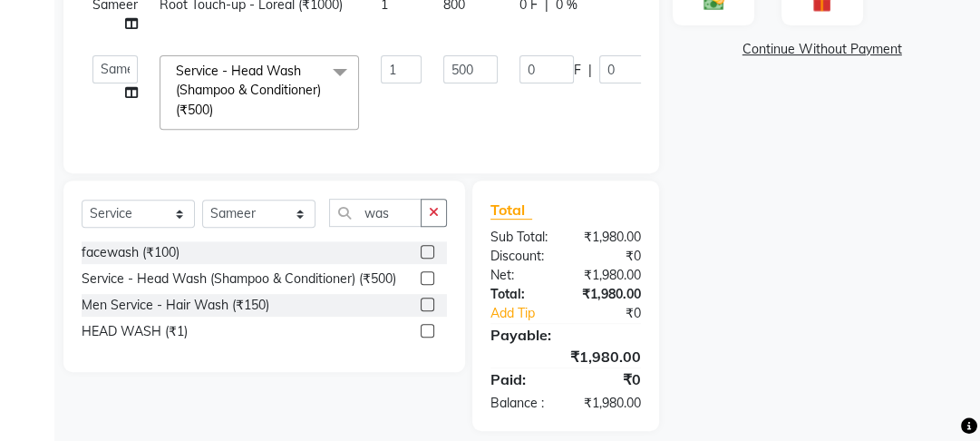
scroll to position [102, 0]
drag, startPoint x: 468, startPoint y: 61, endPoint x: 381, endPoint y: 59, distance: 87.1
click at [381, 59] on tr "[PERSON_NAME] Manager [PERSON_NAME] [PERSON_NAME] Raman 2 Reception Sameer SUNN…" at bounding box center [435, 92] width 706 height 96
type input "200"
click at [382, 83] on tr "[PERSON_NAME] Manager [PERSON_NAME] [PERSON_NAME] Raman 2 Reception Sameer SUNN…" at bounding box center [435, 92] width 706 height 96
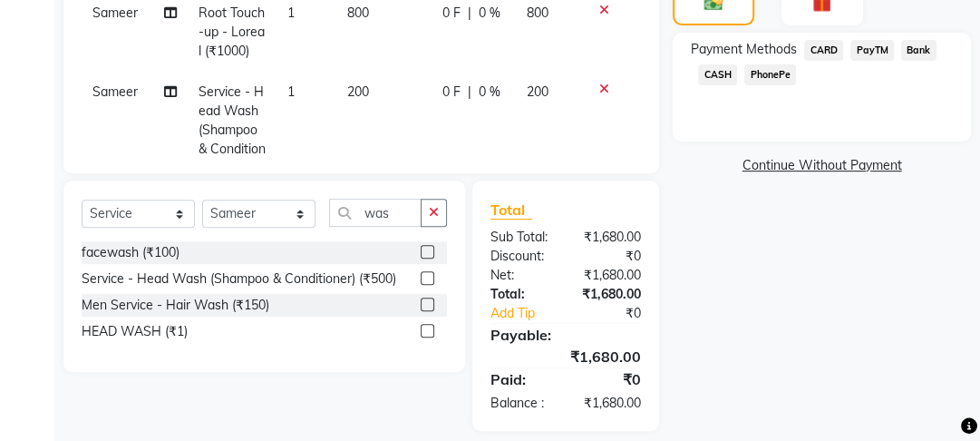
click at [877, 44] on span "PayTM" at bounding box center [872, 50] width 44 height 21
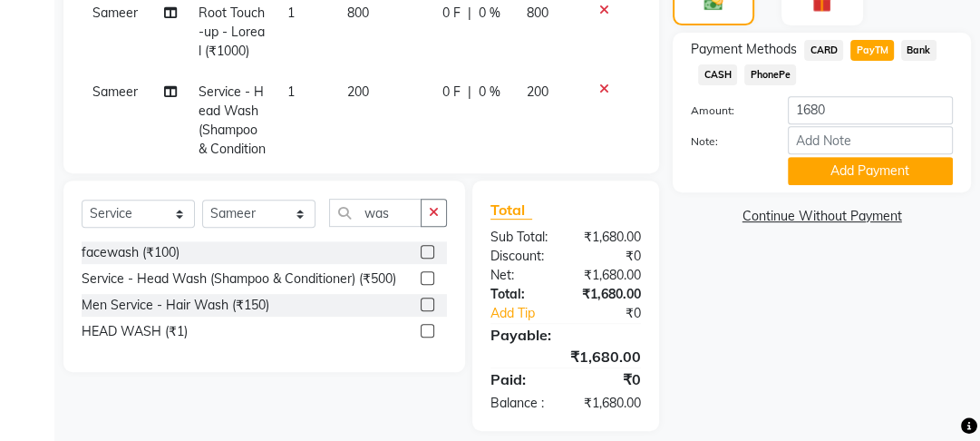
scroll to position [540, 0]
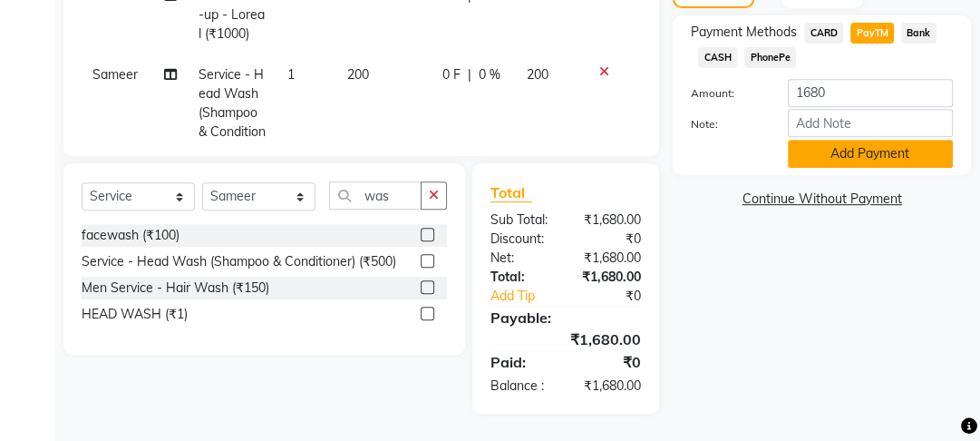
click at [862, 152] on button "Add Payment" at bounding box center [870, 154] width 165 height 28
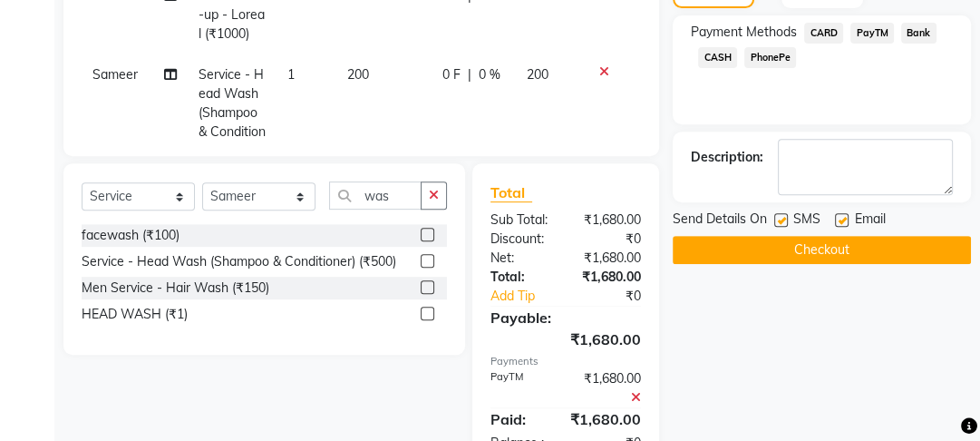
click at [849, 220] on div "Email" at bounding box center [867, 220] width 64 height 23
click at [843, 217] on label at bounding box center [842, 220] width 14 height 14
click at [843, 217] on input "checkbox" at bounding box center [841, 221] width 12 height 12
checkbox input "false"
click at [783, 217] on label at bounding box center [781, 220] width 14 height 14
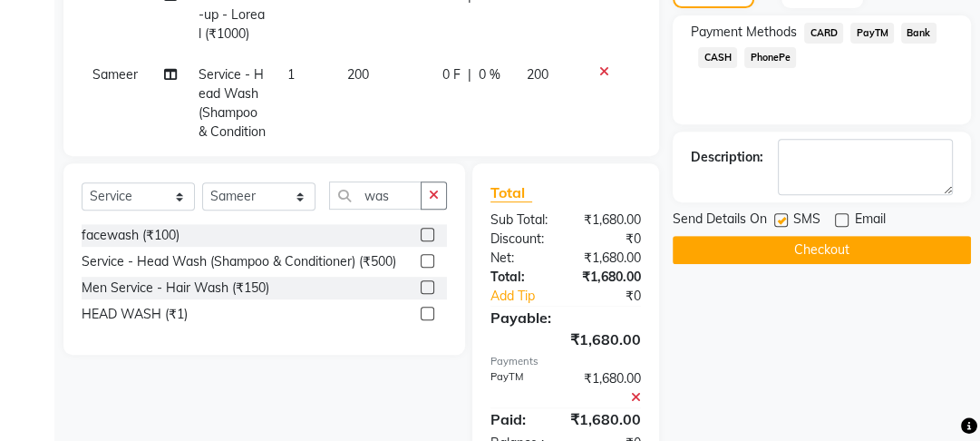
click at [783, 217] on input "checkbox" at bounding box center [780, 221] width 12 height 12
checkbox input "false"
click at [789, 239] on button "Checkout" at bounding box center [822, 250] width 298 height 28
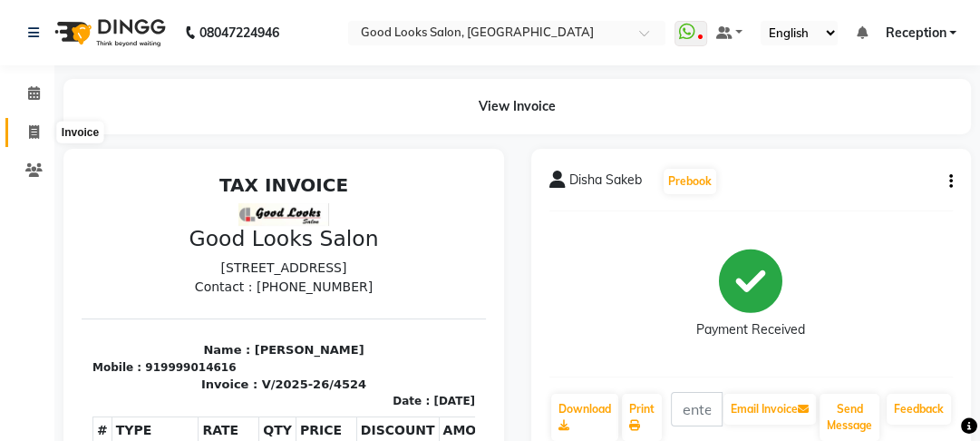
click at [24, 138] on span at bounding box center [34, 132] width 32 height 21
select select "service"
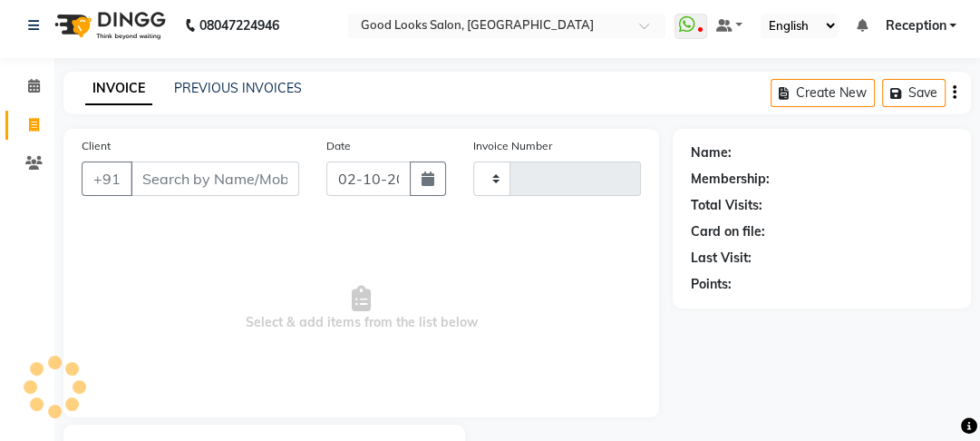
type input "4525"
select select "4230"
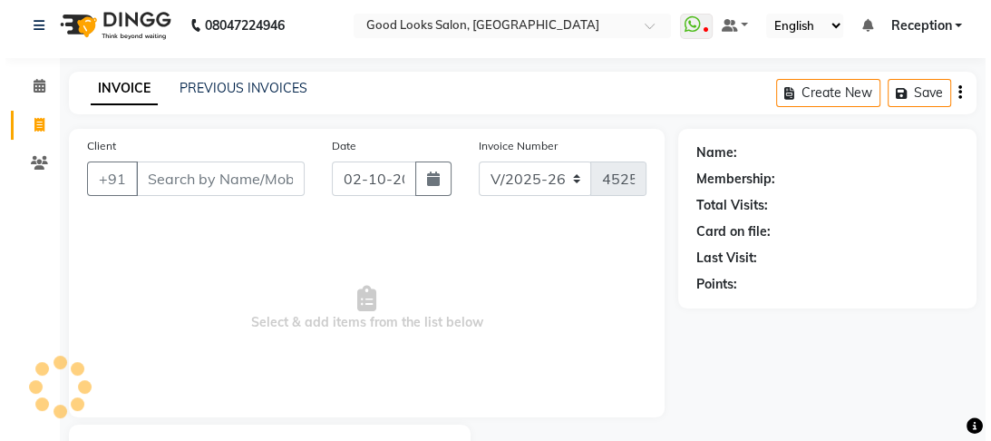
scroll to position [105, 0]
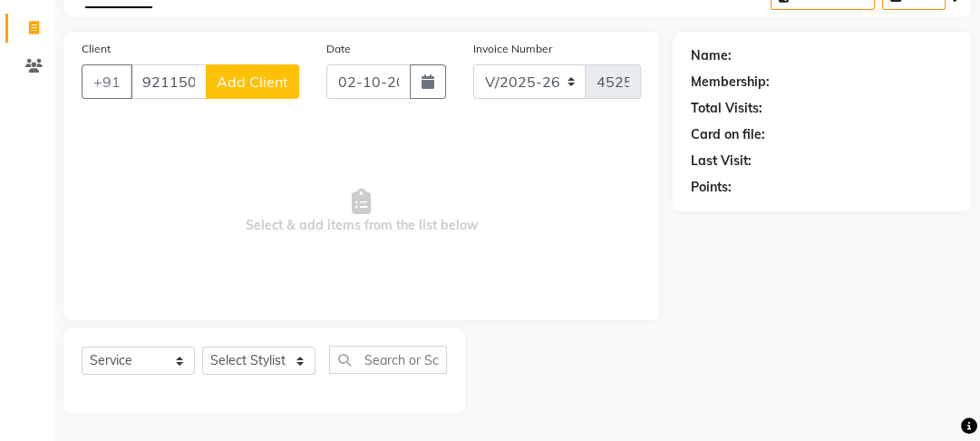
type input "9211505101"
click at [222, 69] on button "Add Client" at bounding box center [252, 81] width 93 height 34
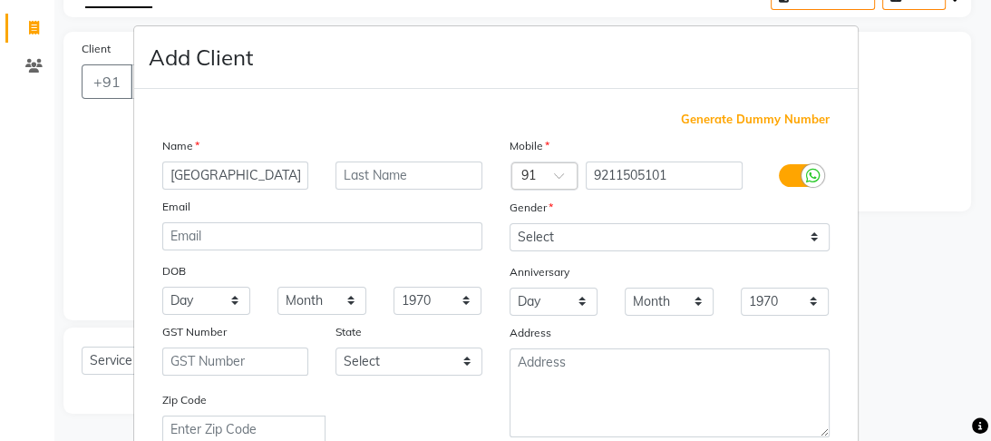
type input "[GEOGRAPHIC_DATA]"
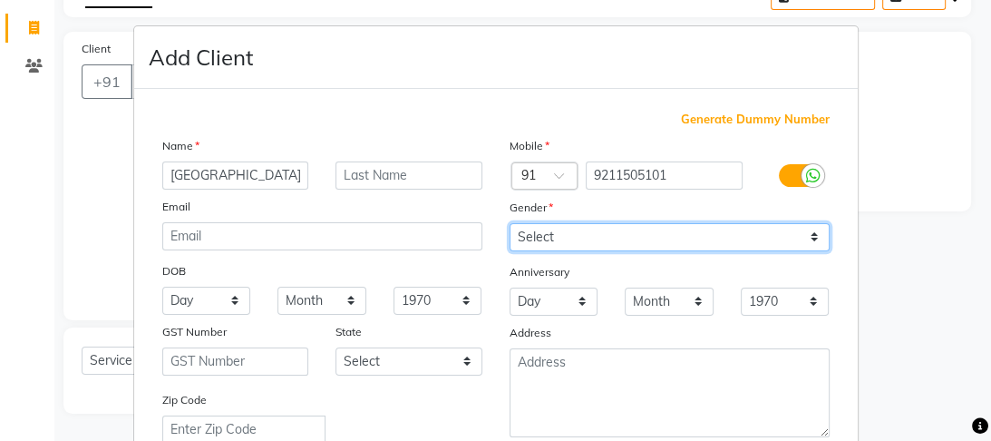
click at [512, 236] on select "Select [DEMOGRAPHIC_DATA] [DEMOGRAPHIC_DATA] Other Prefer Not To Say" at bounding box center [670, 237] width 320 height 28
select select "[DEMOGRAPHIC_DATA]"
click at [510, 224] on select "Select [DEMOGRAPHIC_DATA] [DEMOGRAPHIC_DATA] Other Prefer Not To Say" at bounding box center [670, 237] width 320 height 28
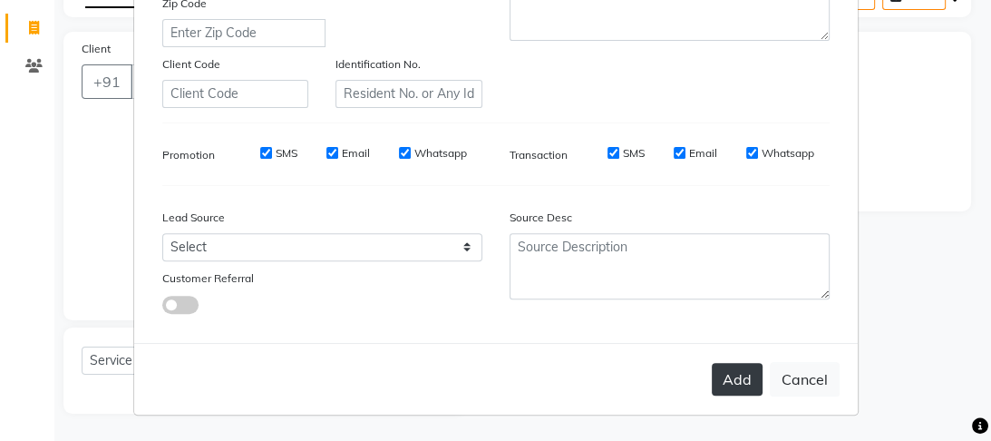
click at [721, 379] on button "Add" at bounding box center [737, 379] width 51 height 33
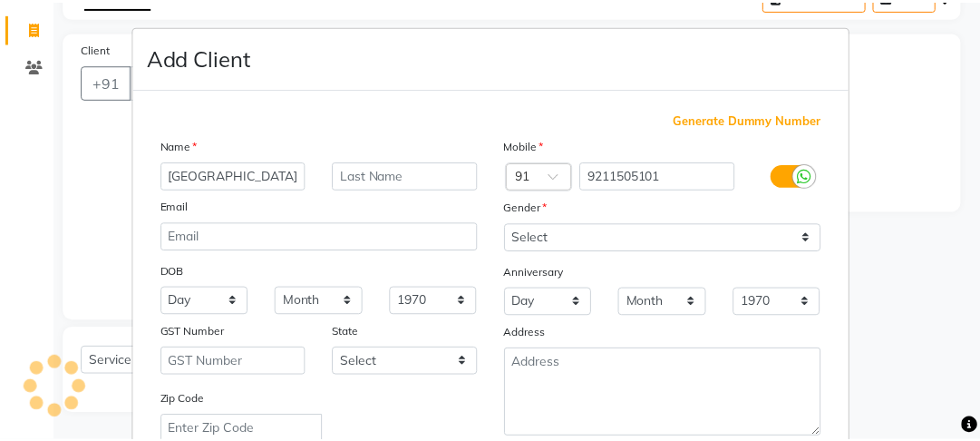
scroll to position [405, 0]
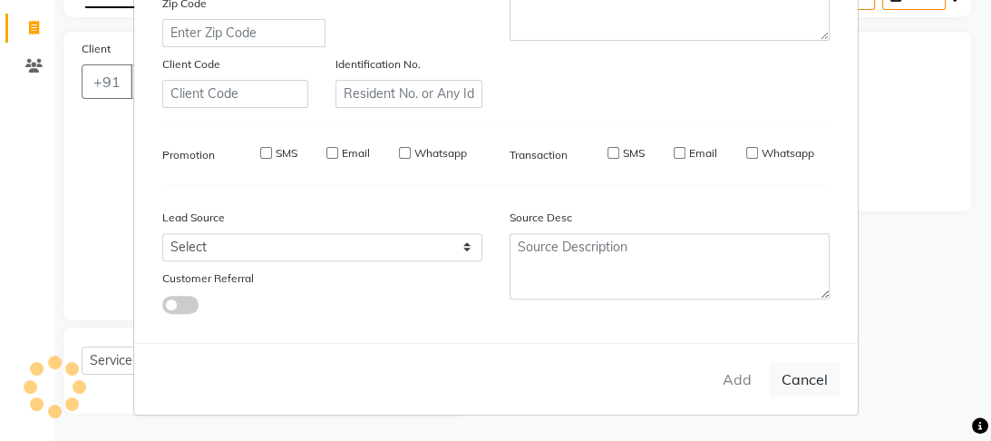
select select
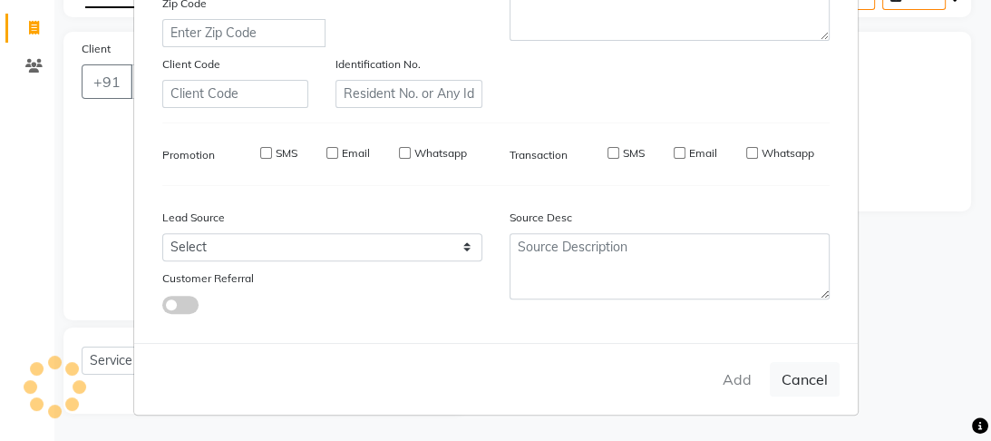
select select
checkbox input "false"
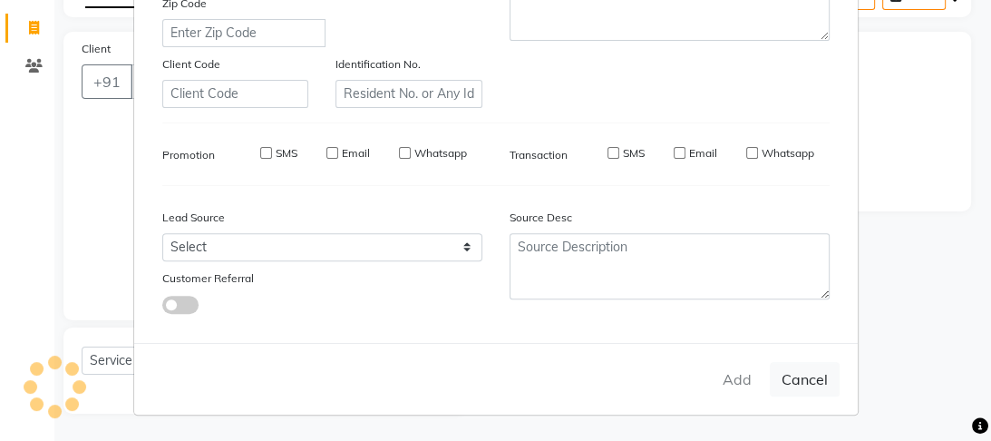
checkbox input "false"
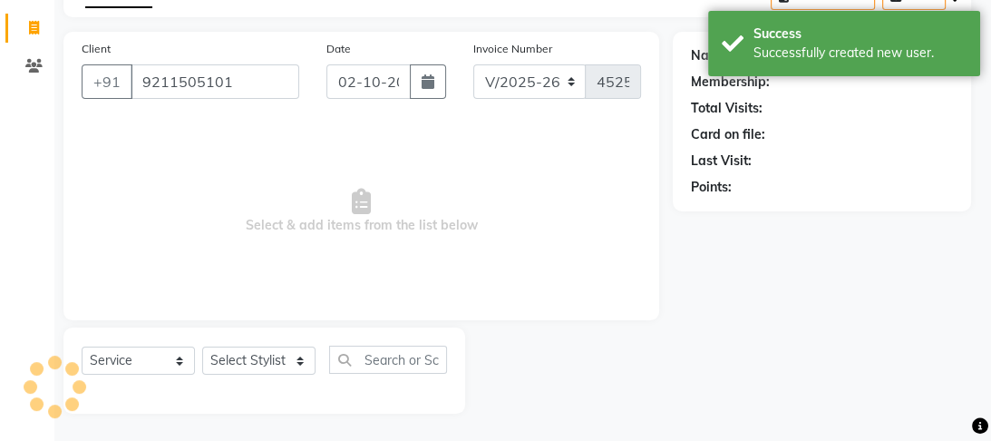
select select "1: Object"
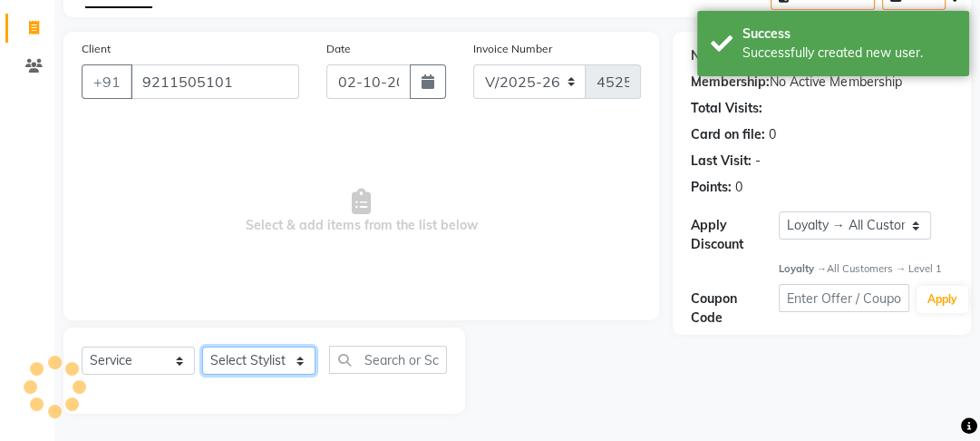
click at [261, 359] on select "Select Stylist [PERSON_NAME] Manager [PERSON_NAME] Pooja [PERSON_NAME] Raman 2 …" at bounding box center [258, 360] width 113 height 28
select select "89434"
click at [202, 346] on select "Select Stylist [PERSON_NAME] Manager [PERSON_NAME] Pooja [PERSON_NAME] Raman 2 …" at bounding box center [258, 360] width 113 height 28
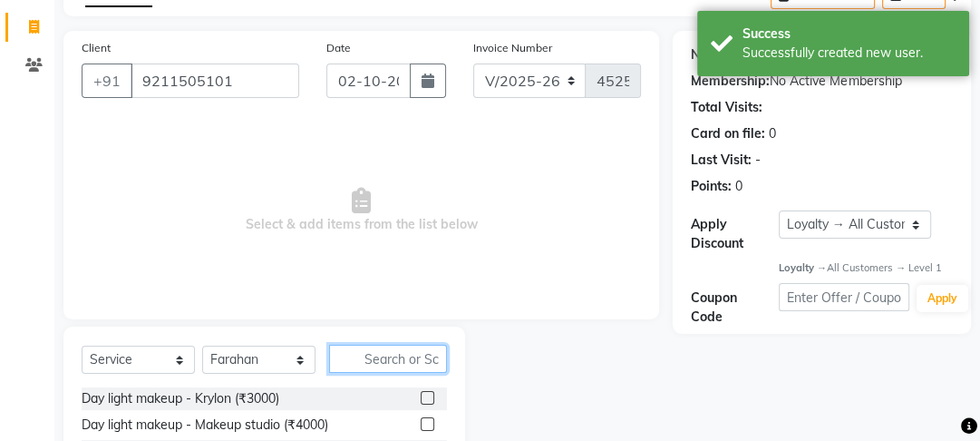
click at [374, 355] on input "text" at bounding box center [388, 359] width 118 height 28
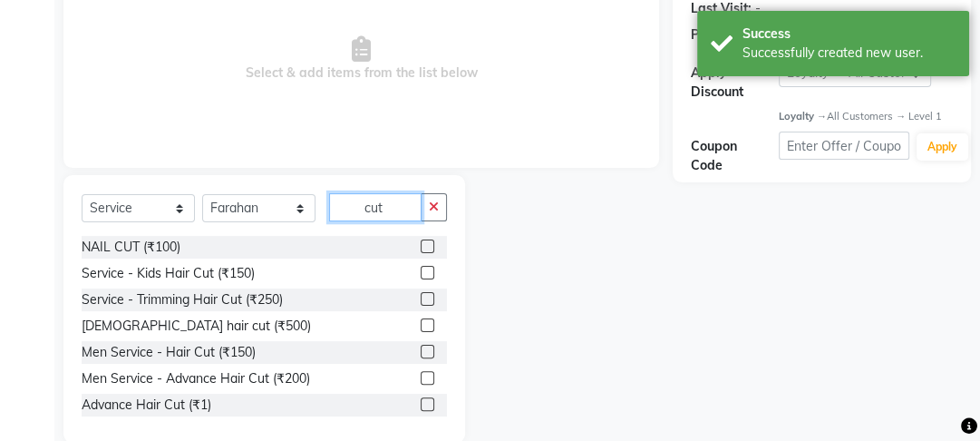
scroll to position [286, 0]
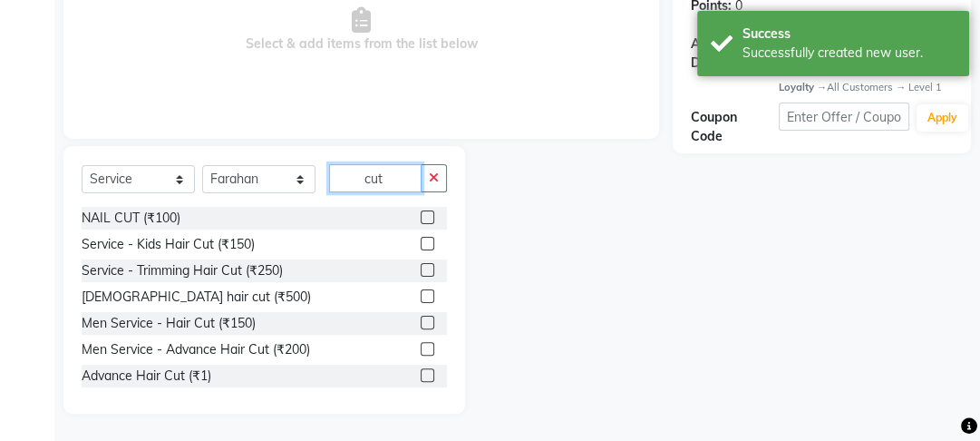
type input "cut"
click at [421, 296] on label at bounding box center [428, 296] width 14 height 14
click at [421, 296] on input "checkbox" at bounding box center [427, 297] width 12 height 12
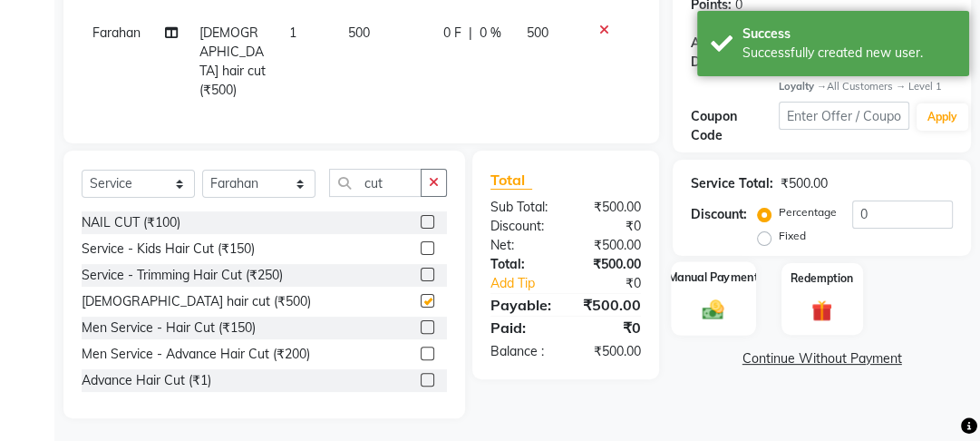
checkbox input "false"
click at [709, 290] on div "Manual Payment" at bounding box center [714, 299] width 84 height 74
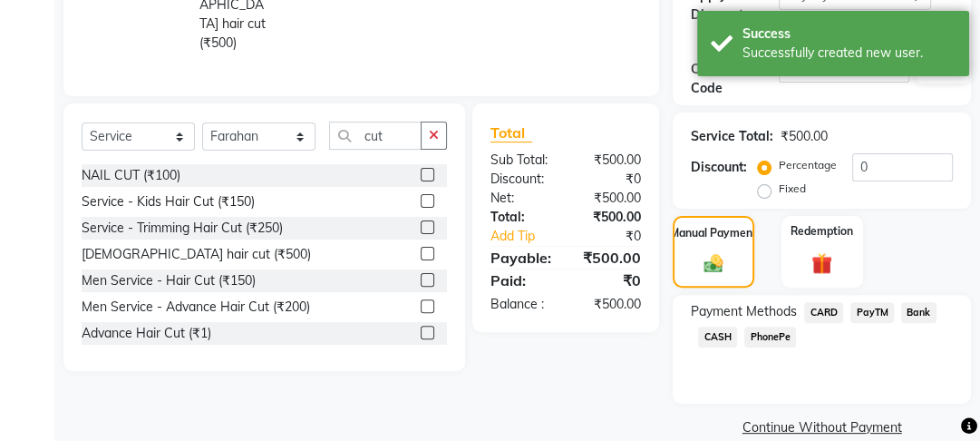
scroll to position [360, 0]
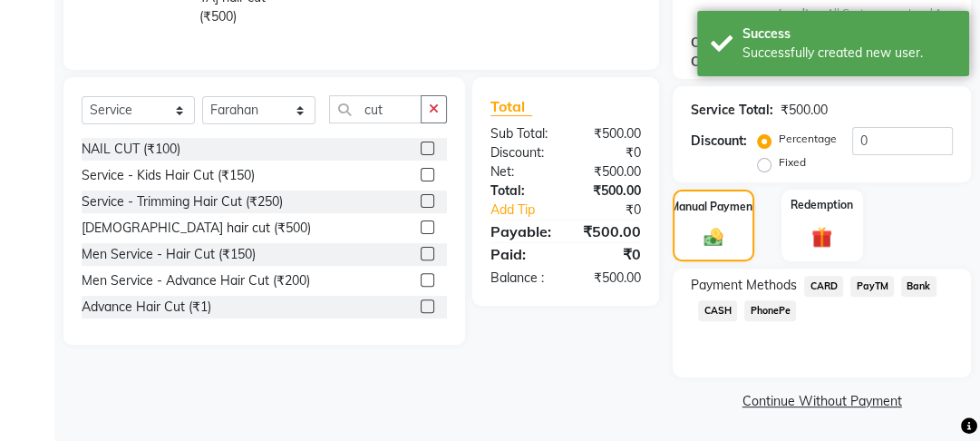
click at [875, 253] on div "Manual Payment Redemption" at bounding box center [821, 224] width 325 height 71
click at [870, 272] on div "Payment Methods CARD PayTM Bank CASH PhonePe" at bounding box center [822, 322] width 298 height 109
drag, startPoint x: 870, startPoint y: 278, endPoint x: 872, endPoint y: 327, distance: 49.0
click at [870, 280] on span "PayTM" at bounding box center [872, 286] width 44 height 21
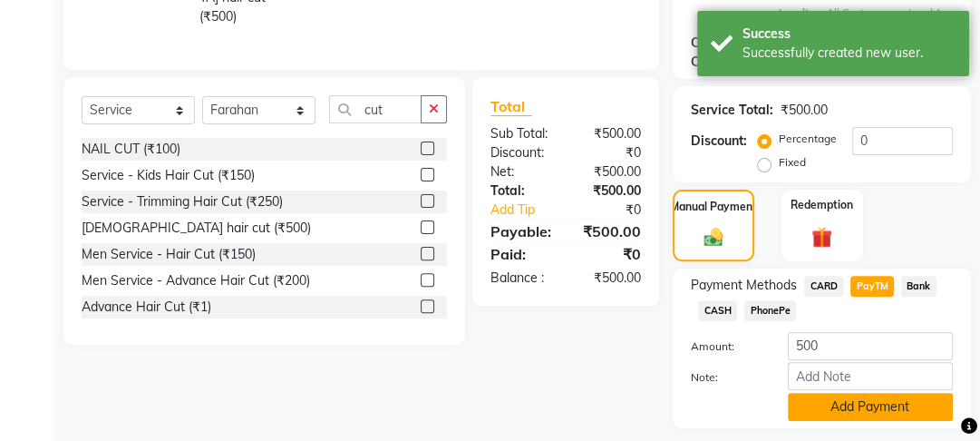
click at [870, 410] on button "Add Payment" at bounding box center [870, 407] width 165 height 28
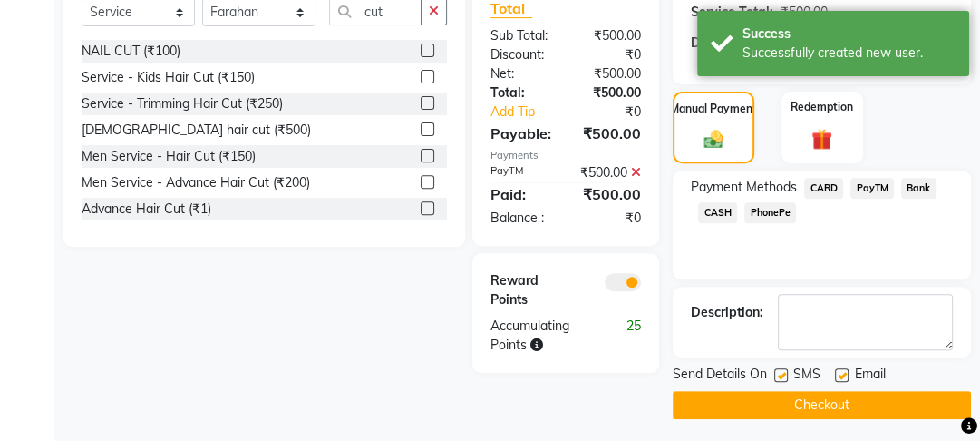
scroll to position [461, 0]
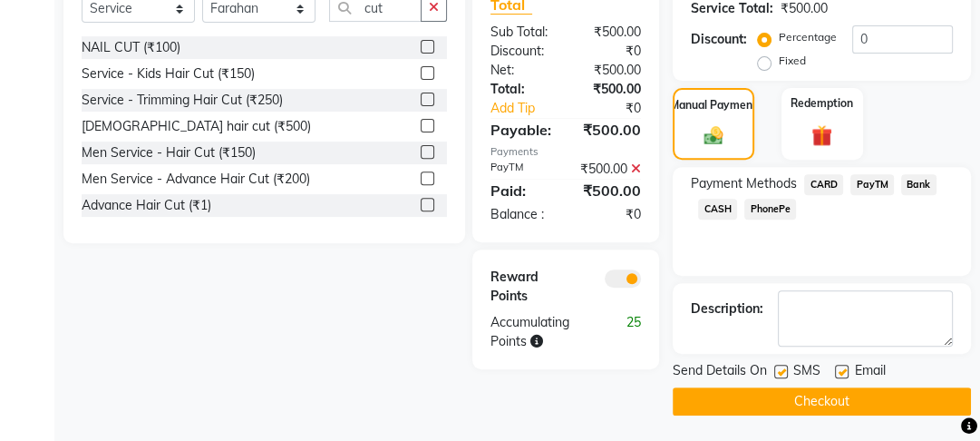
click at [844, 369] on label at bounding box center [842, 371] width 14 height 14
click at [844, 369] on input "checkbox" at bounding box center [841, 372] width 12 height 12
checkbox input "false"
click at [794, 358] on div "Name: [PERSON_NAME] Membership: No Active Membership Total Visits: Card on file…" at bounding box center [829, 45] width 312 height 741
click at [778, 364] on label at bounding box center [781, 371] width 14 height 14
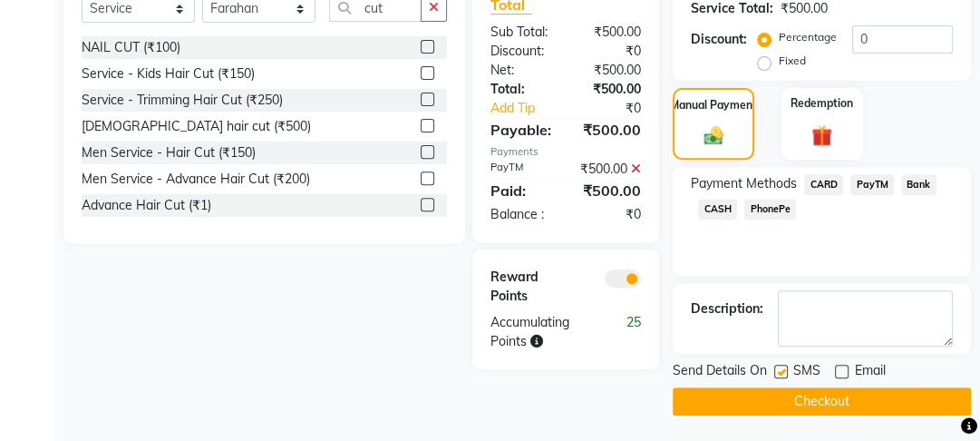
click at [778, 366] on input "checkbox" at bounding box center [780, 372] width 12 height 12
checkbox input "false"
click at [782, 403] on button "Checkout" at bounding box center [822, 401] width 298 height 28
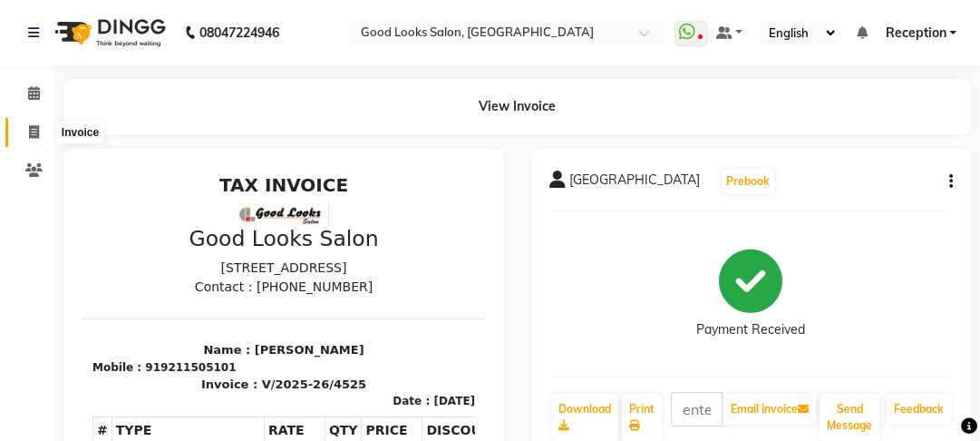
click at [32, 125] on icon at bounding box center [34, 132] width 10 height 14
select select "4230"
select select "service"
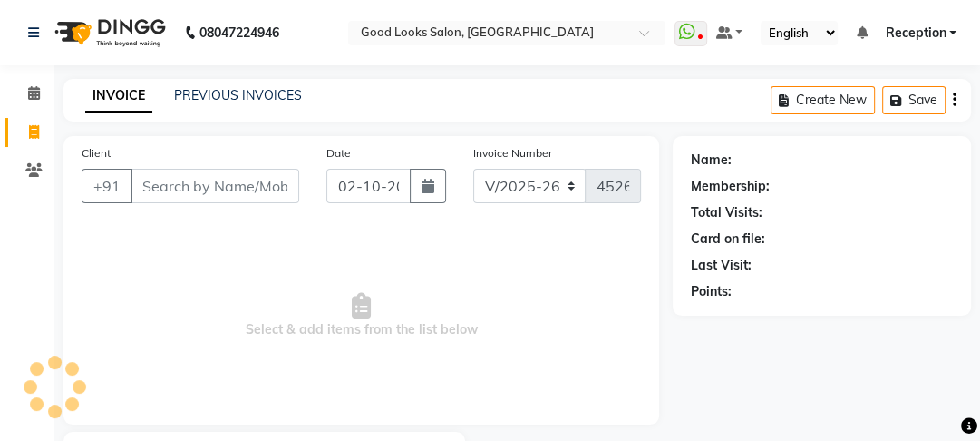
scroll to position [105, 0]
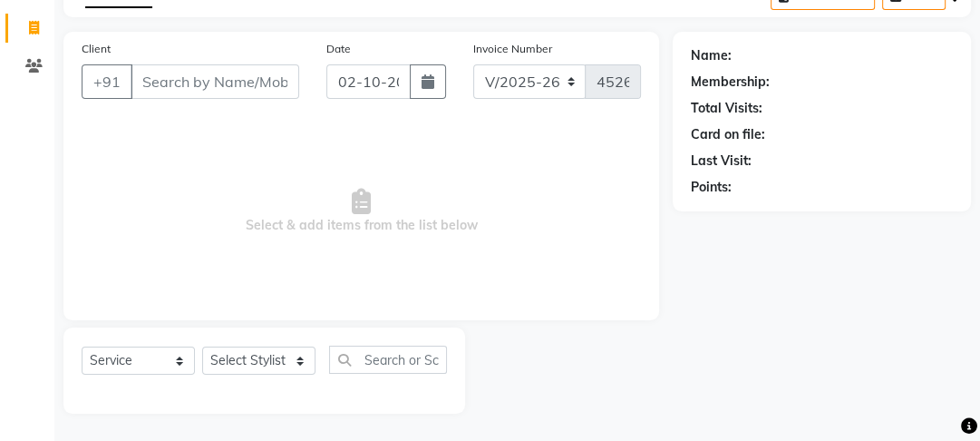
click at [247, 80] on input "Client" at bounding box center [215, 81] width 169 height 34
click at [284, 73] on input "Client" at bounding box center [215, 81] width 169 height 34
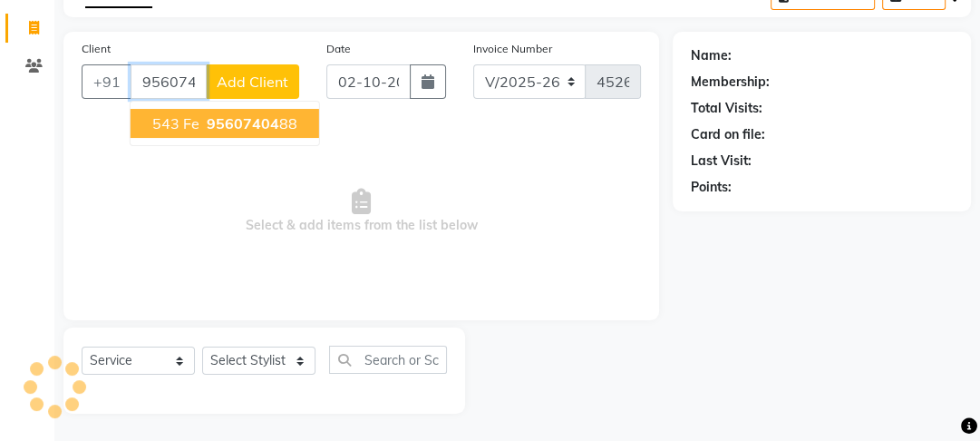
type input "9560740488"
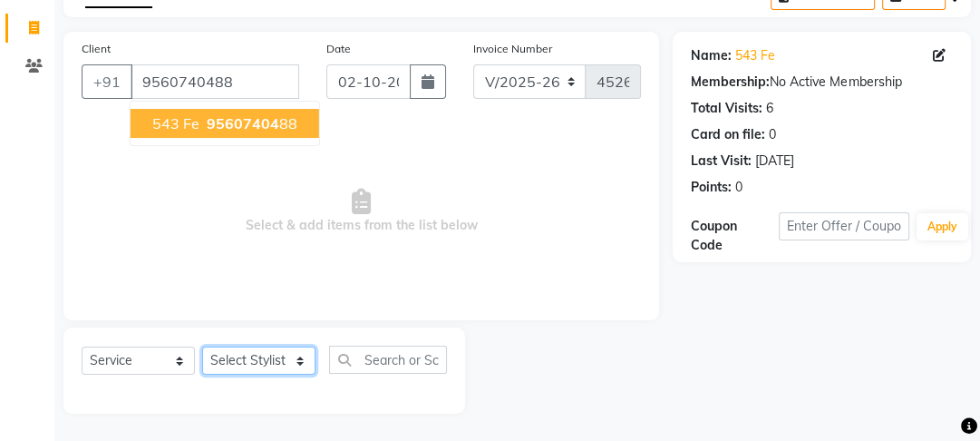
drag, startPoint x: 252, startPoint y: 365, endPoint x: 257, endPoint y: 347, distance: 18.9
click at [255, 357] on select "Select Stylist [PERSON_NAME] Manager [PERSON_NAME] Pooja [PERSON_NAME] Raman 2 …" at bounding box center [258, 360] width 113 height 28
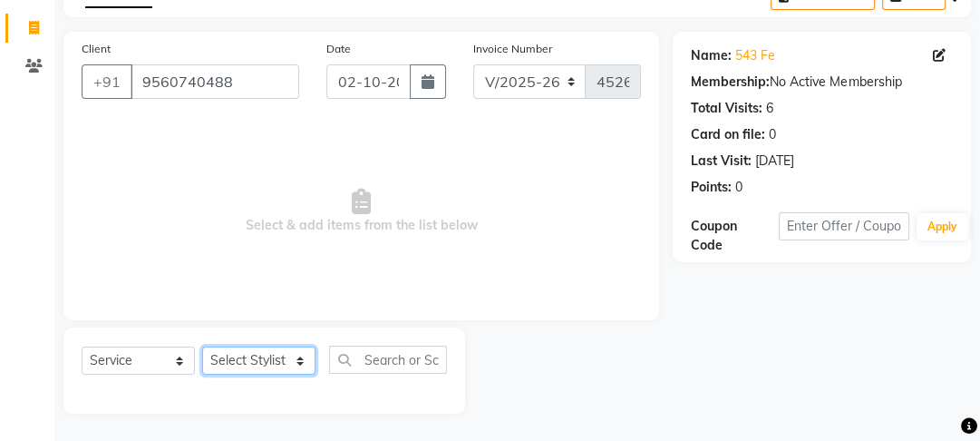
select select "70835"
click at [202, 346] on select "Select Stylist [PERSON_NAME] Manager [PERSON_NAME] Pooja [PERSON_NAME] Raman 2 …" at bounding box center [258, 360] width 113 height 28
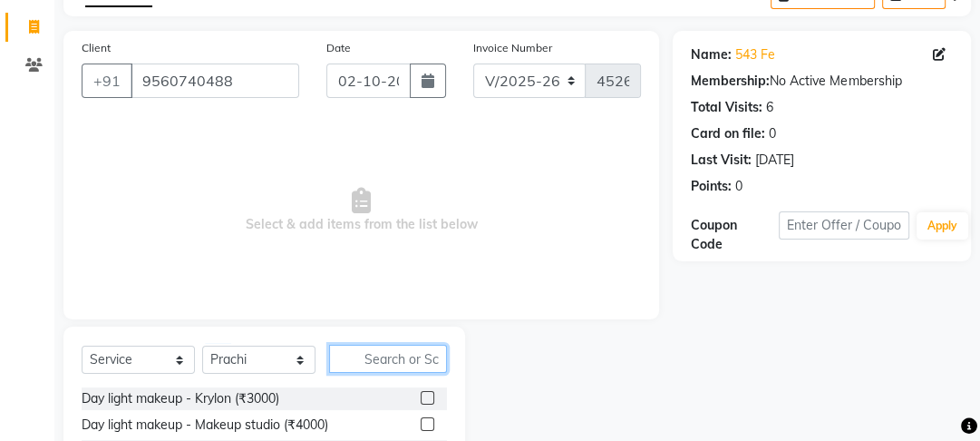
click at [377, 348] on input "text" at bounding box center [388, 359] width 118 height 28
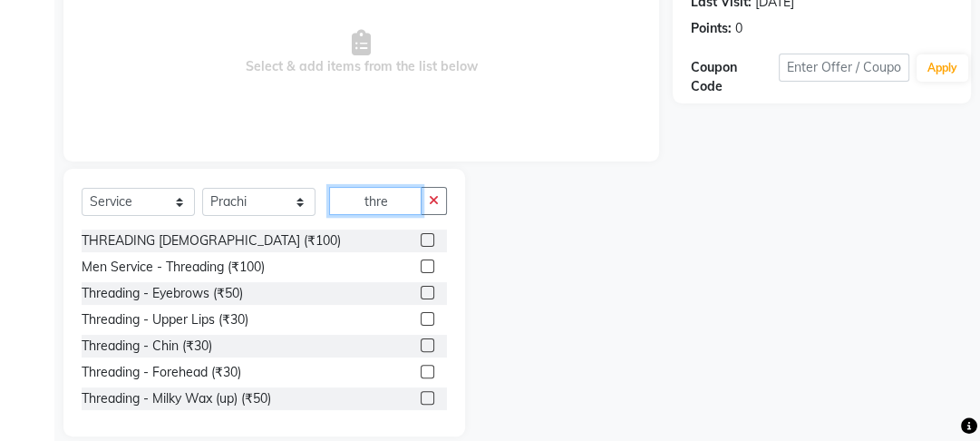
scroll to position [286, 0]
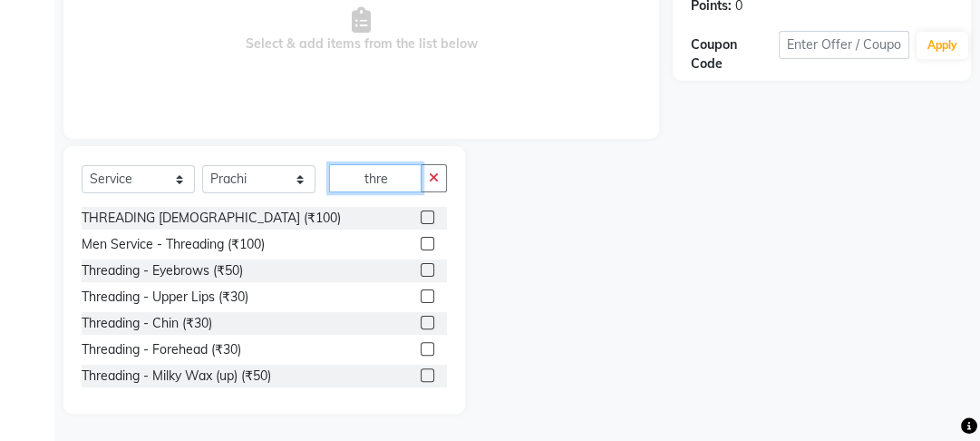
type input "thre"
click at [409, 267] on div "Threading - Eyebrows (₹50)" at bounding box center [264, 270] width 365 height 23
click at [421, 265] on label at bounding box center [428, 270] width 14 height 14
click at [421, 265] on input "checkbox" at bounding box center [427, 271] width 12 height 12
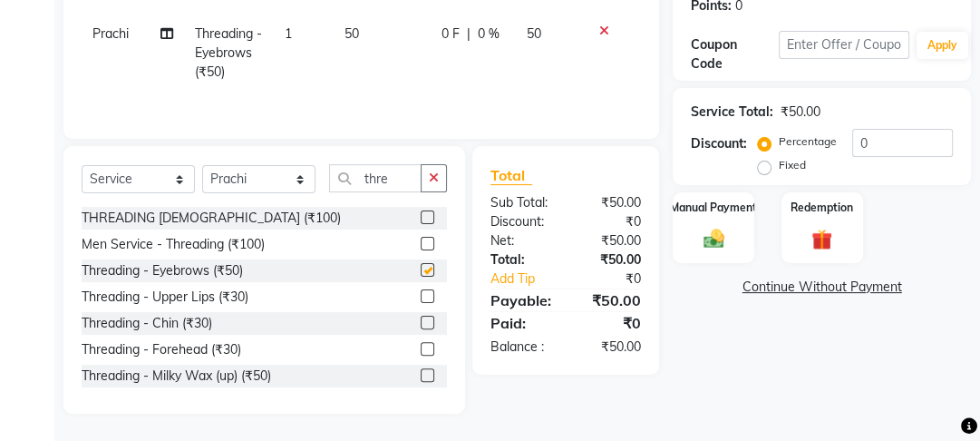
checkbox input "false"
click at [421, 343] on label at bounding box center [428, 349] width 14 height 14
click at [421, 344] on input "checkbox" at bounding box center [427, 350] width 12 height 12
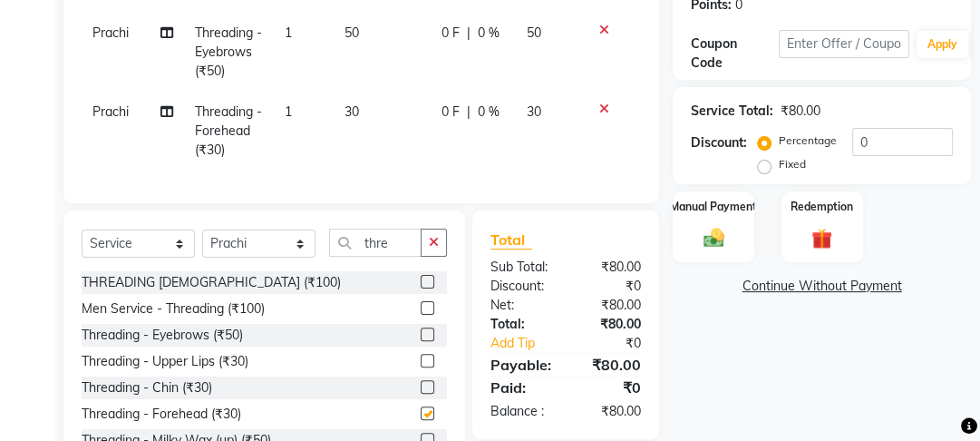
click at [414, 91] on td "50" at bounding box center [382, 52] width 97 height 79
checkbox input "false"
select select "70835"
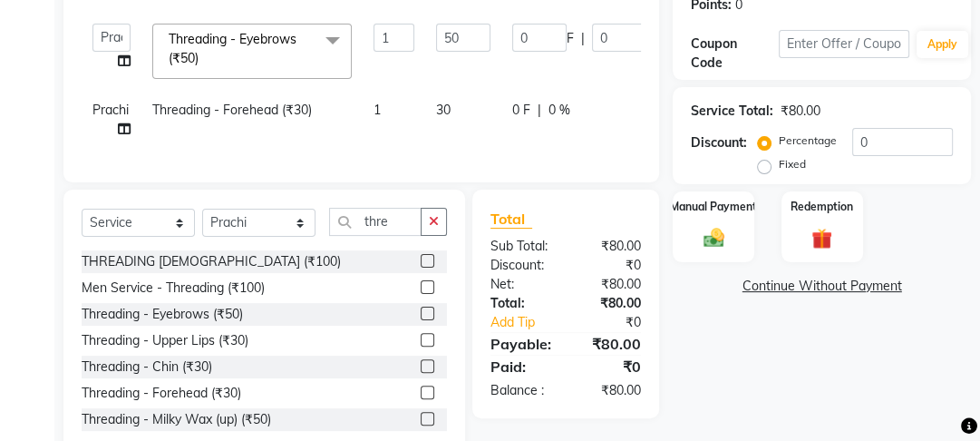
click at [464, 111] on td "30" at bounding box center [463, 120] width 76 height 60
select select "70835"
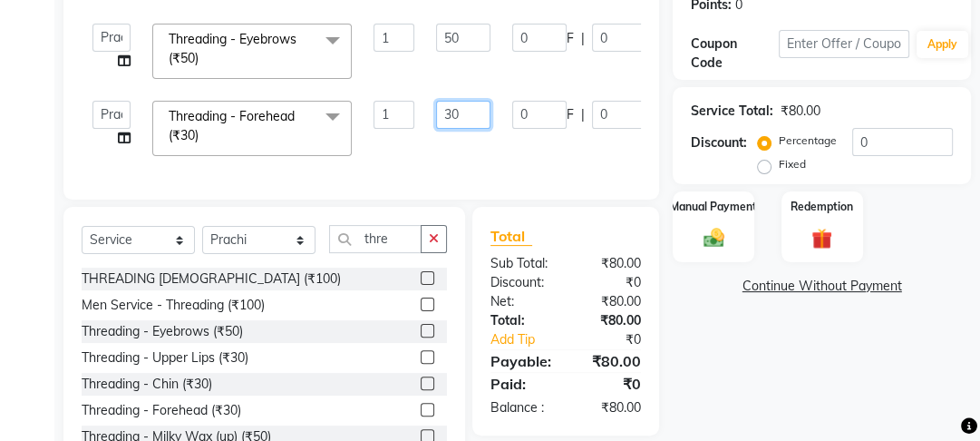
drag, startPoint x: 461, startPoint y: 114, endPoint x: 406, endPoint y: 102, distance: 55.9
click at [406, 102] on tr "[PERSON_NAME] Manager [PERSON_NAME] [PERSON_NAME] Raman 2 Reception Sameer SUNN…" at bounding box center [431, 128] width 699 height 77
type input "50"
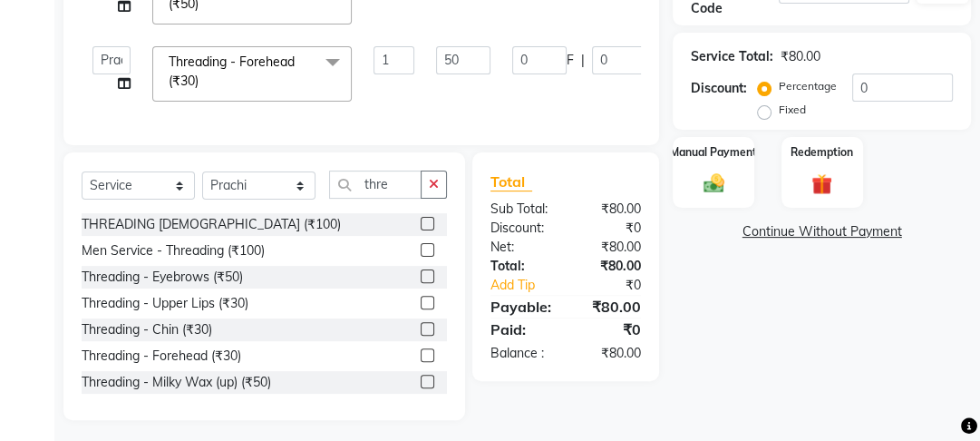
click at [421, 374] on label at bounding box center [428, 381] width 14 height 14
click at [421, 376] on input "checkbox" at bounding box center [427, 382] width 12 height 12
checkbox input "true"
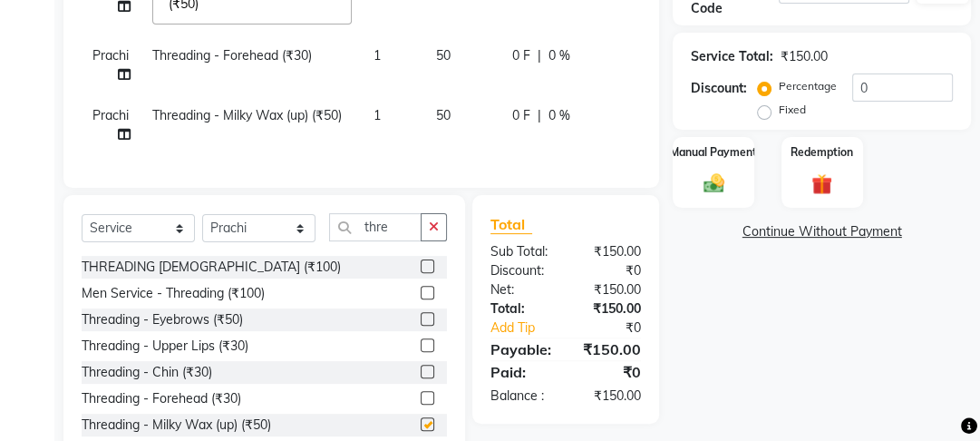
scroll to position [358, 0]
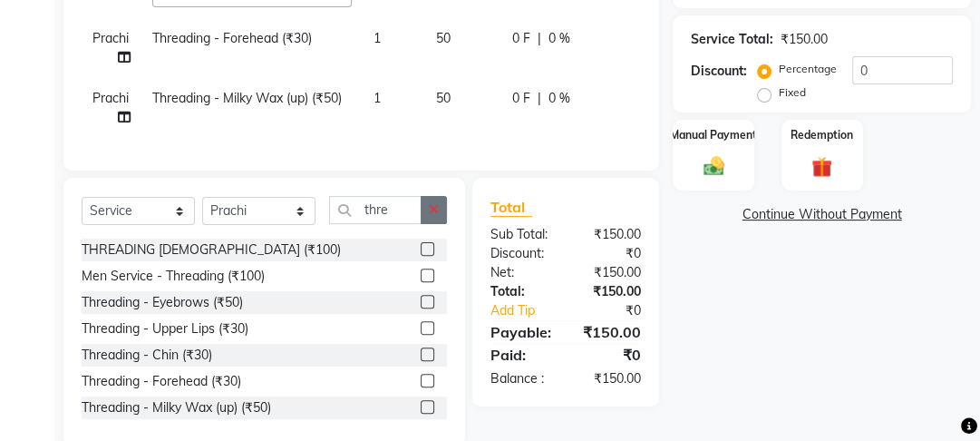
click at [437, 213] on button "button" at bounding box center [434, 210] width 26 height 28
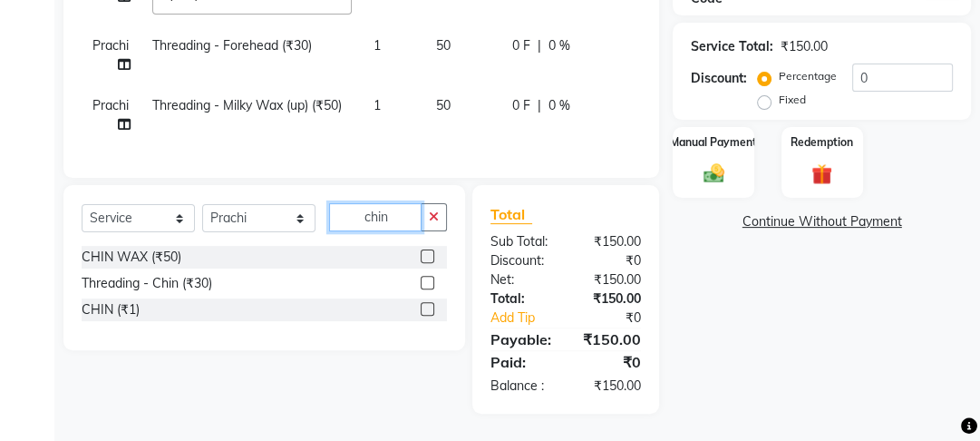
type input "chin"
click at [432, 259] on label at bounding box center [428, 256] width 14 height 14
click at [432, 259] on input "checkbox" at bounding box center [427, 257] width 12 height 12
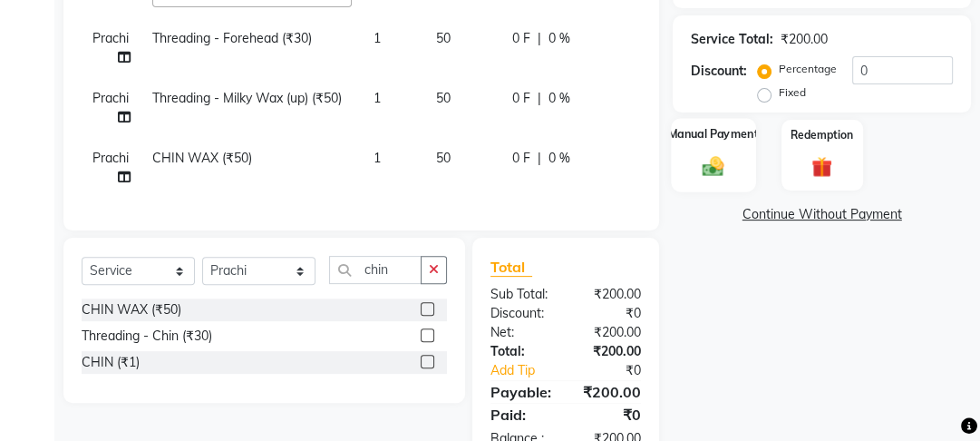
checkbox input "false"
click at [725, 165] on img at bounding box center [713, 165] width 35 height 24
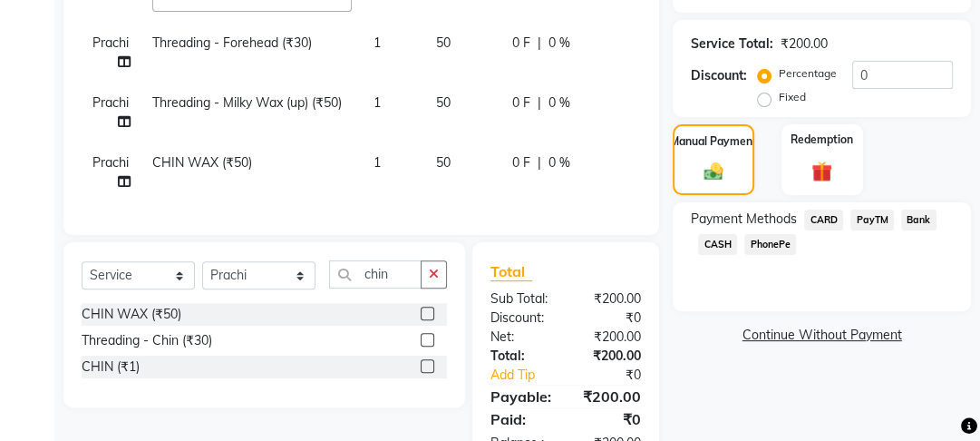
scroll to position [422, 0]
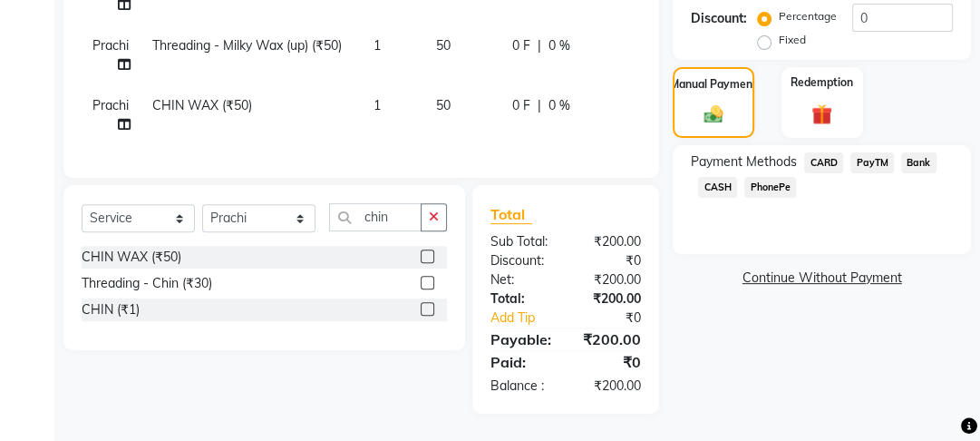
click at [864, 156] on span "PayTM" at bounding box center [872, 162] width 44 height 21
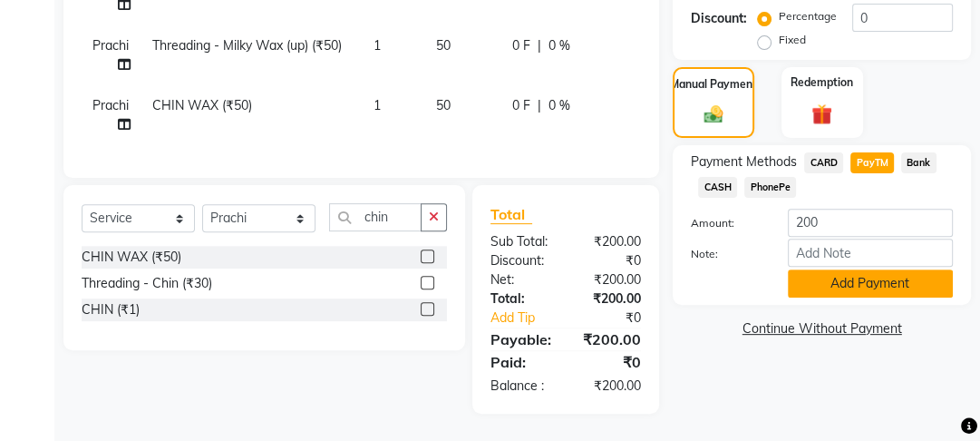
click at [856, 286] on button "Add Payment" at bounding box center [870, 283] width 165 height 28
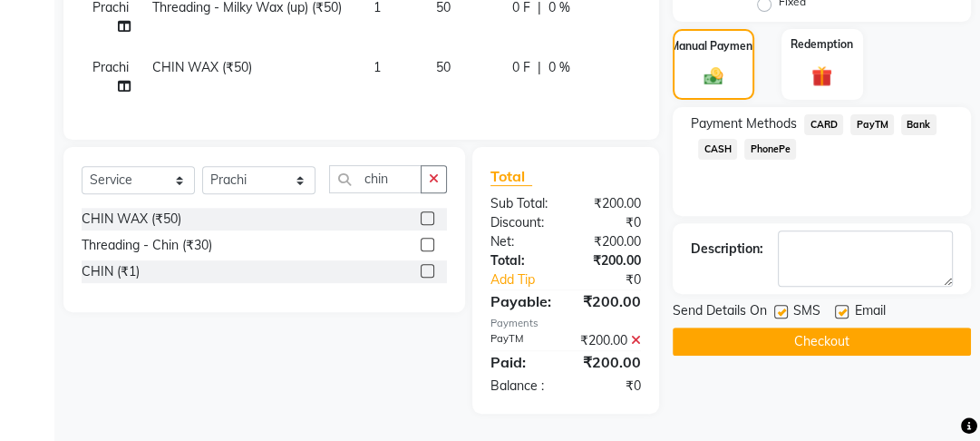
scroll to position [479, 0]
click at [840, 305] on label at bounding box center [842, 312] width 14 height 14
click at [840, 306] on input "checkbox" at bounding box center [841, 312] width 12 height 12
checkbox input "false"
click at [786, 305] on label at bounding box center [781, 312] width 14 height 14
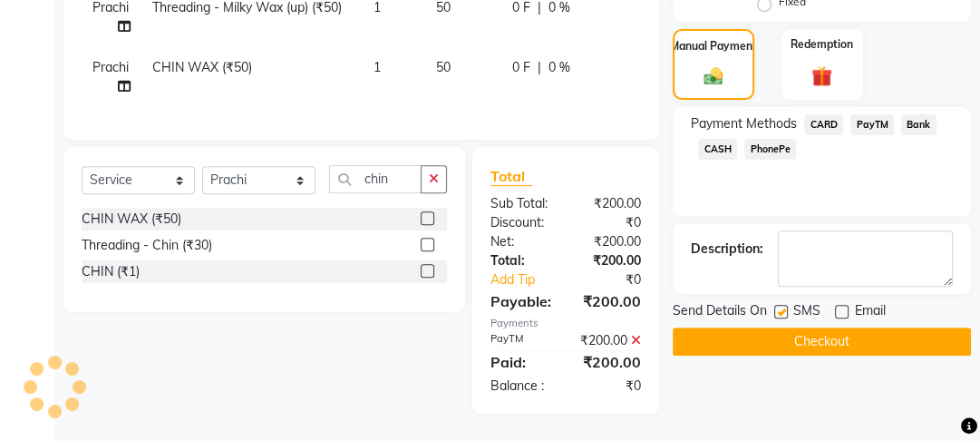
click at [786, 306] on input "checkbox" at bounding box center [780, 312] width 12 height 12
checkbox input "false"
click at [786, 327] on button "Checkout" at bounding box center [822, 341] width 298 height 28
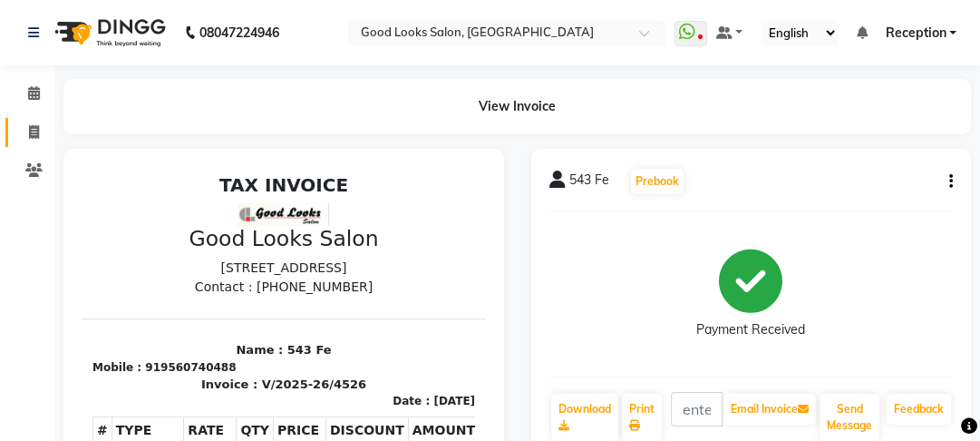
click at [12, 131] on link "Invoice" at bounding box center [27, 133] width 44 height 30
select select "service"
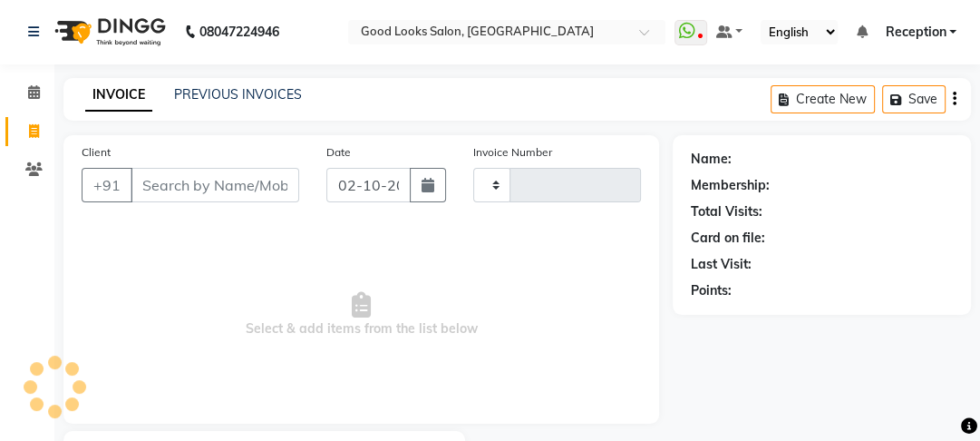
type input "4527"
select select "4230"
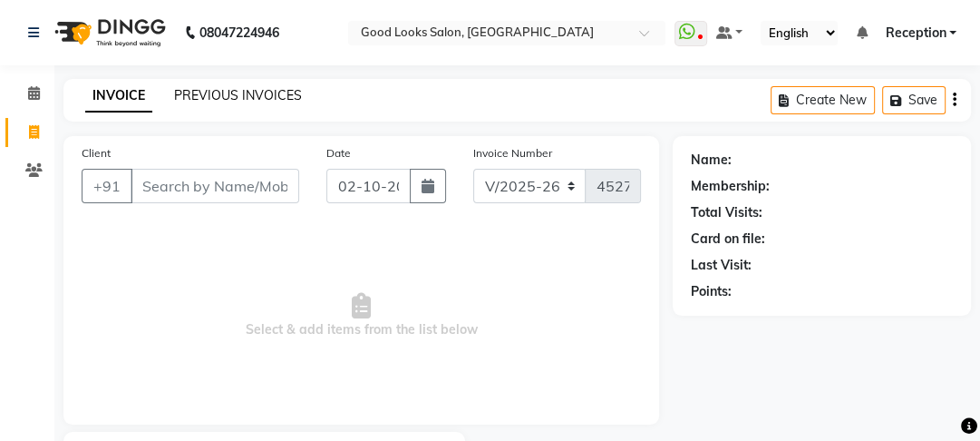
click at [248, 100] on link "PREVIOUS INVOICES" at bounding box center [238, 95] width 128 height 16
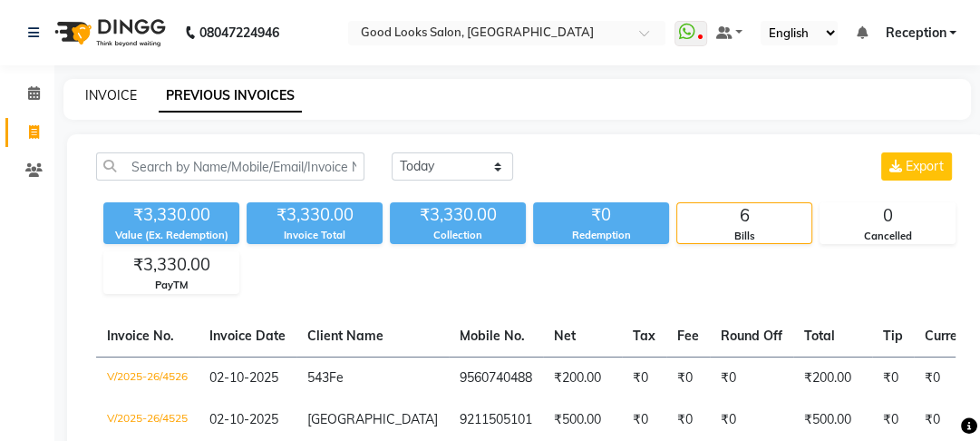
click at [134, 102] on link "INVOICE" at bounding box center [111, 95] width 52 height 16
select select "service"
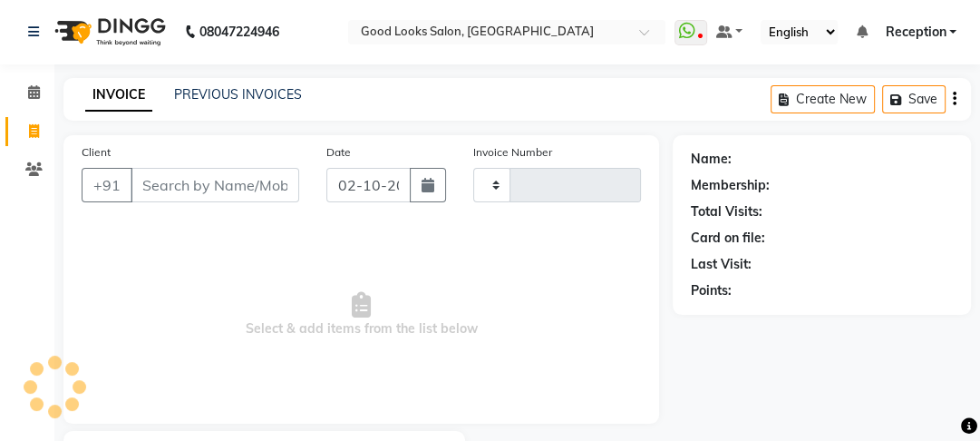
type input "4527"
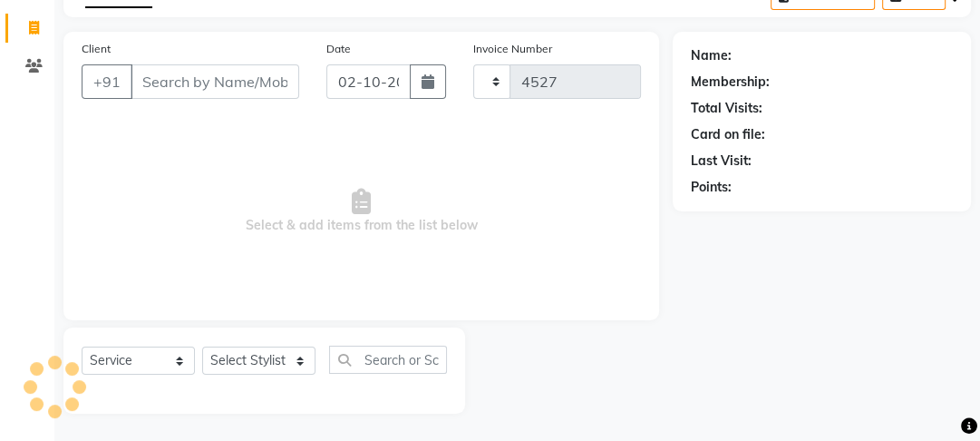
select select "4230"
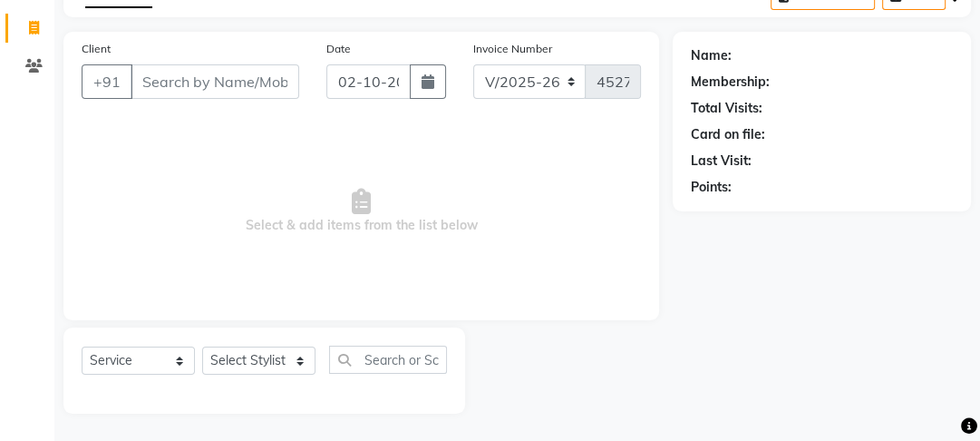
scroll to position [0, 0]
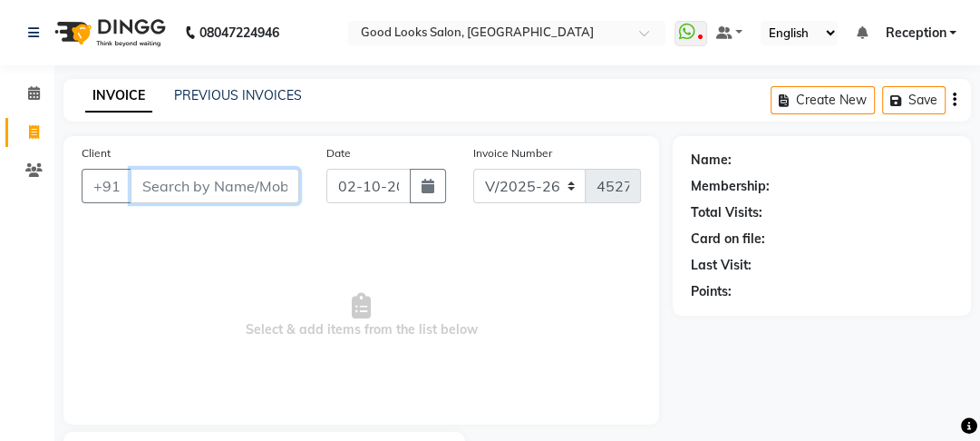
click at [174, 189] on input "Client" at bounding box center [215, 186] width 169 height 34
click at [199, 187] on input "Client" at bounding box center [215, 186] width 169 height 34
click at [189, 197] on input "9654244" at bounding box center [169, 186] width 76 height 34
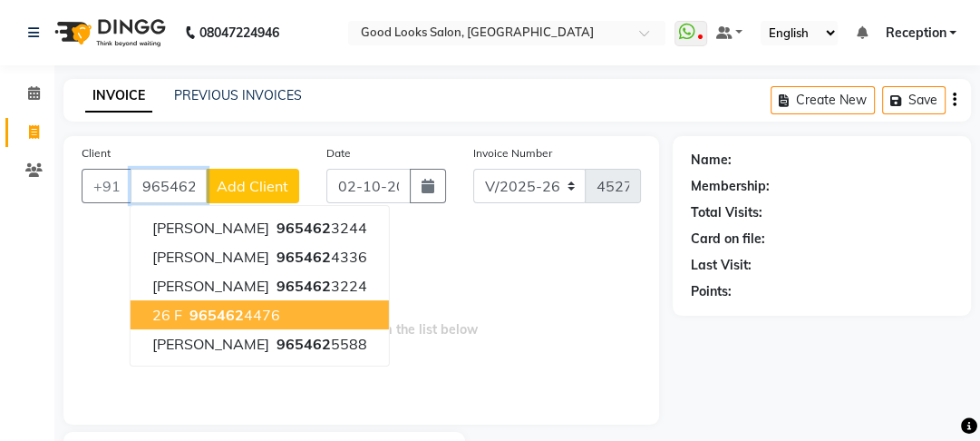
click at [233, 322] on span "965462" at bounding box center [216, 315] width 54 height 18
type input "9654624476"
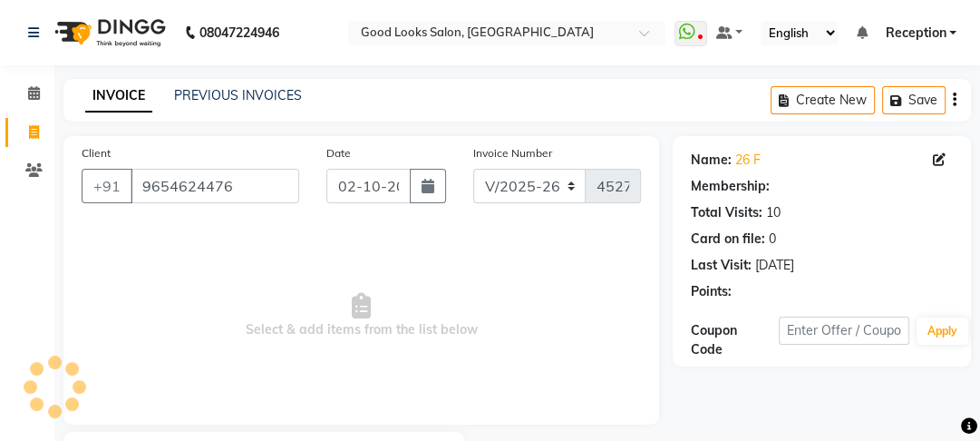
select select "1: Object"
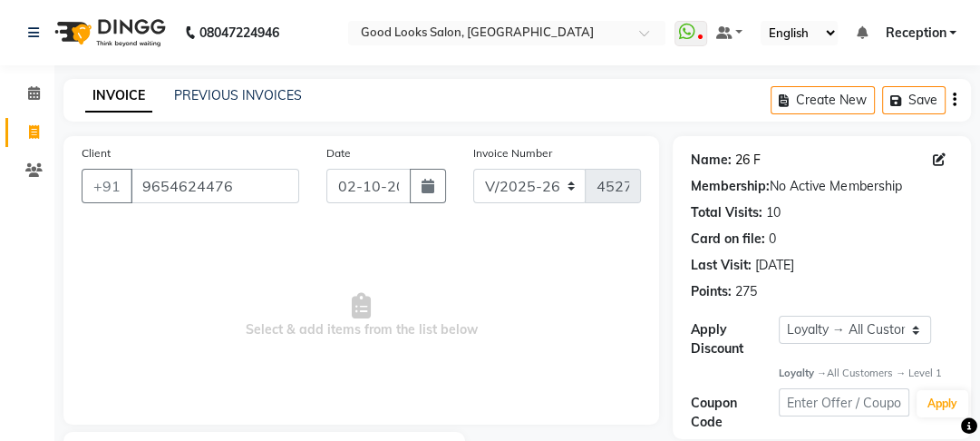
click at [751, 167] on link "26 F" at bounding box center [747, 159] width 25 height 19
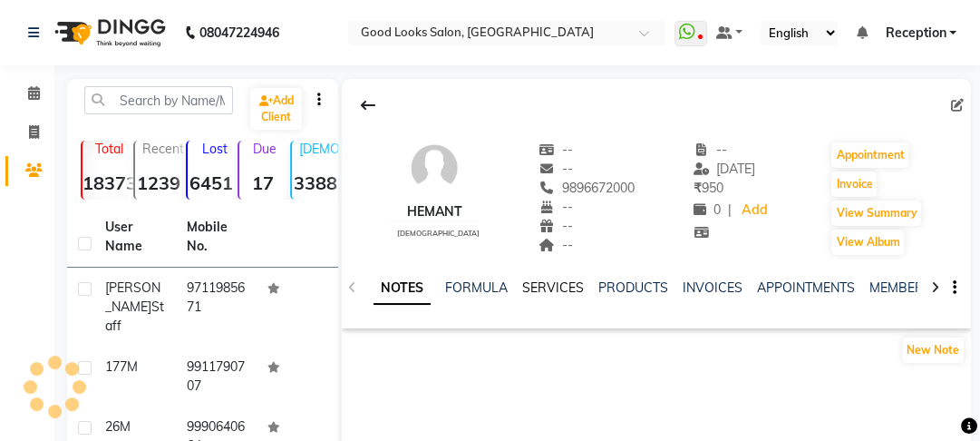
click at [562, 291] on link "SERVICES" at bounding box center [553, 287] width 62 height 16
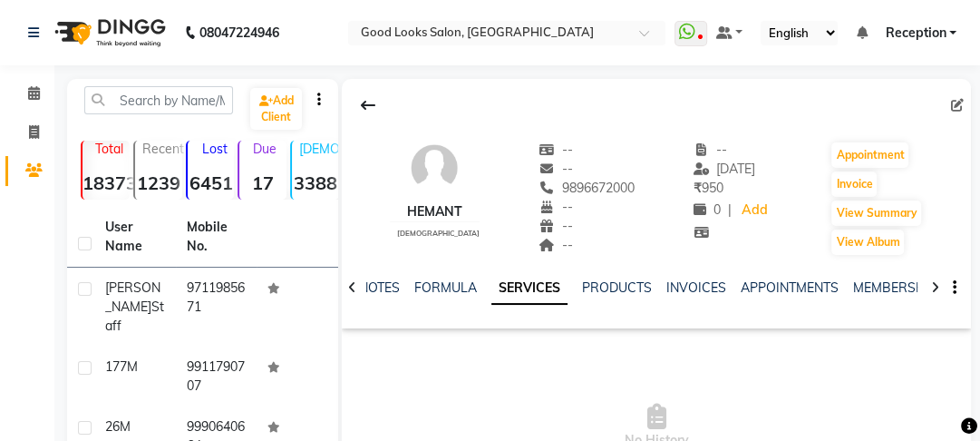
click at [561, 287] on link "SERVICES" at bounding box center [529, 288] width 76 height 33
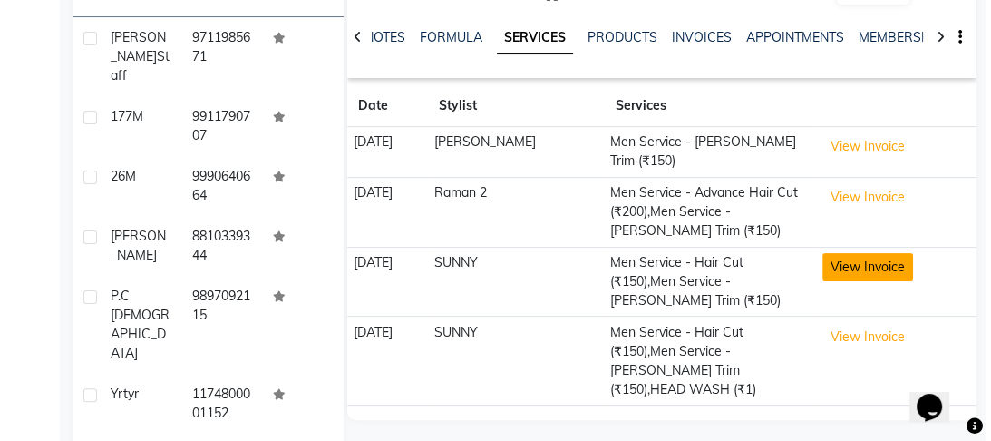
scroll to position [345, 0]
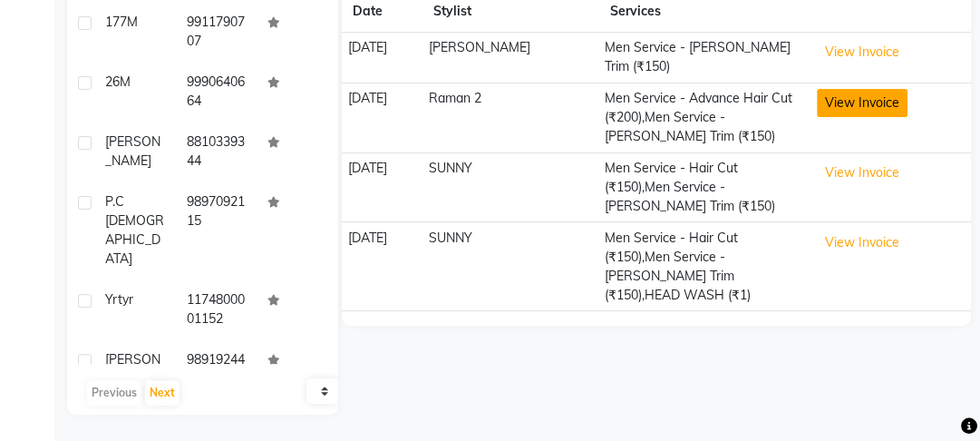
click at [867, 101] on button "View Invoice" at bounding box center [862, 103] width 91 height 28
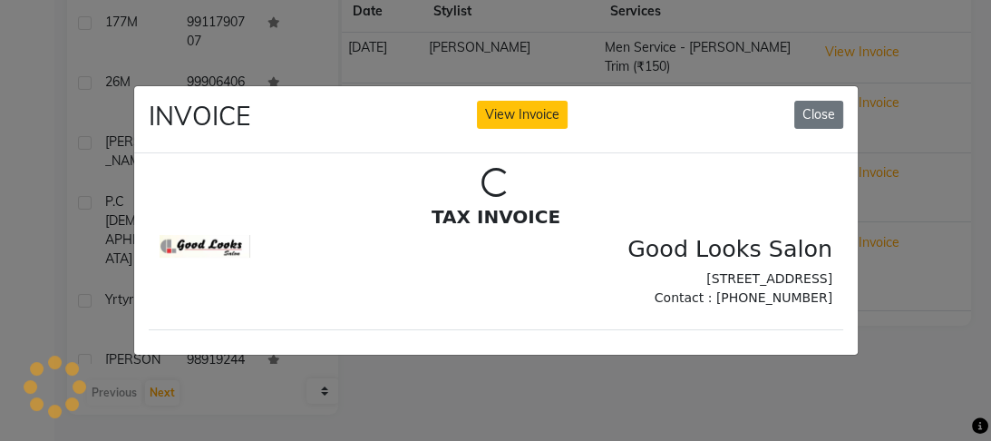
scroll to position [0, 0]
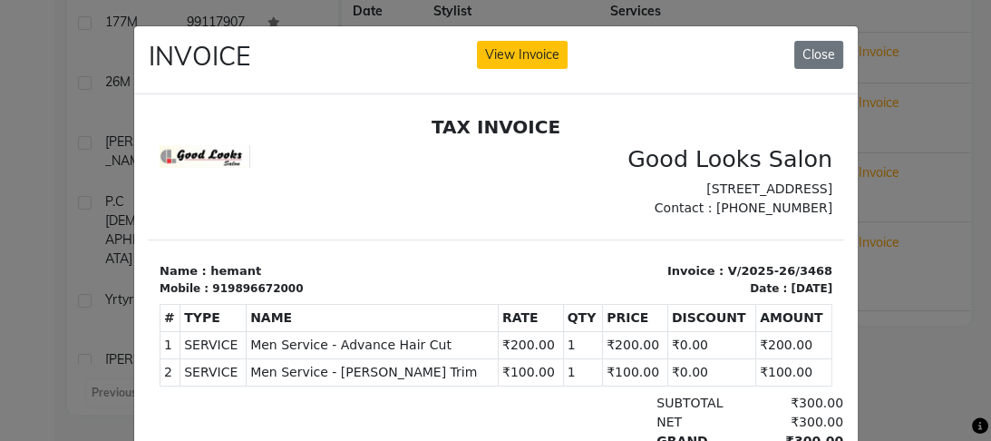
click at [975, 138] on ngb-modal-window "INVOICE View Invoice Close" at bounding box center [495, 220] width 991 height 441
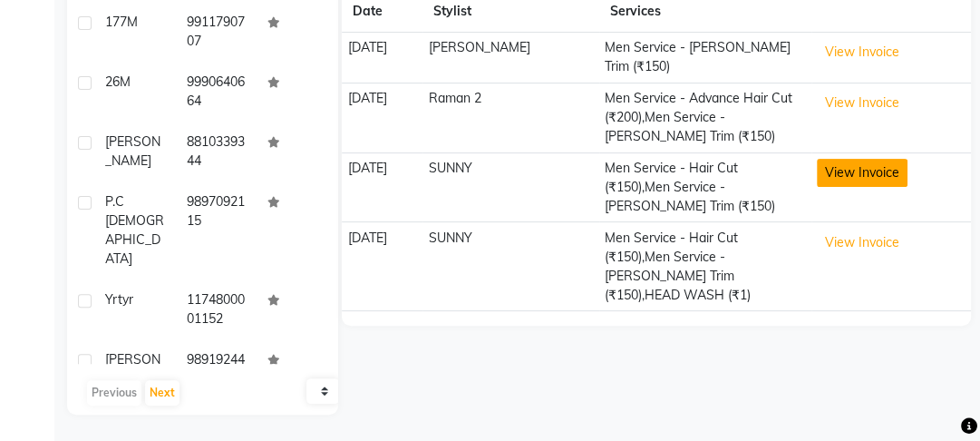
click at [868, 160] on button "View Invoice" at bounding box center [862, 173] width 91 height 28
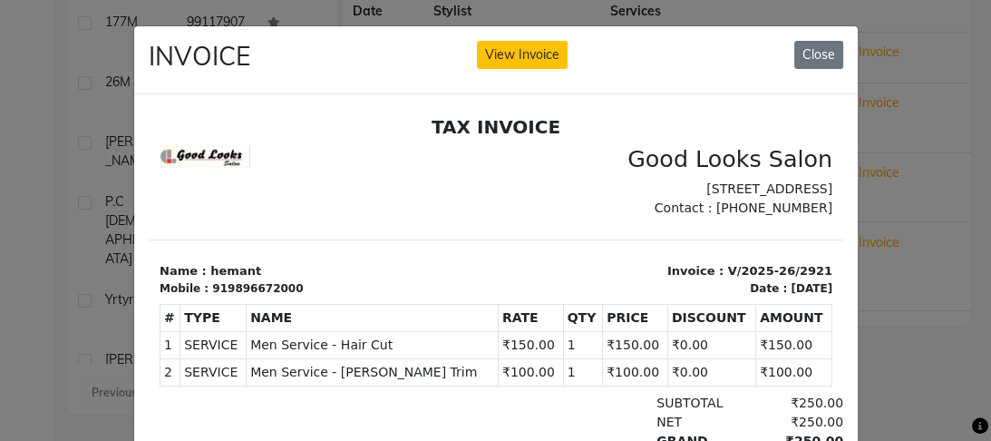
click at [925, 153] on ngb-modal-window "INVOICE View Invoice Close" at bounding box center [495, 220] width 991 height 441
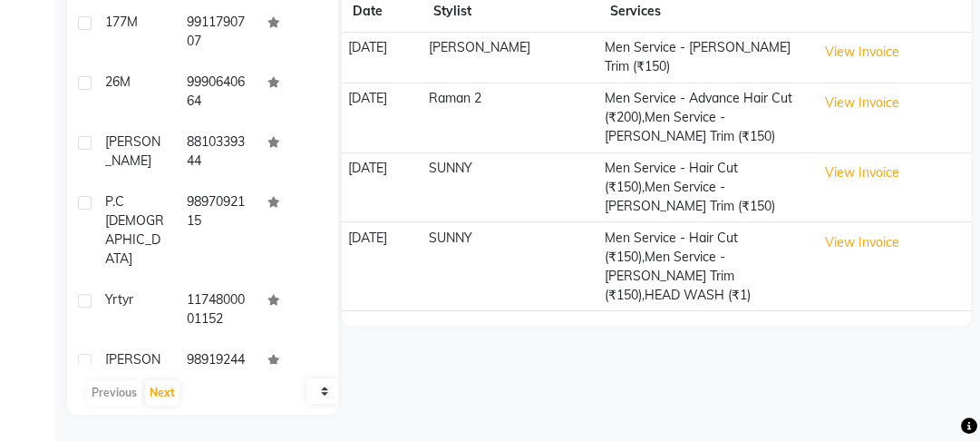
click at [869, 107] on td "View Invoice" at bounding box center [891, 118] width 160 height 70
click at [869, 100] on button "View Invoice" at bounding box center [862, 103] width 91 height 28
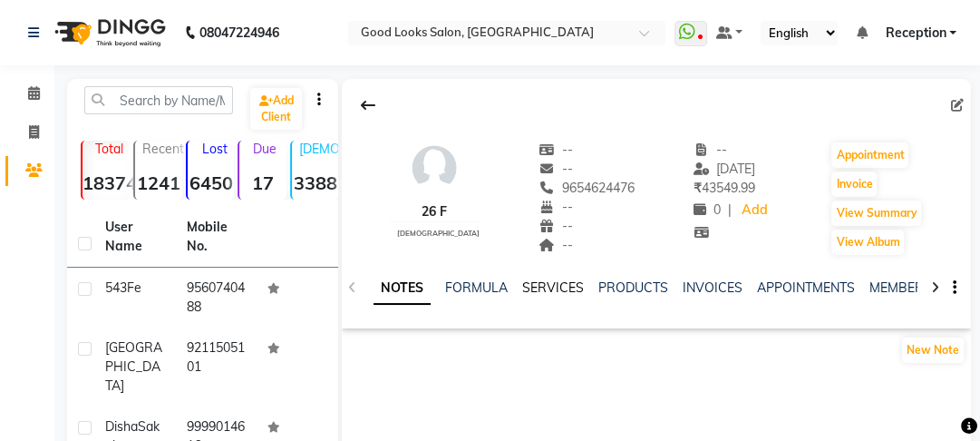
click at [562, 283] on link "SERVICES" at bounding box center [553, 287] width 62 height 16
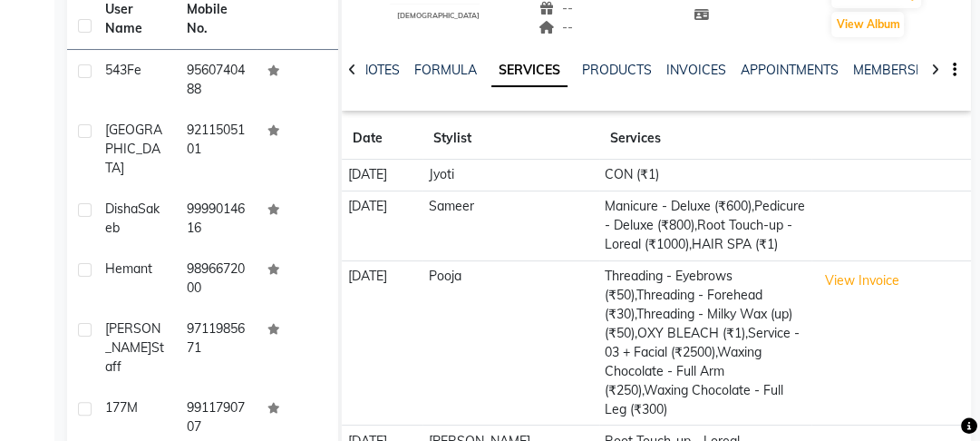
click at [843, 294] on td "View Invoice" at bounding box center [891, 342] width 160 height 165
click at [843, 285] on button "View Invoice" at bounding box center [862, 281] width 91 height 28
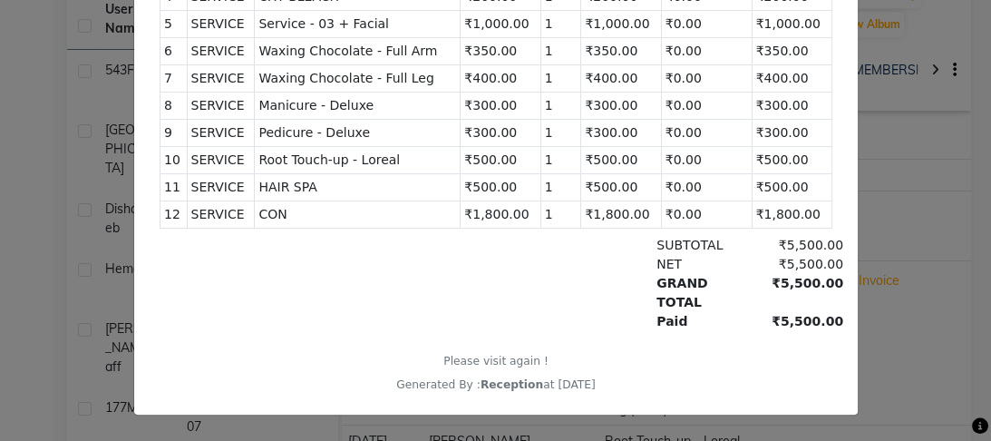
scroll to position [15, 0]
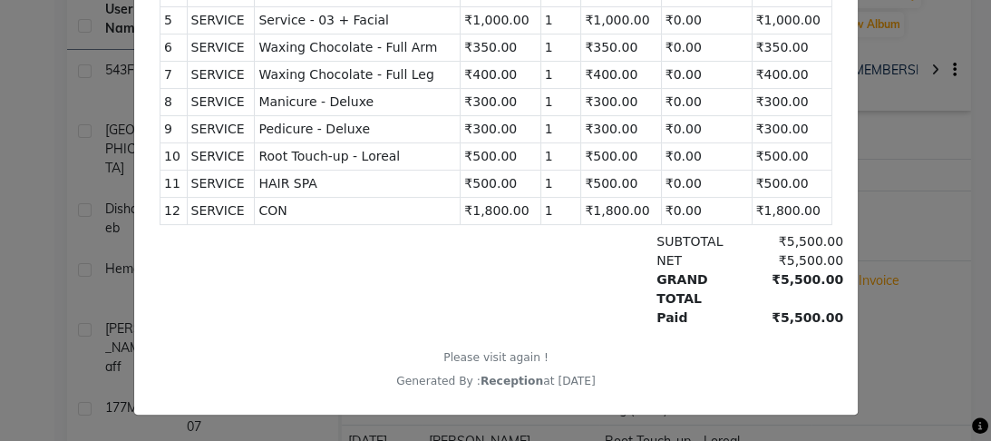
click at [909, 226] on ngb-modal-window "INVOICE View Invoice Close" at bounding box center [495, 220] width 991 height 441
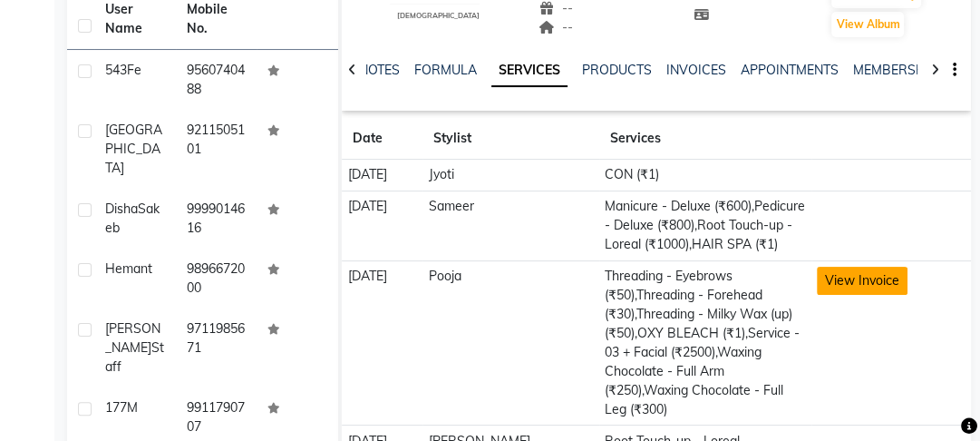
click at [848, 276] on button "View Invoice" at bounding box center [862, 281] width 91 height 28
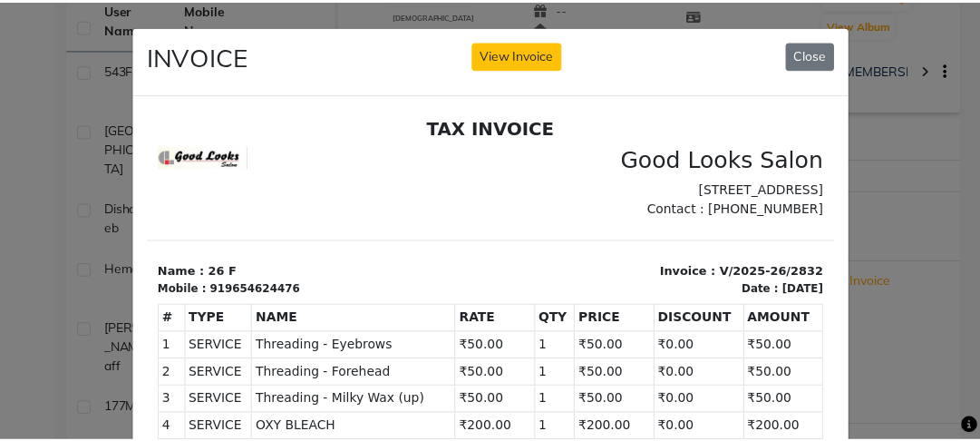
scroll to position [218, 0]
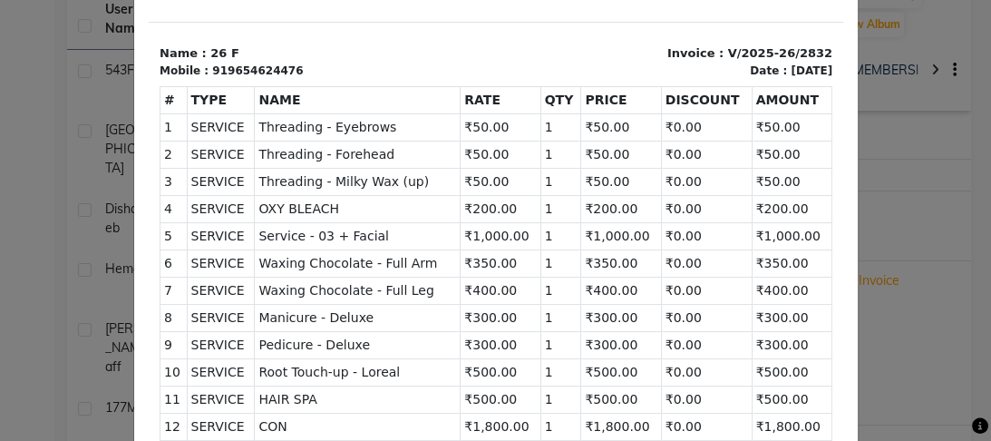
click at [38, 61] on ngb-modal-window "INVOICE View Invoice Close" at bounding box center [495, 220] width 991 height 441
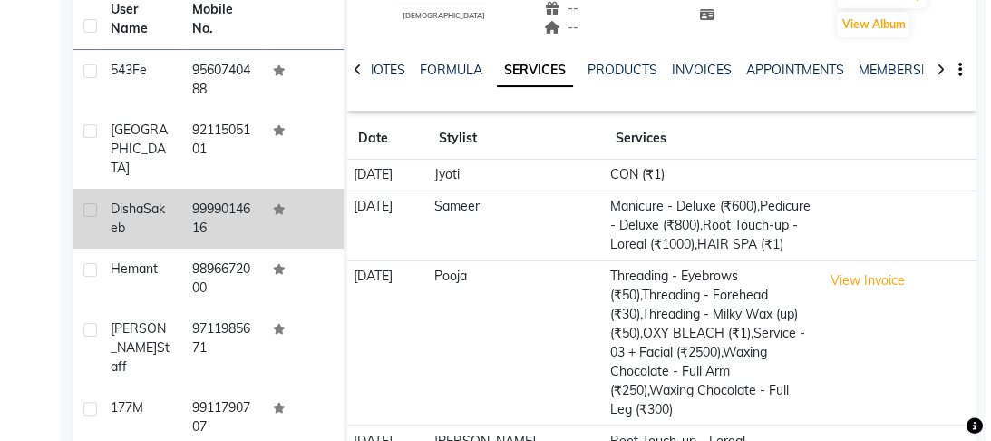
scroll to position [0, 0]
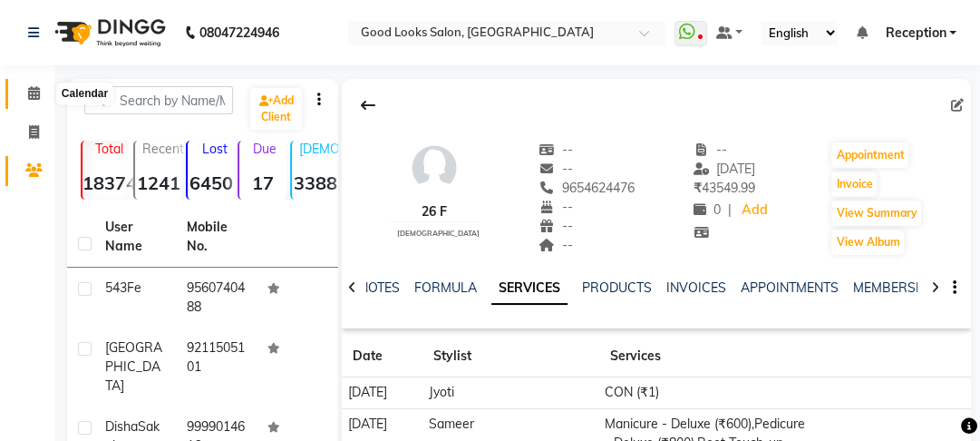
click at [42, 92] on span at bounding box center [34, 93] width 32 height 21
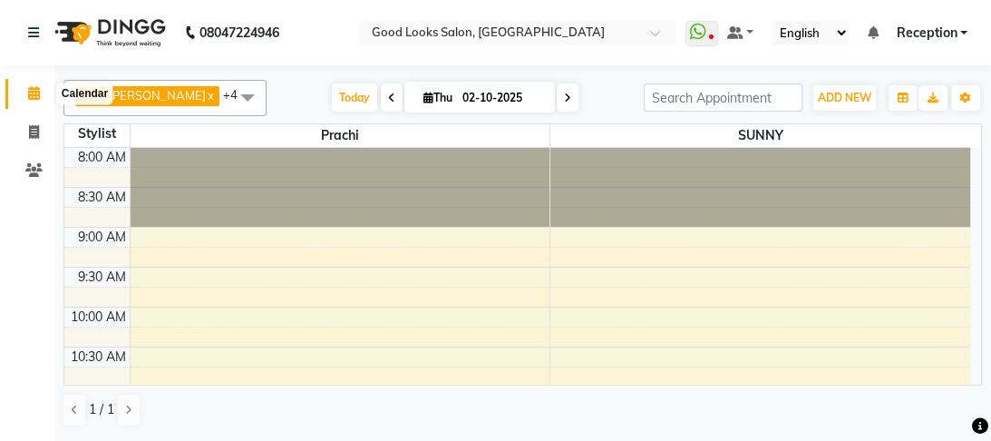
click at [32, 83] on span at bounding box center [34, 93] width 32 height 21
click at [924, 24] on span "Reception" at bounding box center [926, 33] width 61 height 19
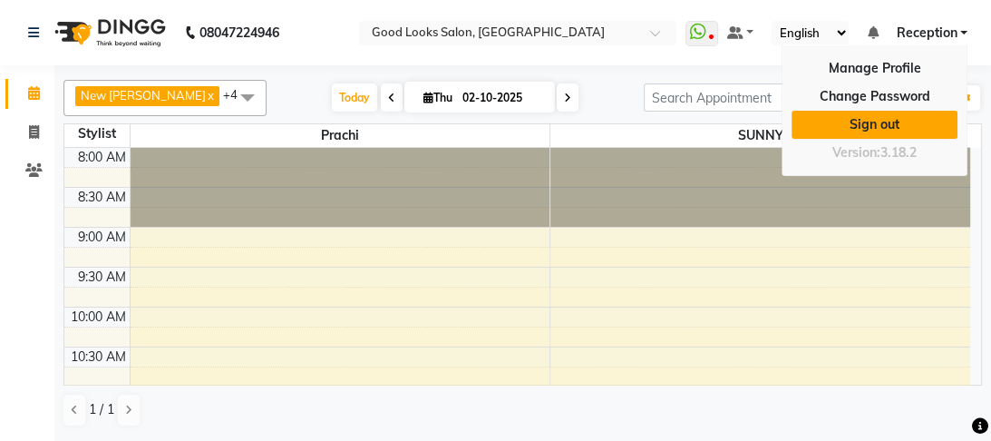
click at [841, 120] on link "Sign out" at bounding box center [874, 125] width 166 height 28
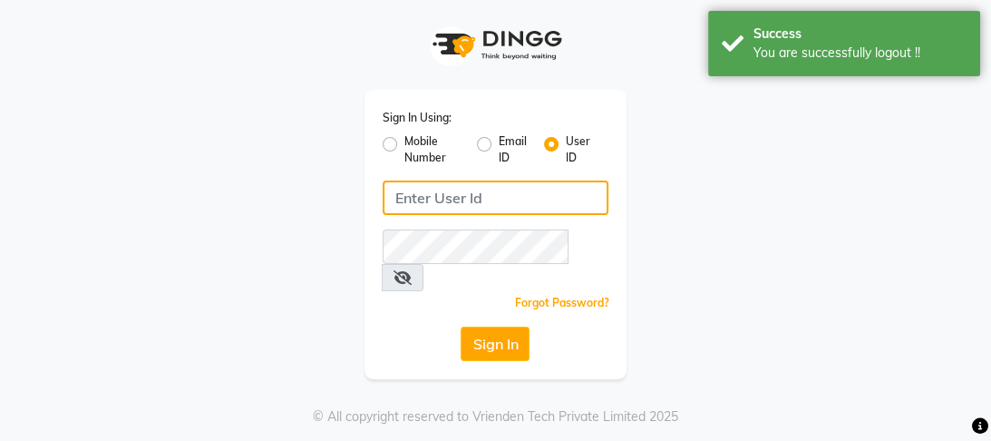
type input "8532836314"
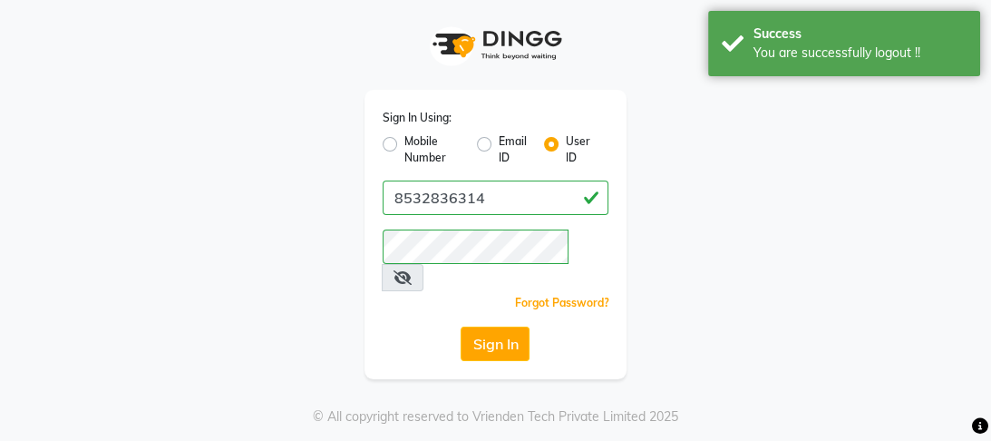
click at [404, 142] on label "Mobile Number" at bounding box center [433, 149] width 58 height 33
click at [404, 142] on input "Mobile Number" at bounding box center [410, 139] width 12 height 12
radio input "true"
radio input "false"
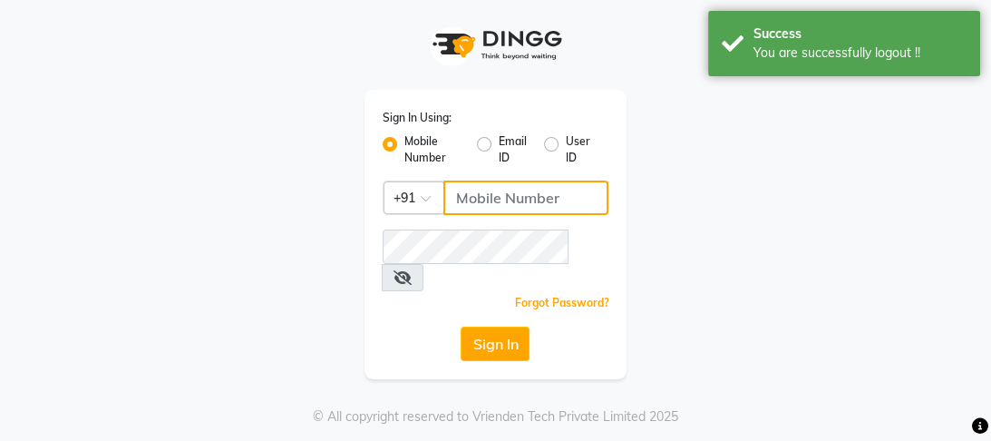
click at [497, 199] on input "Username" at bounding box center [526, 197] width 166 height 34
type input "9868279123"
click at [735, 174] on div "Sign In Using: Mobile Number Email ID User ID Country Code × +91 9868279123 Rem…" at bounding box center [496, 189] width 870 height 379
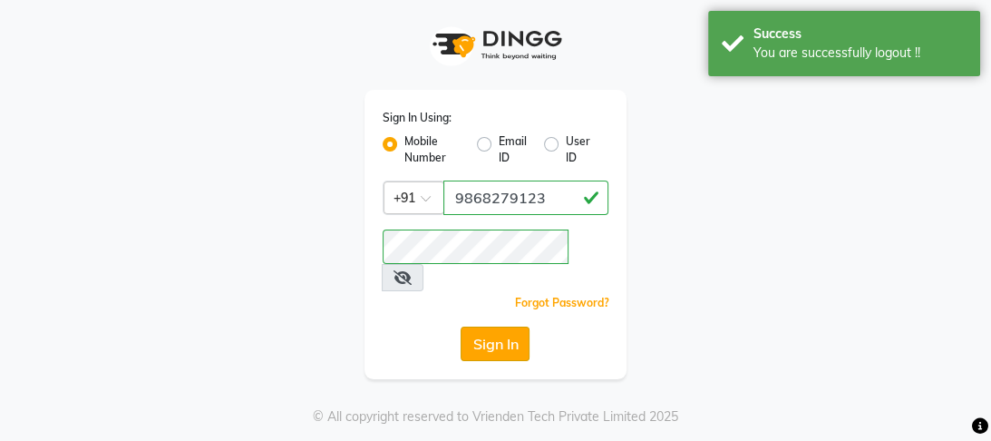
click at [478, 328] on button "Sign In" at bounding box center [495, 343] width 69 height 34
